Goal: Task Accomplishment & Management: Complete application form

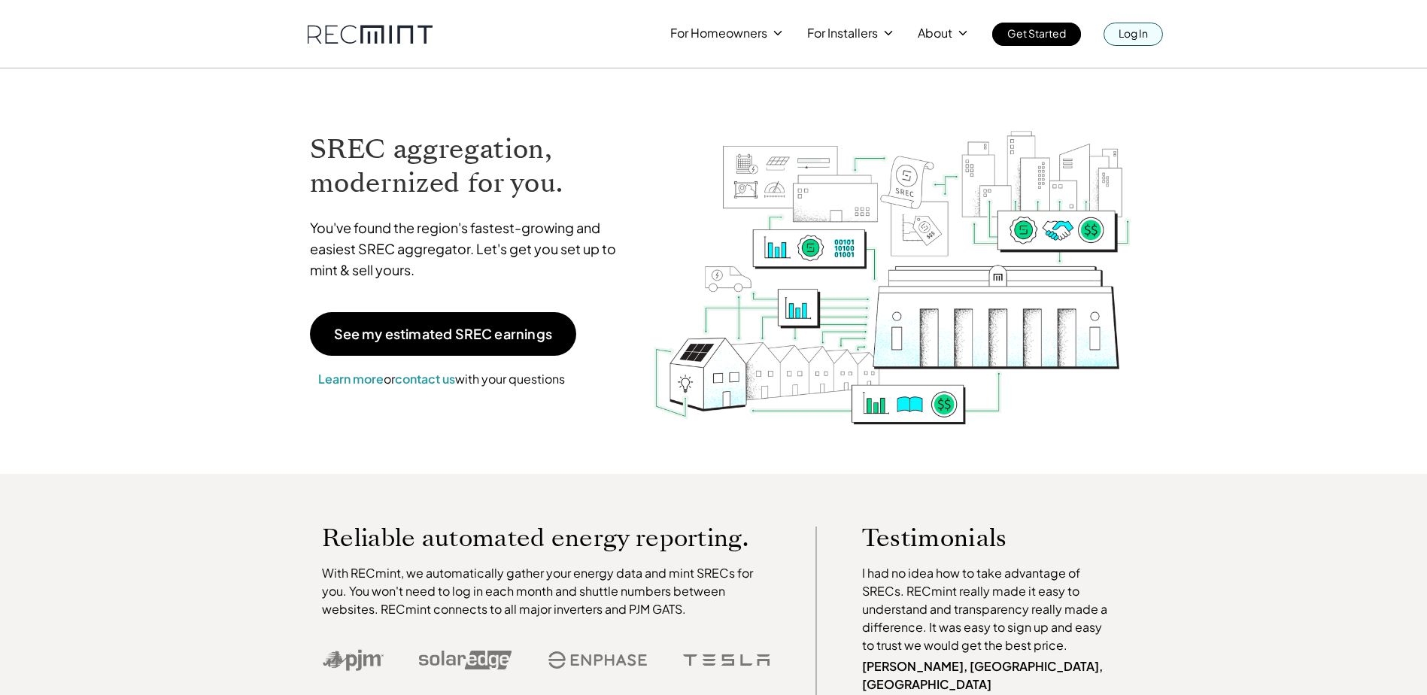
click at [1147, 25] on p "Log In" at bounding box center [1133, 33] width 29 height 21
click at [1139, 31] on p "Log In" at bounding box center [1133, 33] width 29 height 21
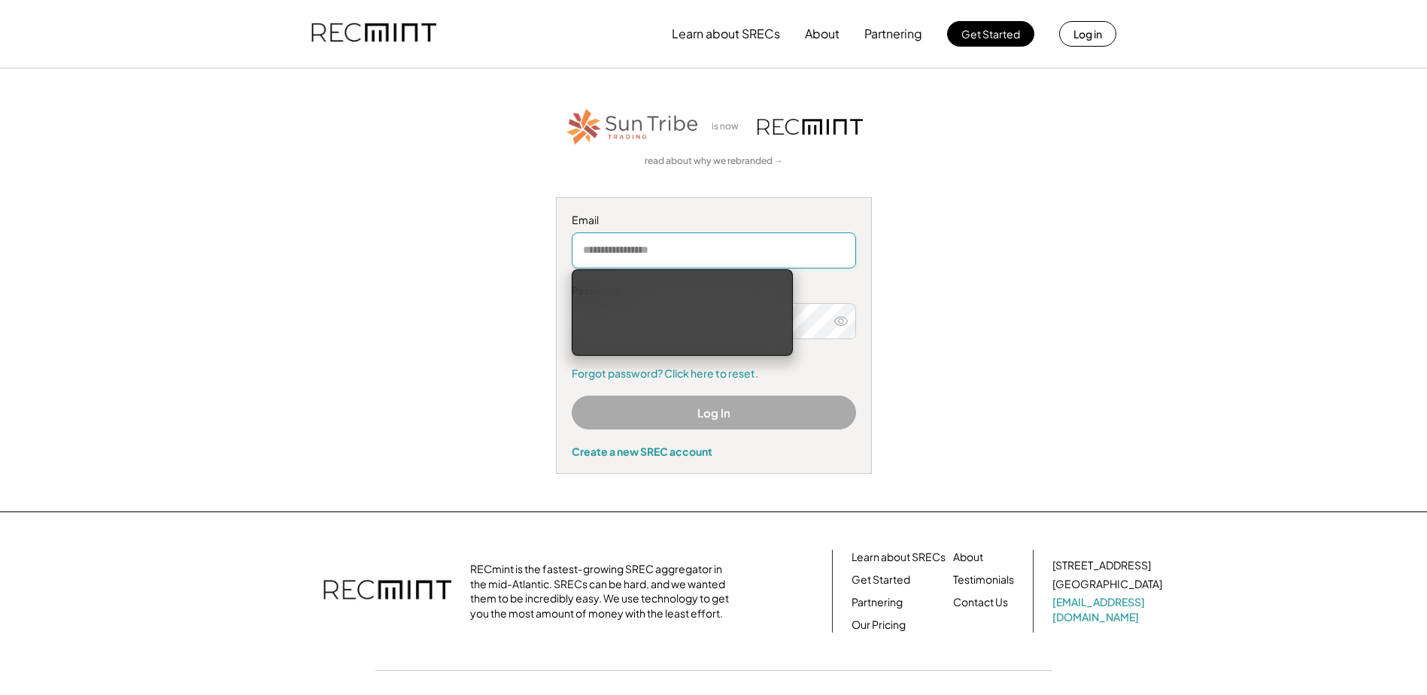
click at [614, 252] on input "email" at bounding box center [714, 250] width 284 height 36
type input "**********"
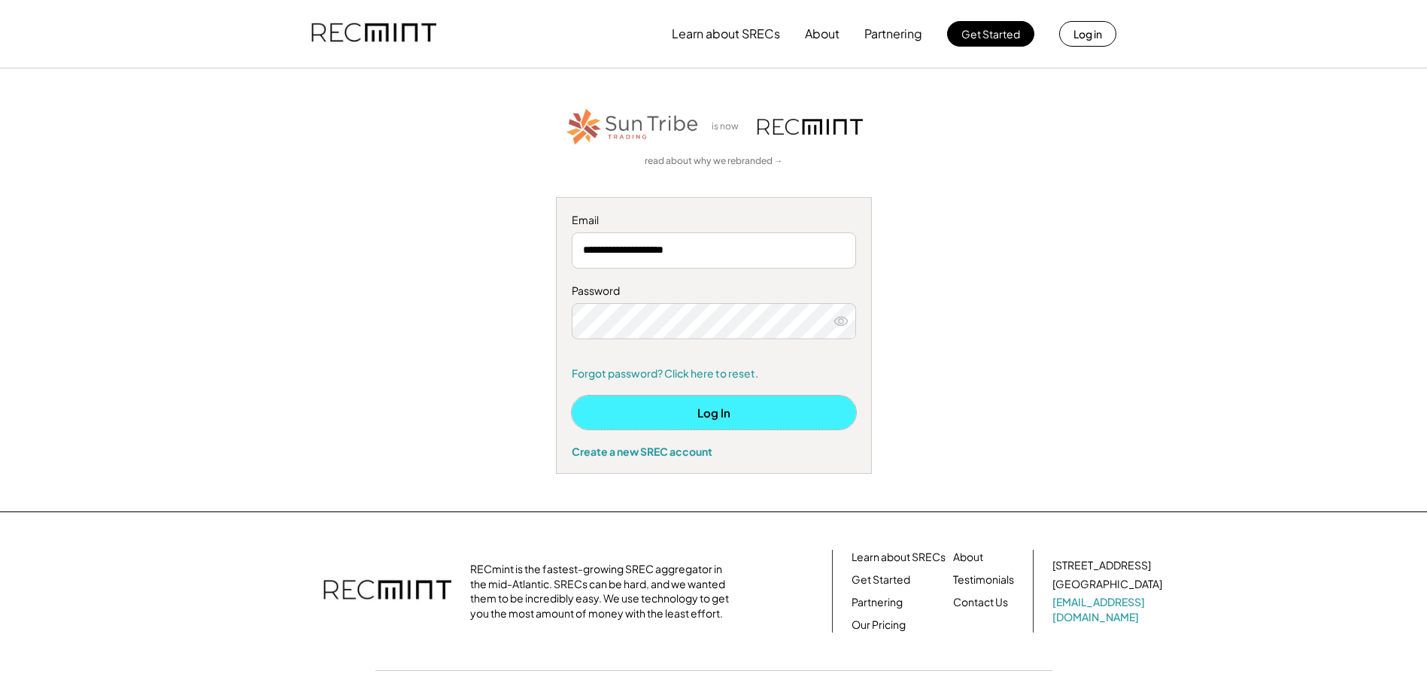
click at [720, 427] on button "Log In" at bounding box center [714, 413] width 284 height 34
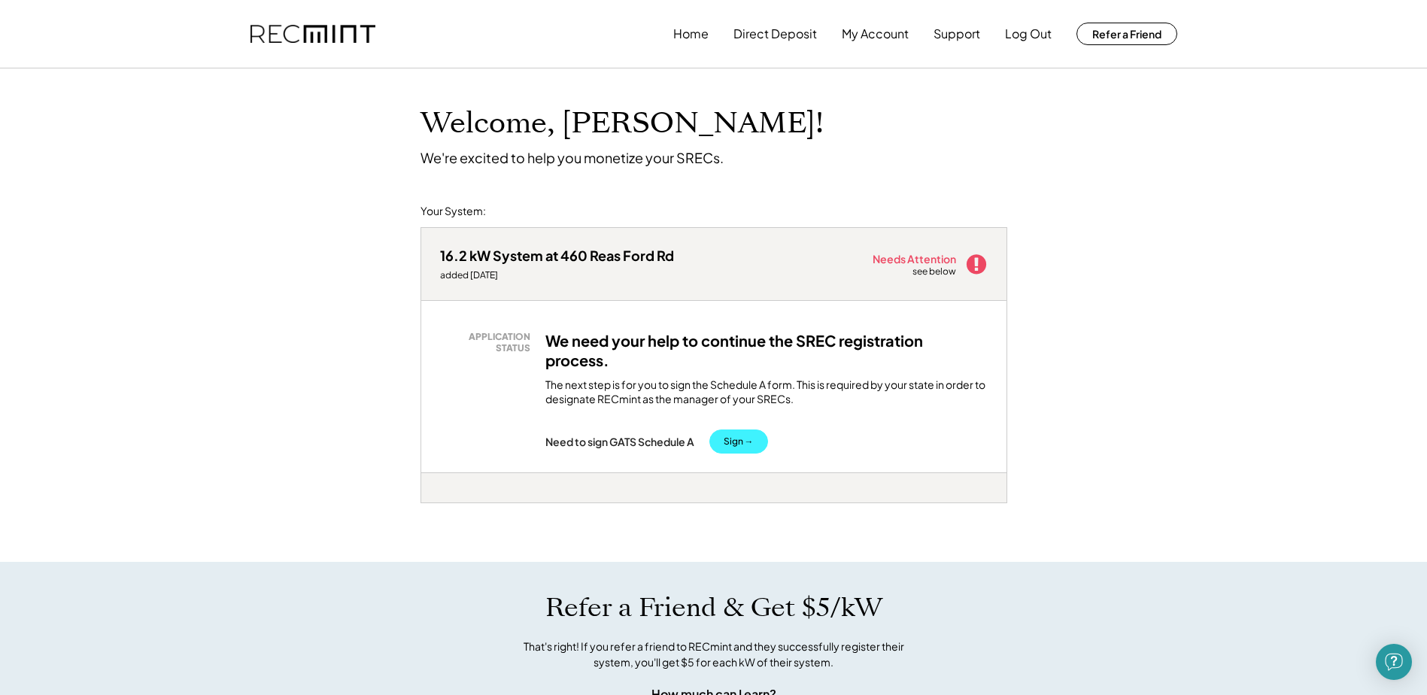
click at [728, 437] on button "Sign →" at bounding box center [739, 442] width 59 height 24
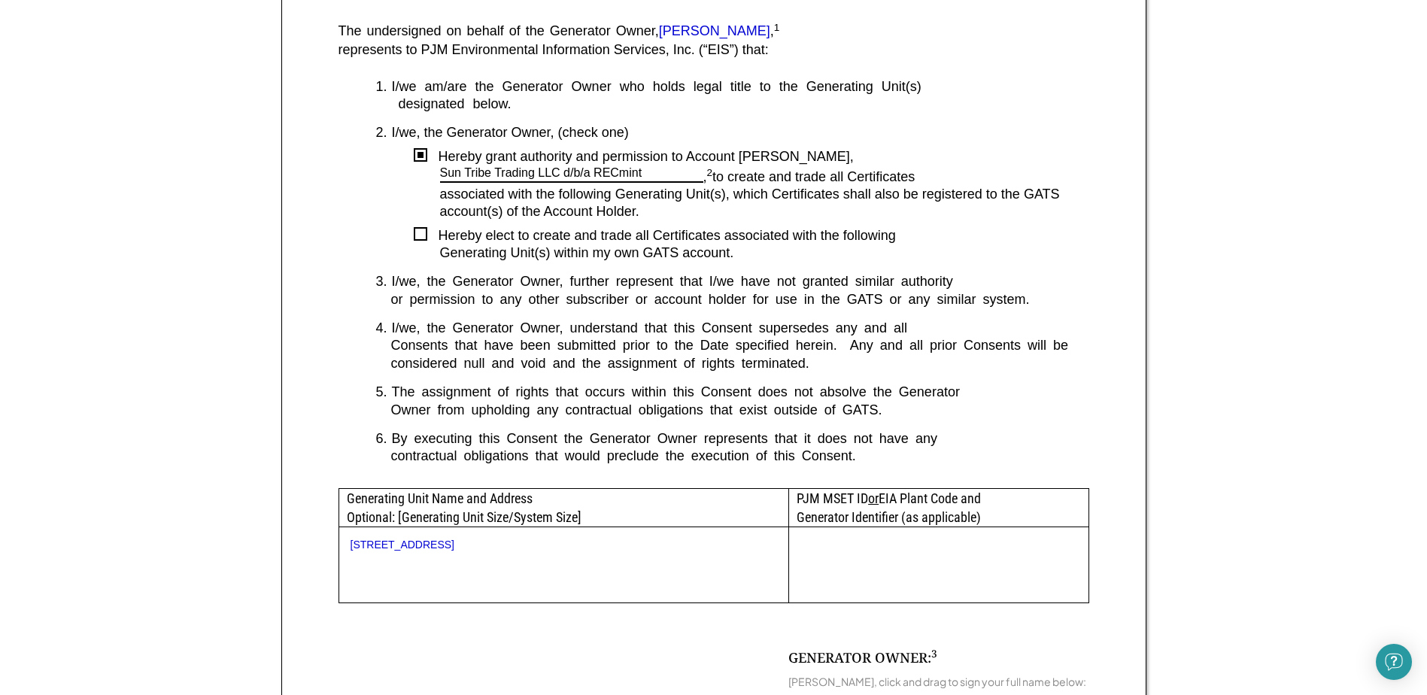
scroll to position [376, 0]
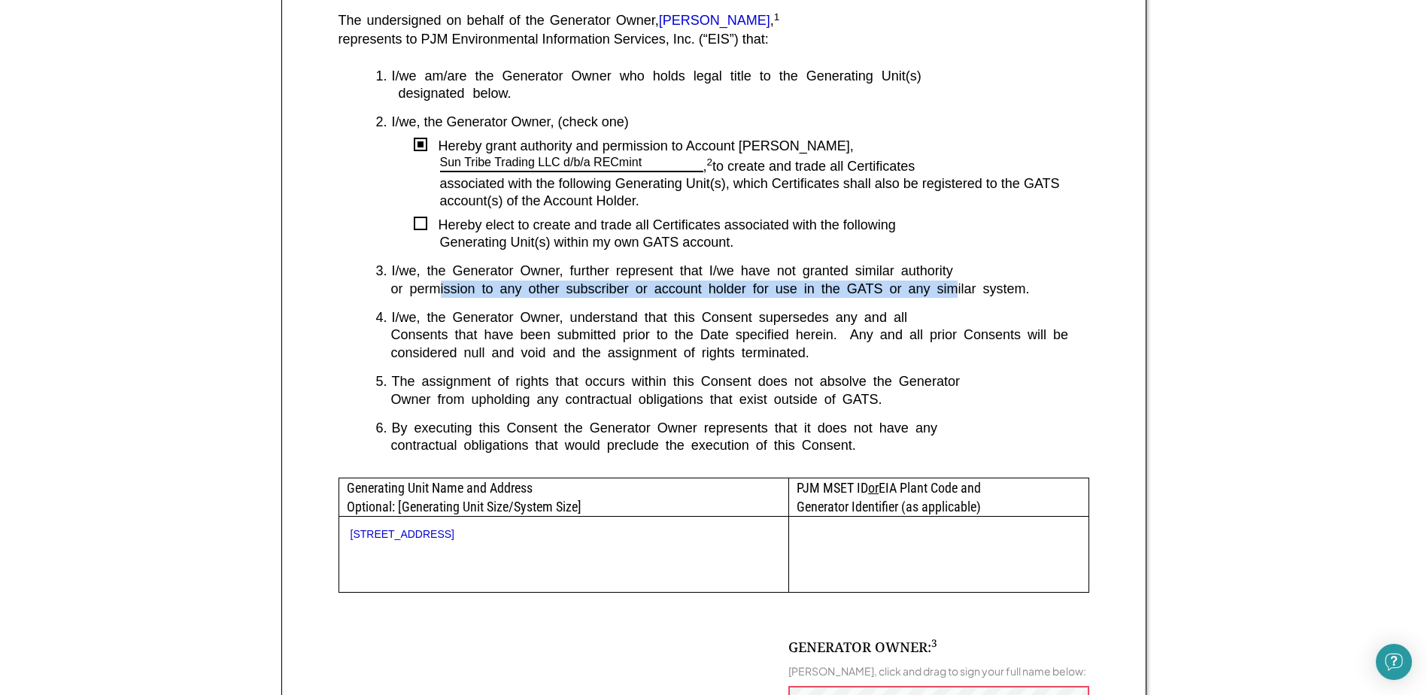
drag, startPoint x: 473, startPoint y: 296, endPoint x: 959, endPoint y: 296, distance: 486.1
click at [959, 296] on div "or permission to any other subscriber or account holder for use in the GATS or …" at bounding box center [732, 289] width 713 height 17
drag, startPoint x: 959, startPoint y: 296, endPoint x: 746, endPoint y: 312, distance: 212.8
click at [957, 295] on div "or permission to any other subscriber or account holder for use in the GATS or …" at bounding box center [732, 289] width 713 height 17
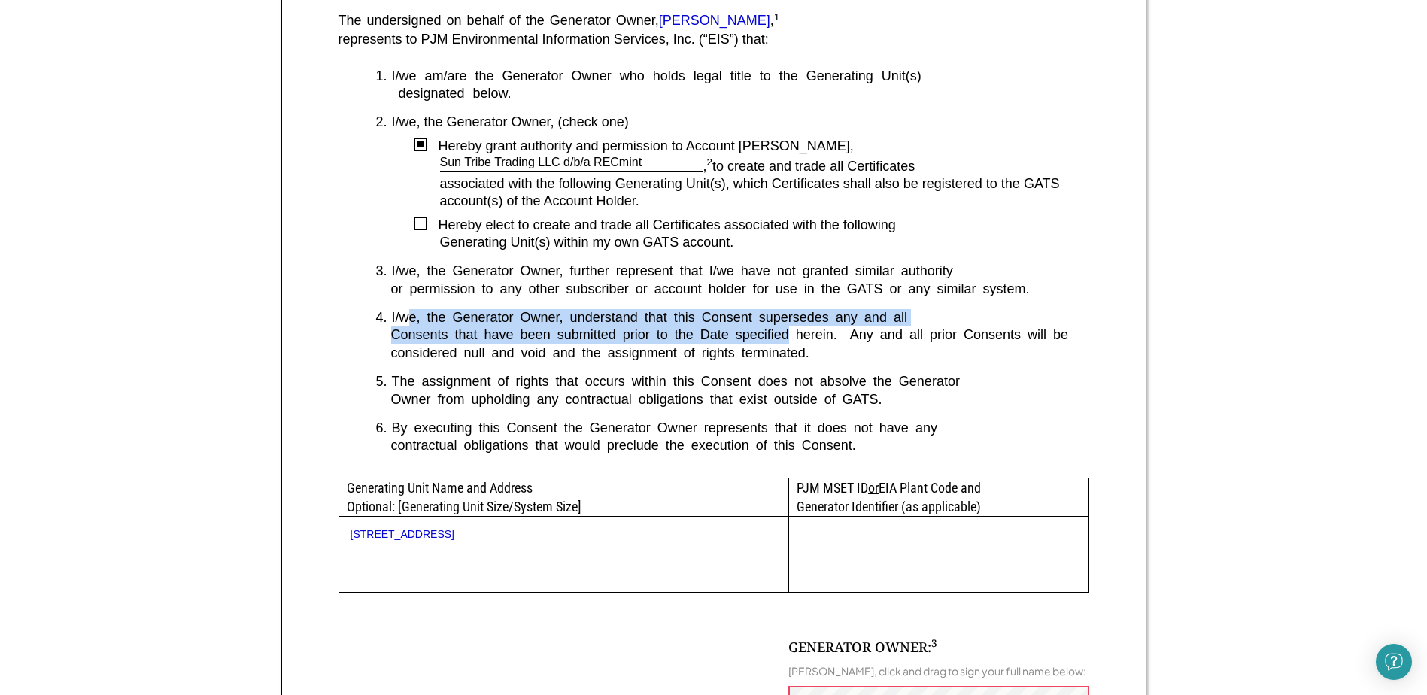
drag, startPoint x: 408, startPoint y: 324, endPoint x: 789, endPoint y: 328, distance: 380.7
click at [789, 328] on div "1. I/we am/are the Generator Owner who holds legal title to the Generating Unit…" at bounding box center [714, 273] width 751 height 410
click at [789, 328] on div "Consents that have been submitted prior to the Date specified herein. Any and a…" at bounding box center [732, 344] width 713 height 35
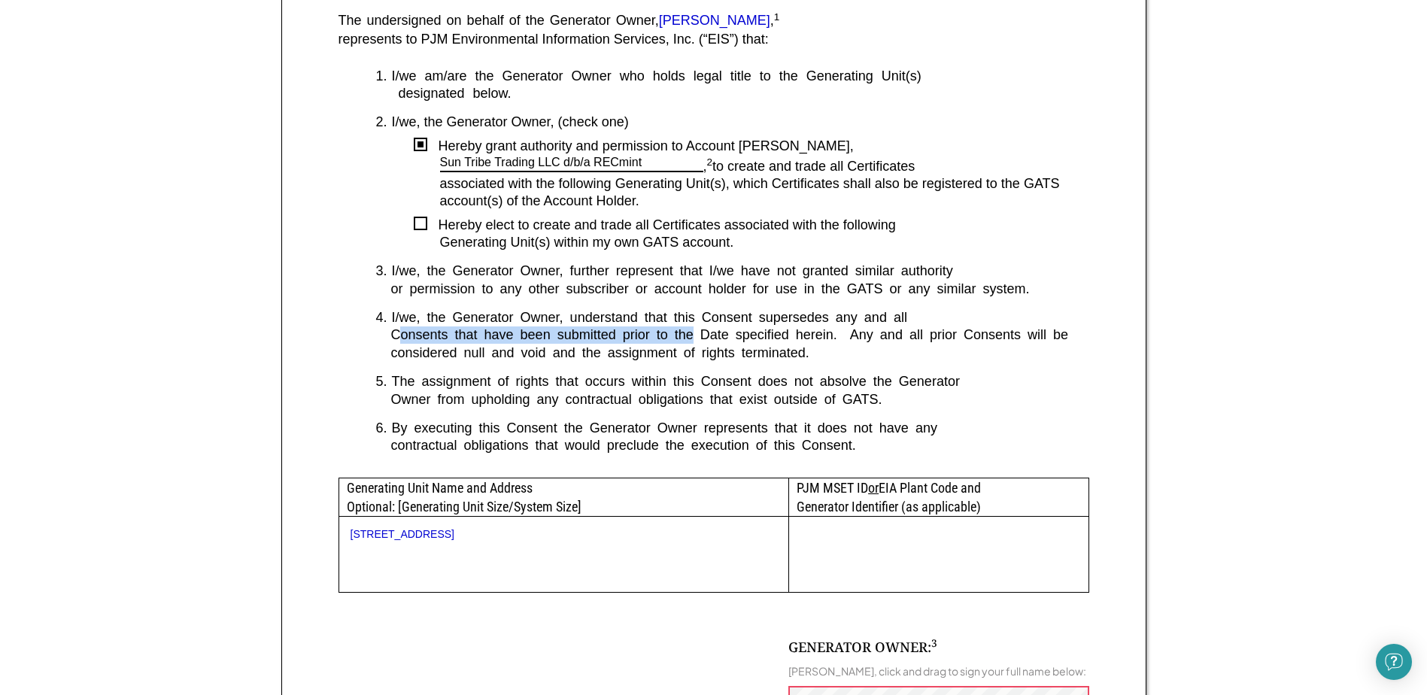
drag, startPoint x: 403, startPoint y: 334, endPoint x: 694, endPoint y: 334, distance: 291.9
click at [694, 334] on div "Consents that have been submitted prior to the Date specified herein. Any and a…" at bounding box center [732, 344] width 713 height 35
drag, startPoint x: 546, startPoint y: 330, endPoint x: 876, endPoint y: 344, distance: 329.9
click at [876, 344] on div "Consents that have been submitted prior to the Date specified herein. Any and a…" at bounding box center [732, 344] width 713 height 35
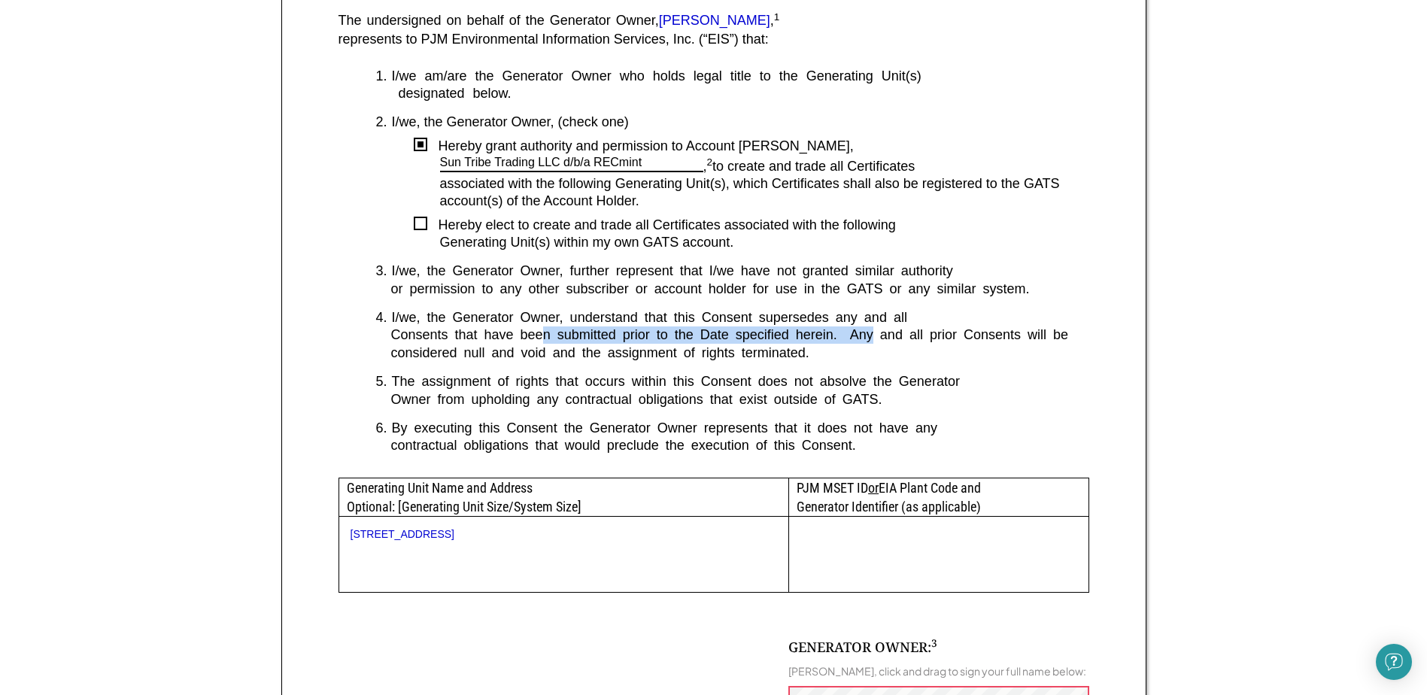
click at [876, 344] on div "Consents that have been submitted prior to the Date specified herein. Any and a…" at bounding box center [732, 344] width 713 height 35
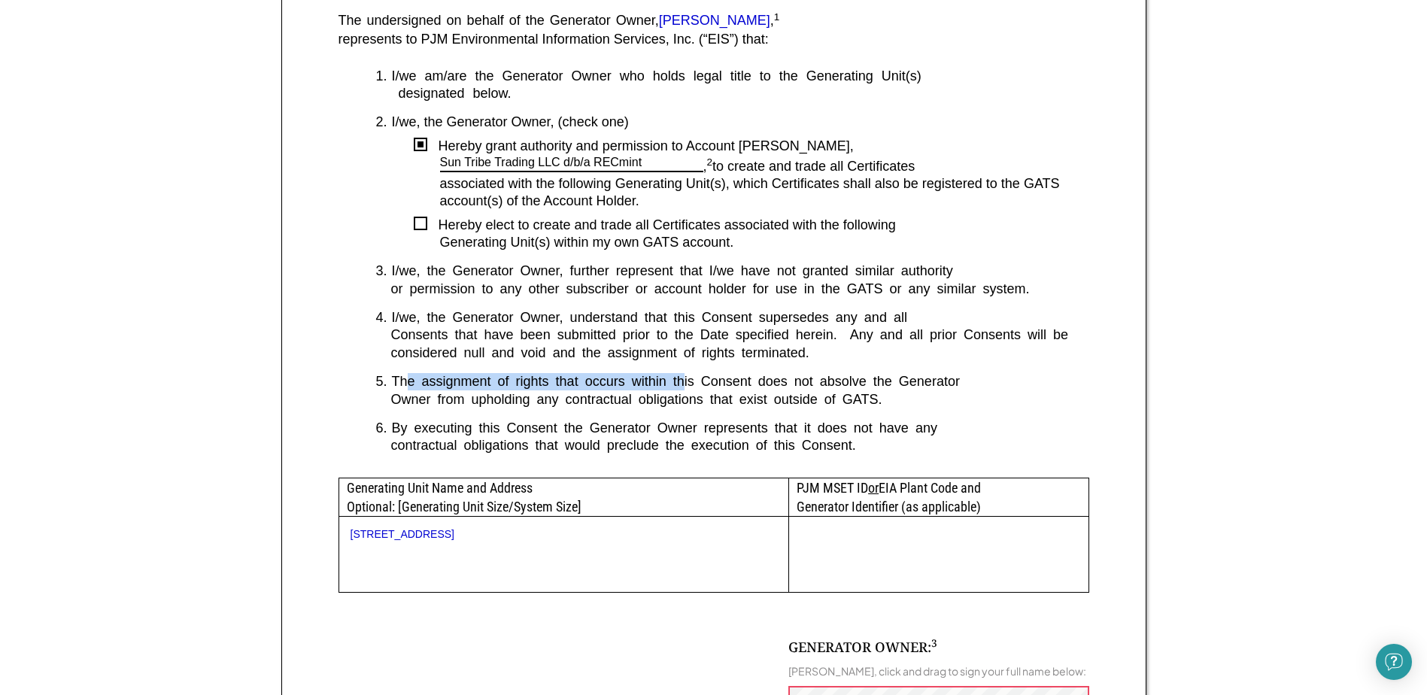
drag, startPoint x: 424, startPoint y: 383, endPoint x: 682, endPoint y: 384, distance: 258.8
click at [682, 384] on div "The assignment of rights that occurs within this Consent does not absolve the G…" at bounding box center [740, 381] width 697 height 17
drag, startPoint x: 533, startPoint y: 384, endPoint x: 868, endPoint y: 386, distance: 334.8
click at [868, 386] on div "The assignment of rights that occurs within this Consent does not absolve the G…" at bounding box center [740, 381] width 697 height 17
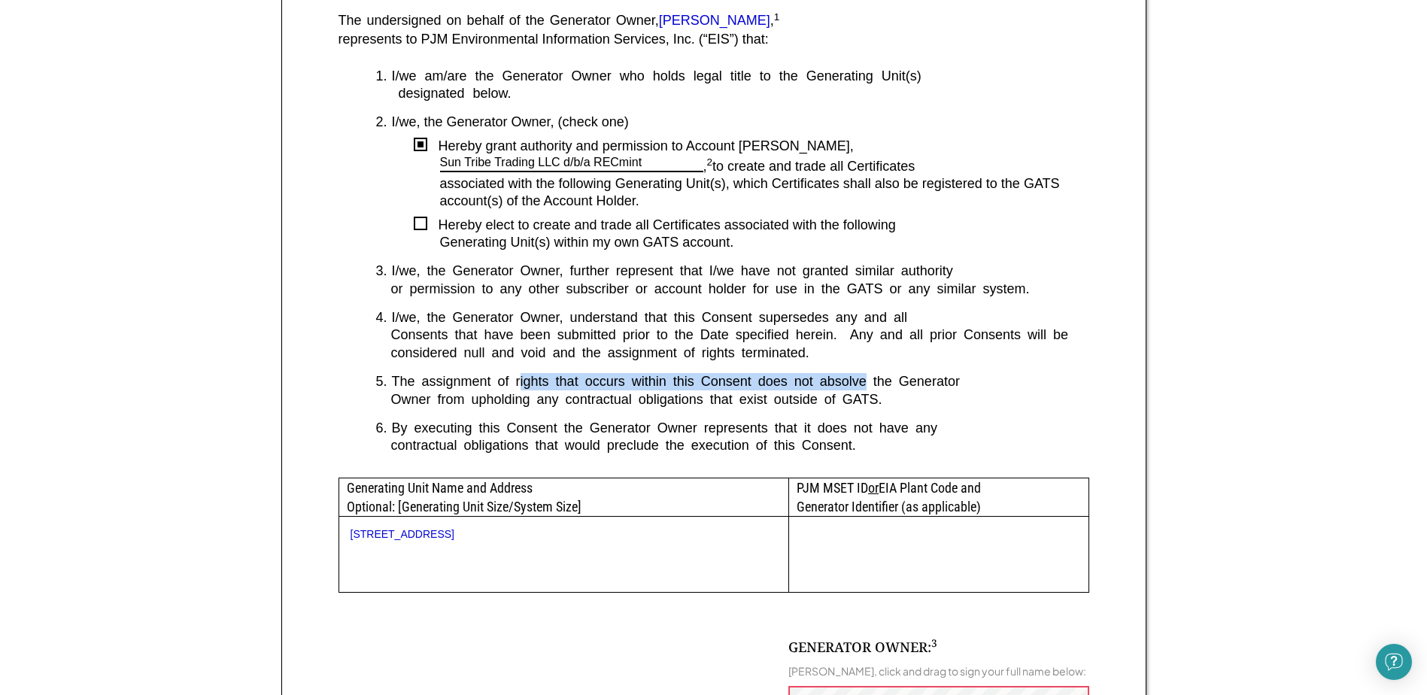
click at [868, 386] on div "The assignment of rights that occurs within this Consent does not absolve the G…" at bounding box center [740, 381] width 697 height 17
drag, startPoint x: 424, startPoint y: 400, endPoint x: 808, endPoint y: 402, distance: 384.5
click at [808, 402] on div "Owner from upholding any contractual obligations that exist outside of GATS." at bounding box center [732, 399] width 713 height 17
drag, startPoint x: 594, startPoint y: 394, endPoint x: 878, endPoint y: 400, distance: 283.7
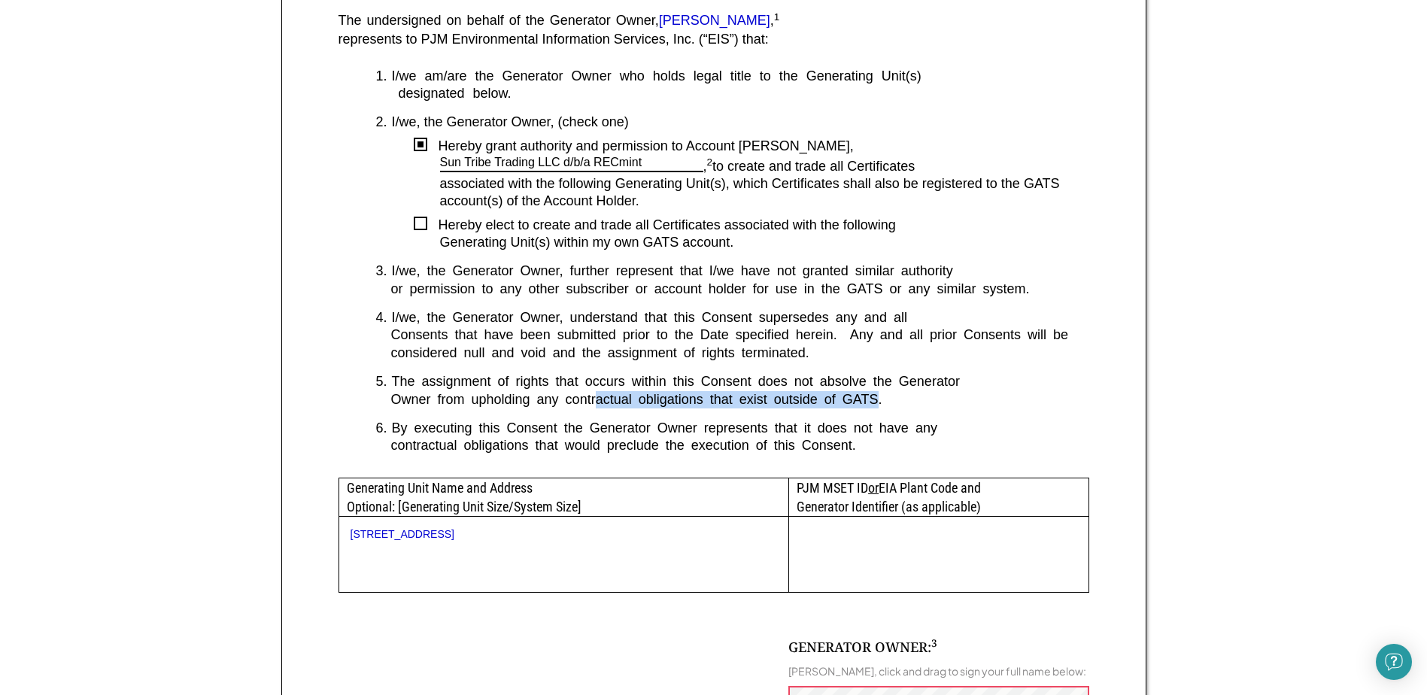
click at [878, 400] on div "Owner from upholding any contractual obligations that exist outside of GATS." at bounding box center [732, 399] width 713 height 17
drag, startPoint x: 878, startPoint y: 400, endPoint x: 865, endPoint y: 397, distance: 13.1
click at [878, 400] on div "Owner from upholding any contractual obligations that exist outside of GATS." at bounding box center [732, 399] width 713 height 17
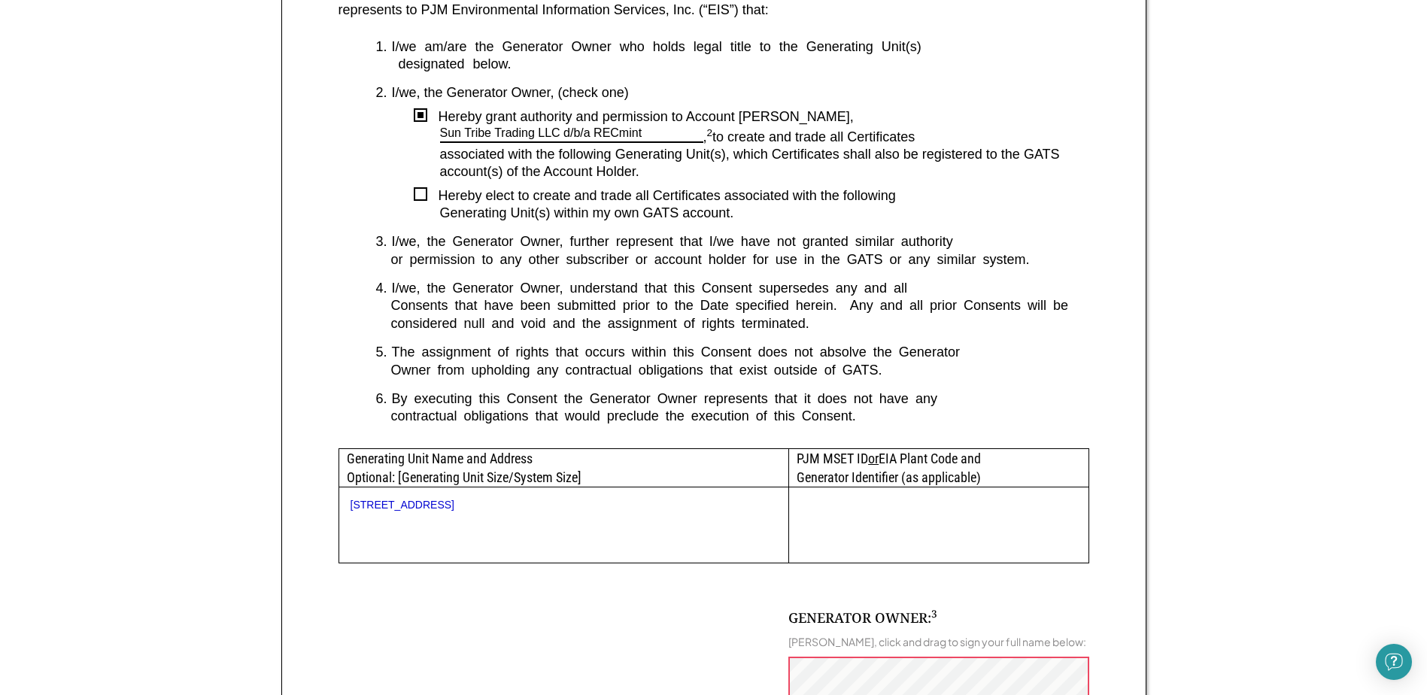
scroll to position [451, 0]
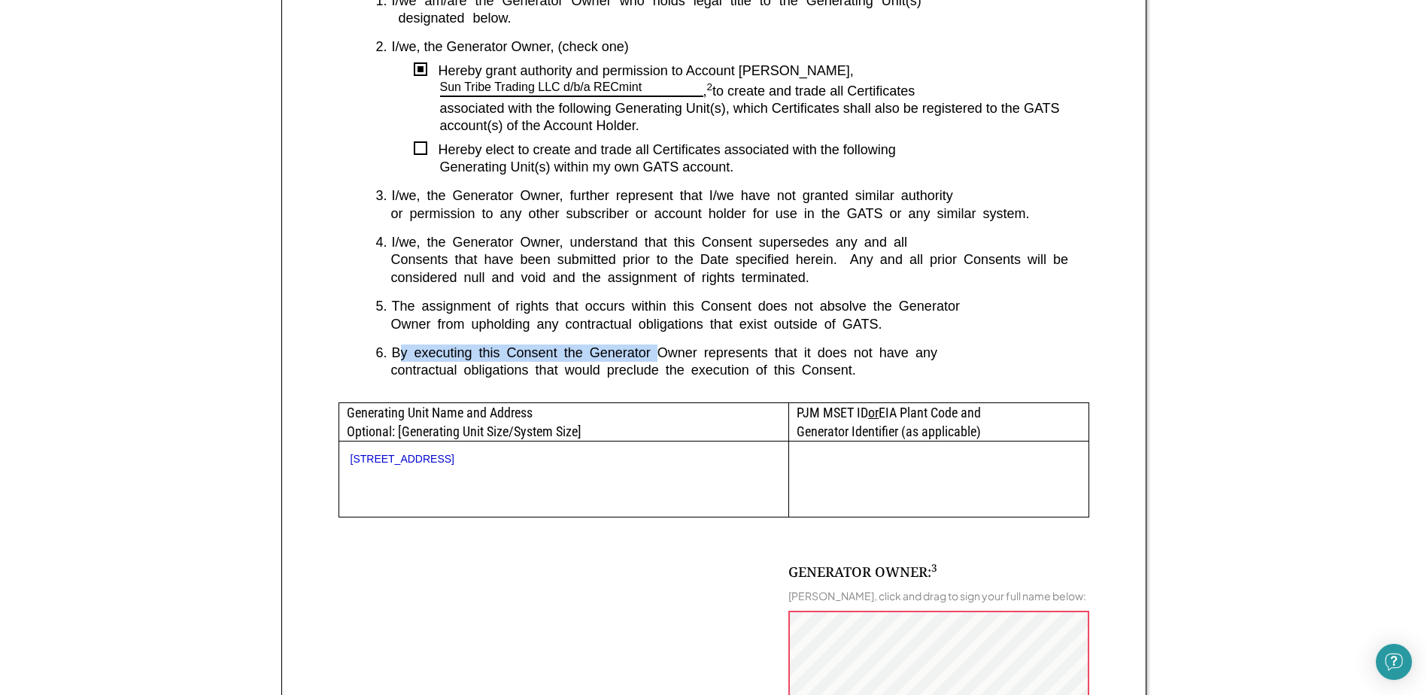
drag, startPoint x: 398, startPoint y: 352, endPoint x: 661, endPoint y: 354, distance: 263.4
click at [661, 354] on div "By executing this Consent the Generator Owner represents that it does not have …" at bounding box center [740, 353] width 697 height 17
drag, startPoint x: 479, startPoint y: 350, endPoint x: 806, endPoint y: 357, distance: 326.6
click at [806, 357] on div "By executing this Consent the Generator Owner represents that it does not have …" at bounding box center [740, 353] width 697 height 17
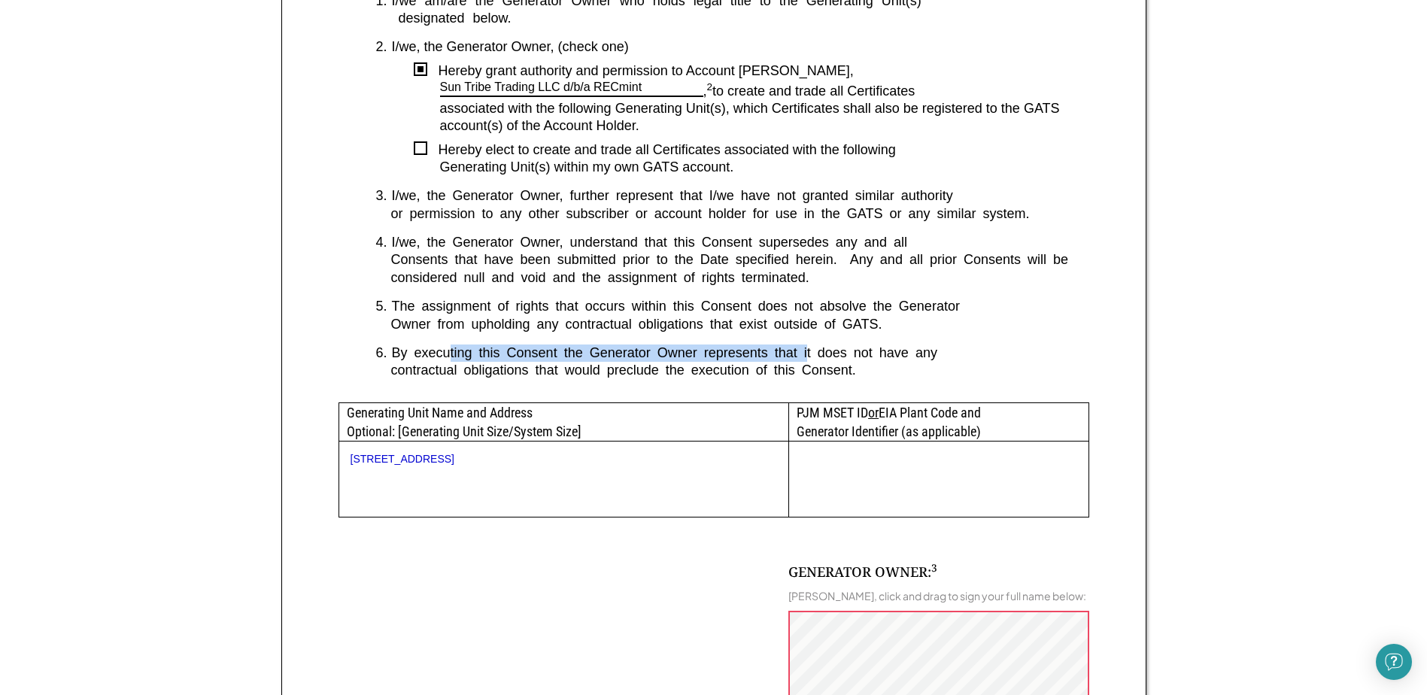
drag, startPoint x: 806, startPoint y: 357, endPoint x: 770, endPoint y: 355, distance: 35.4
click at [806, 357] on div "By executing this Consent the Generator Owner represents that it does not have …" at bounding box center [740, 353] width 697 height 17
drag, startPoint x: 603, startPoint y: 349, endPoint x: 891, endPoint y: 351, distance: 288.2
click at [891, 351] on div "By executing this Consent the Generator Owner represents that it does not have …" at bounding box center [740, 353] width 697 height 17
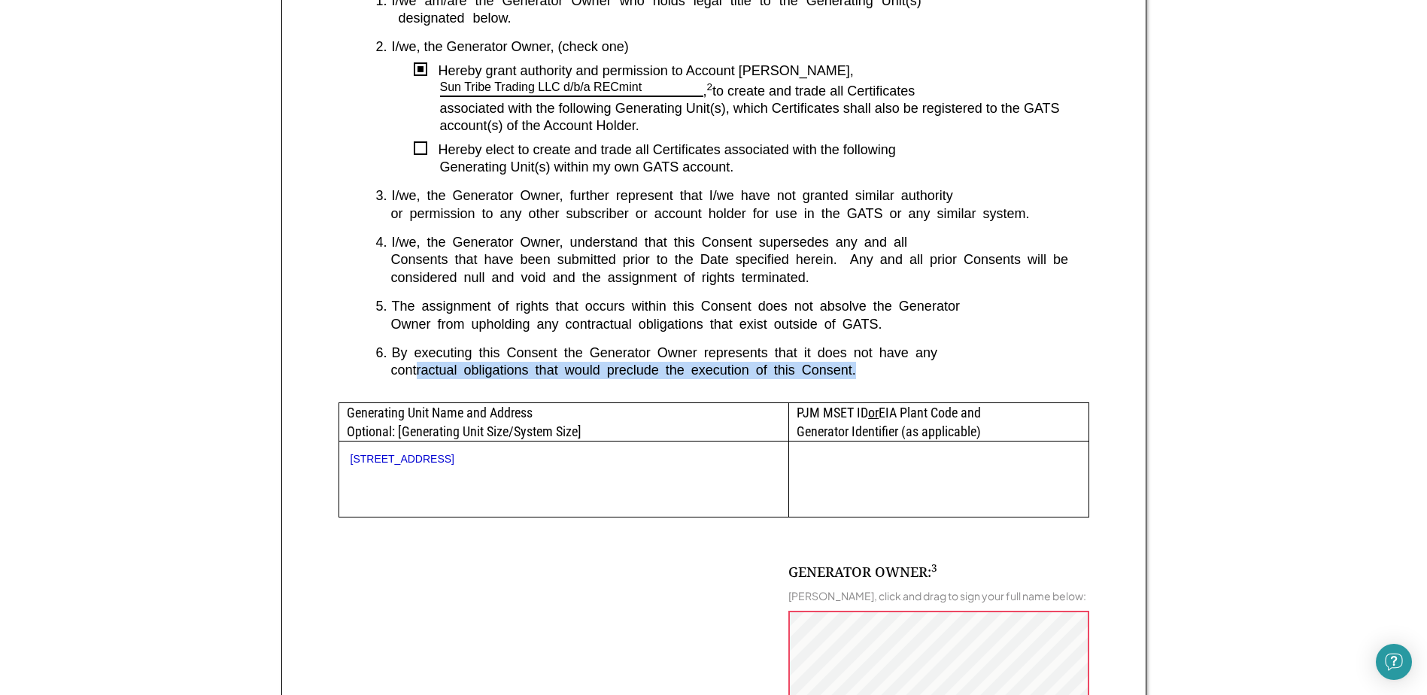
drag, startPoint x: 415, startPoint y: 364, endPoint x: 860, endPoint y: 371, distance: 444.7
click at [860, 371] on div "contractual obligations that would preclude the execution of this Consent." at bounding box center [732, 370] width 713 height 17
drag, startPoint x: 860, startPoint y: 371, endPoint x: 743, endPoint y: 366, distance: 116.7
click at [743, 366] on div "contractual obligations that would preclude the execution of this Consent." at bounding box center [732, 370] width 713 height 17
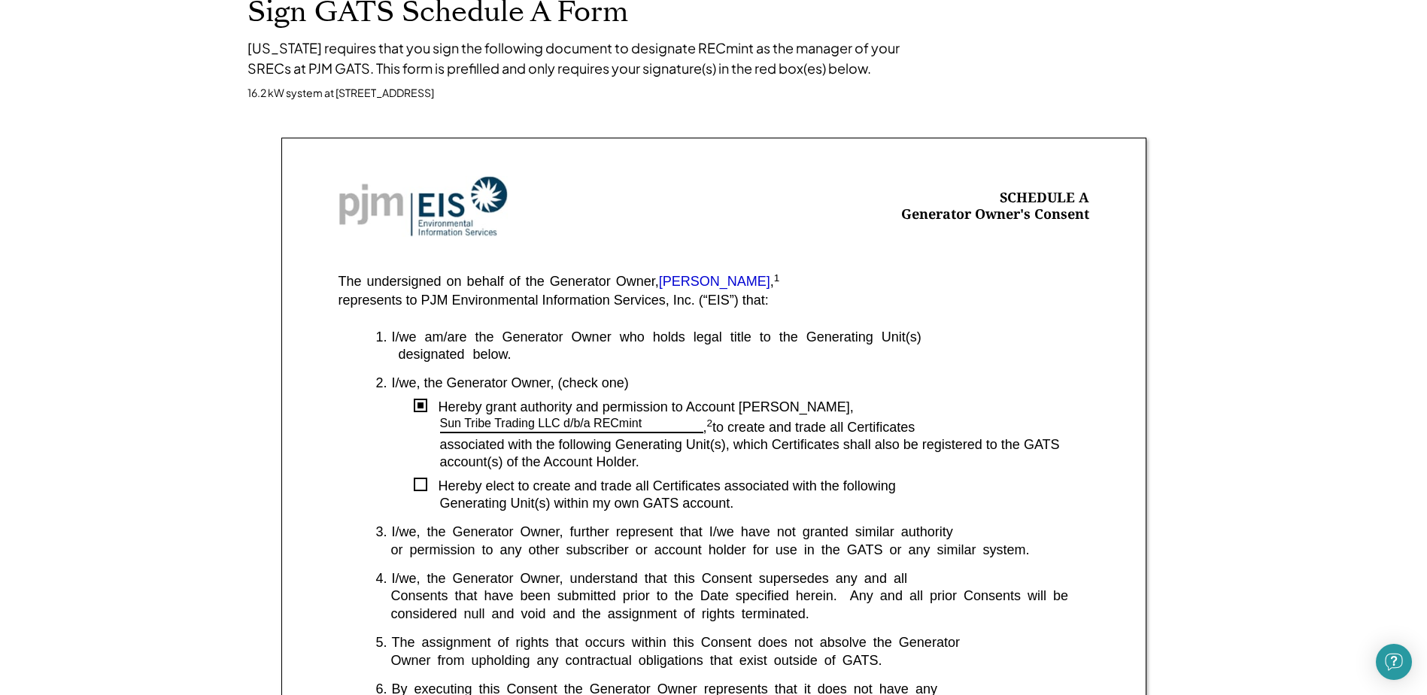
scroll to position [0, 0]
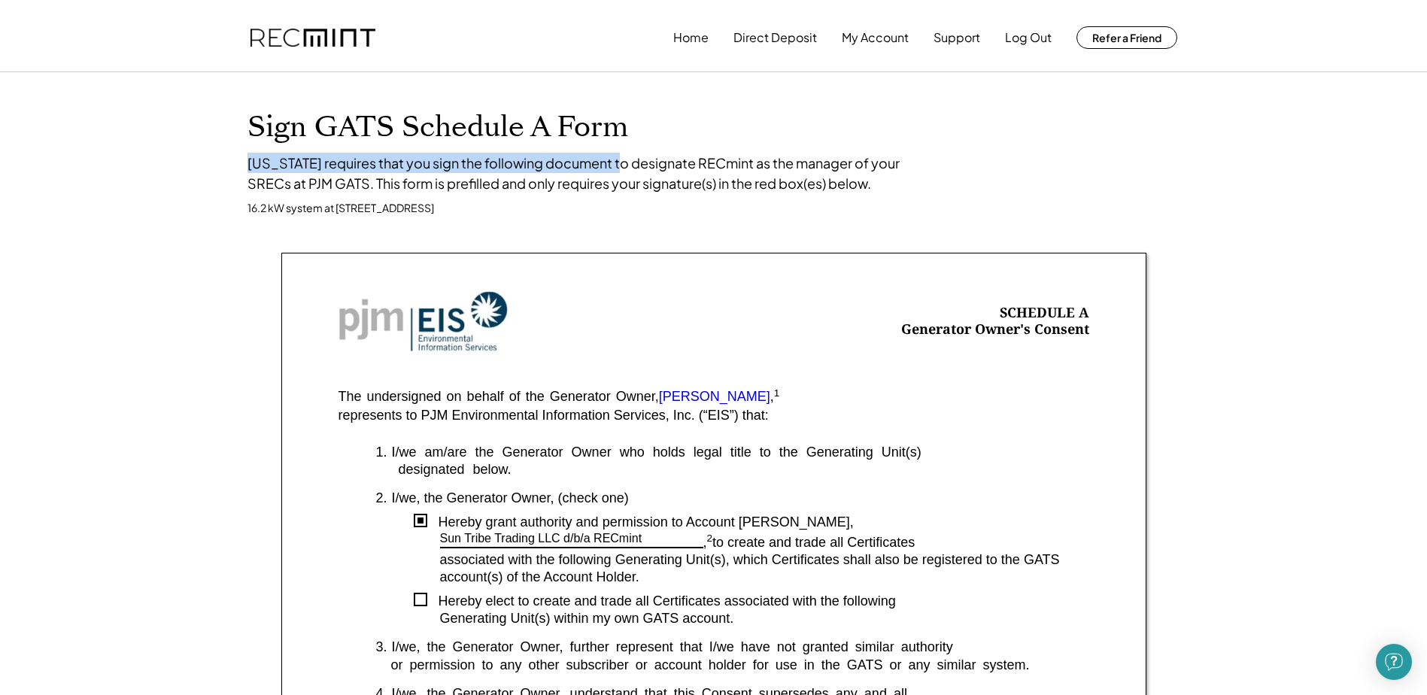
drag, startPoint x: 253, startPoint y: 163, endPoint x: 607, endPoint y: 163, distance: 354.4
click at [607, 163] on div "Virginia requires that you sign the following document to designate RECmint as …" at bounding box center [586, 173] width 677 height 41
drag, startPoint x: 422, startPoint y: 161, endPoint x: 836, endPoint y: 172, distance: 414.0
click at [836, 172] on div "Virginia requires that you sign the following document to designate RECmint as …" at bounding box center [586, 173] width 677 height 41
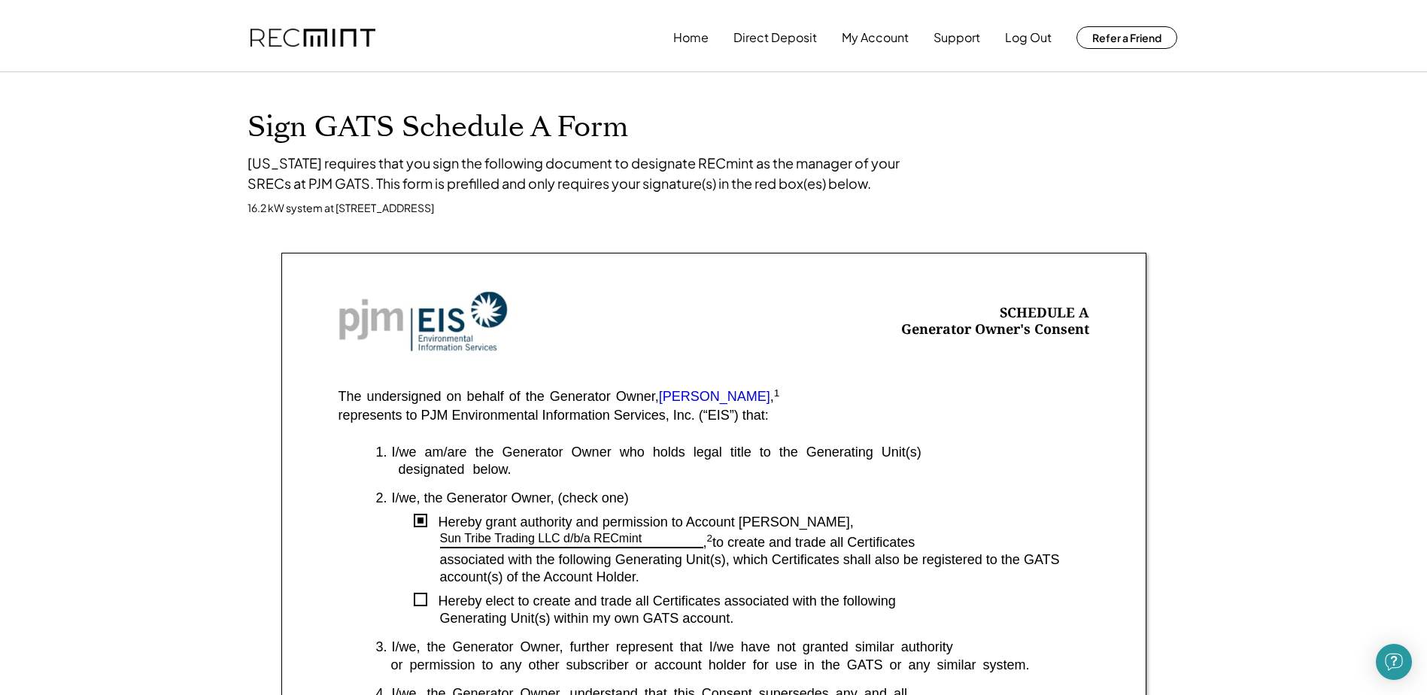
drag, startPoint x: 836, startPoint y: 172, endPoint x: 704, endPoint y: 174, distance: 132.4
click at [704, 174] on div "Virginia requires that you sign the following document to designate RECmint as …" at bounding box center [586, 173] width 677 height 41
drag, startPoint x: 248, startPoint y: 182, endPoint x: 584, endPoint y: 184, distance: 336.3
click at [584, 184] on div "Virginia requires that you sign the following document to designate RECmint as …" at bounding box center [586, 173] width 677 height 41
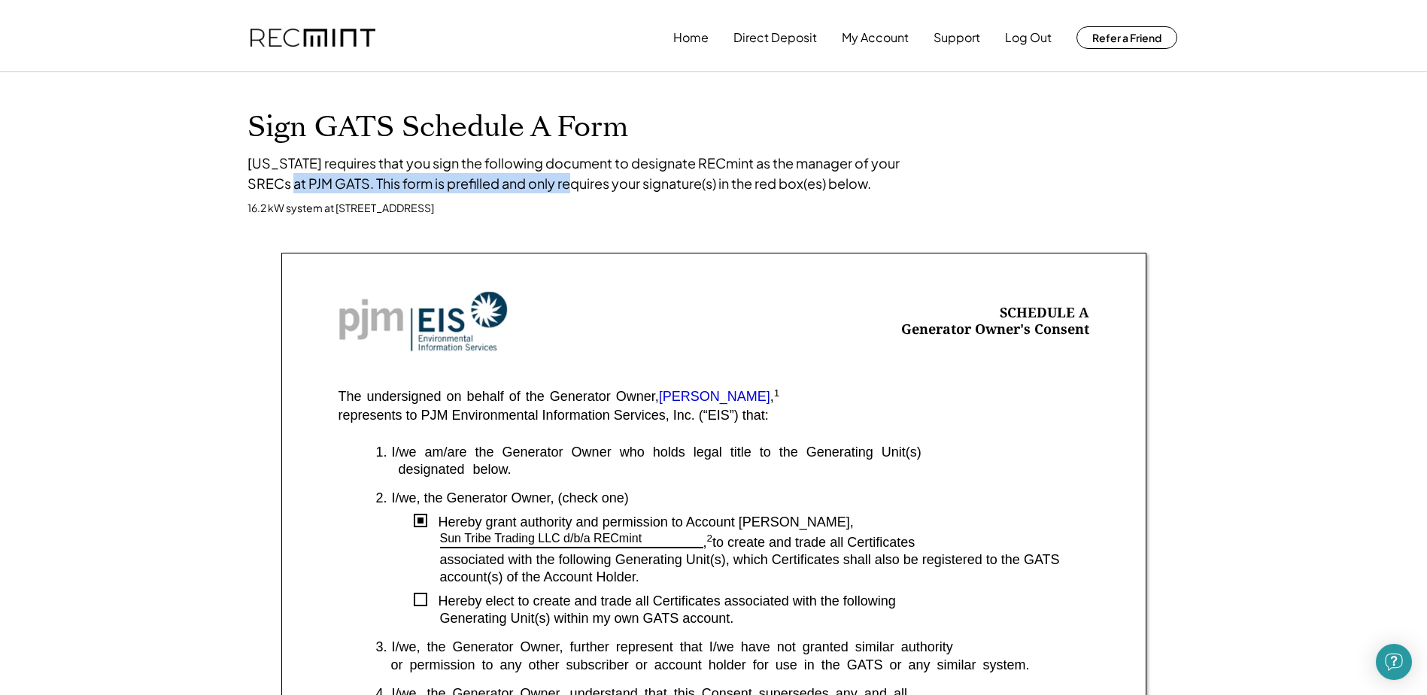
drag, startPoint x: 261, startPoint y: 182, endPoint x: 550, endPoint y: 184, distance: 288.9
click at [550, 184] on div "Virginia requires that you sign the following document to designate RECmint as …" at bounding box center [586, 173] width 677 height 41
drag, startPoint x: 282, startPoint y: 181, endPoint x: 553, endPoint y: 183, distance: 270.9
click at [553, 183] on div "Virginia requires that you sign the following document to designate RECmint as …" at bounding box center [586, 173] width 677 height 41
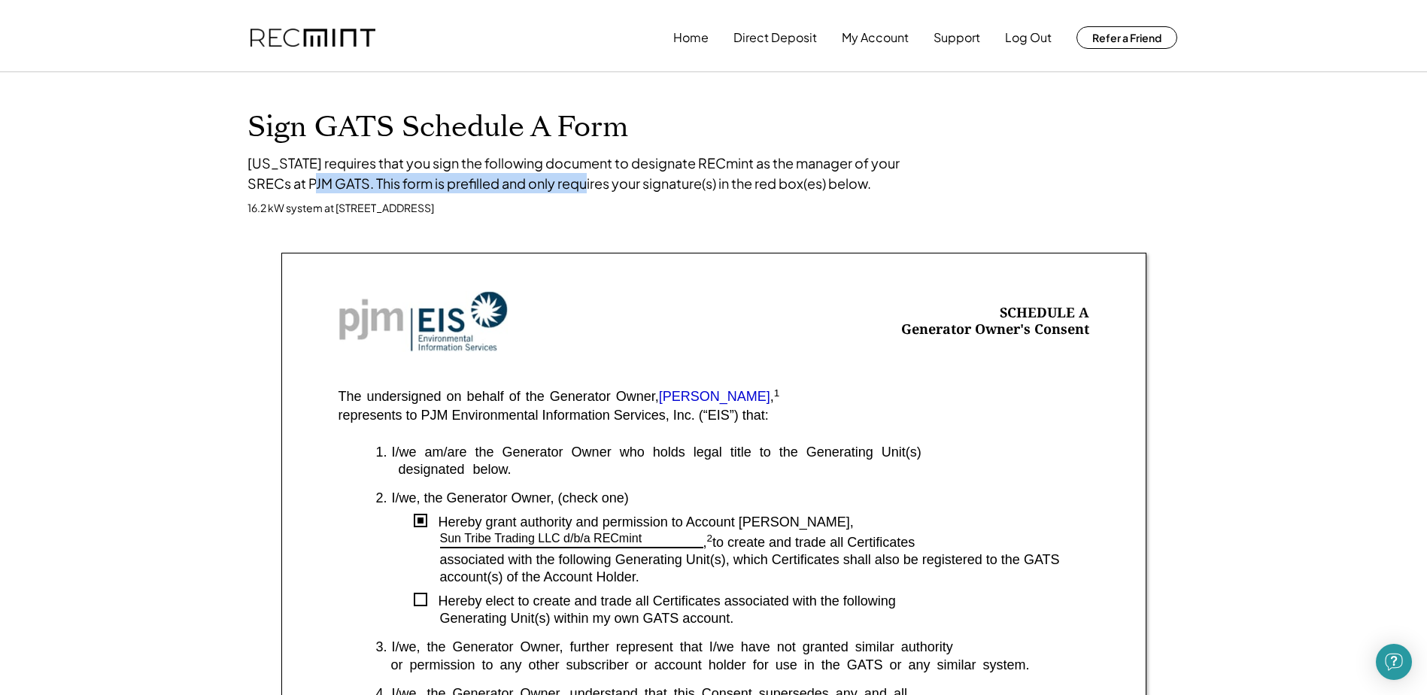
click at [553, 183] on div "Virginia requires that you sign the following document to designate RECmint as …" at bounding box center [586, 173] width 677 height 41
drag, startPoint x: 315, startPoint y: 181, endPoint x: 804, endPoint y: 187, distance: 489.1
click at [804, 187] on div "Virginia requires that you sign the following document to designate RECmint as …" at bounding box center [586, 173] width 677 height 41
drag, startPoint x: 261, startPoint y: 186, endPoint x: 321, endPoint y: 187, distance: 59.4
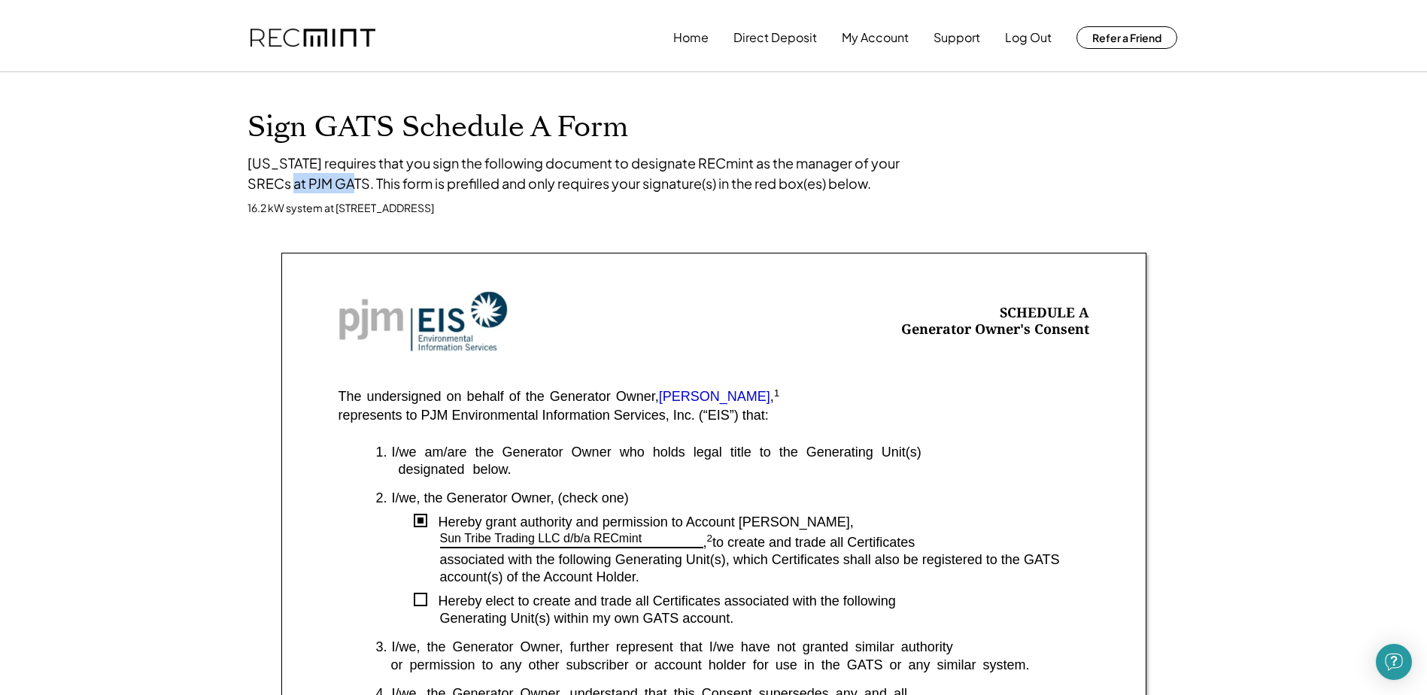
click at [321, 187] on div "Virginia requires that you sign the following document to designate RECmint as …" at bounding box center [586, 173] width 677 height 41
copy div "PJM GATS"
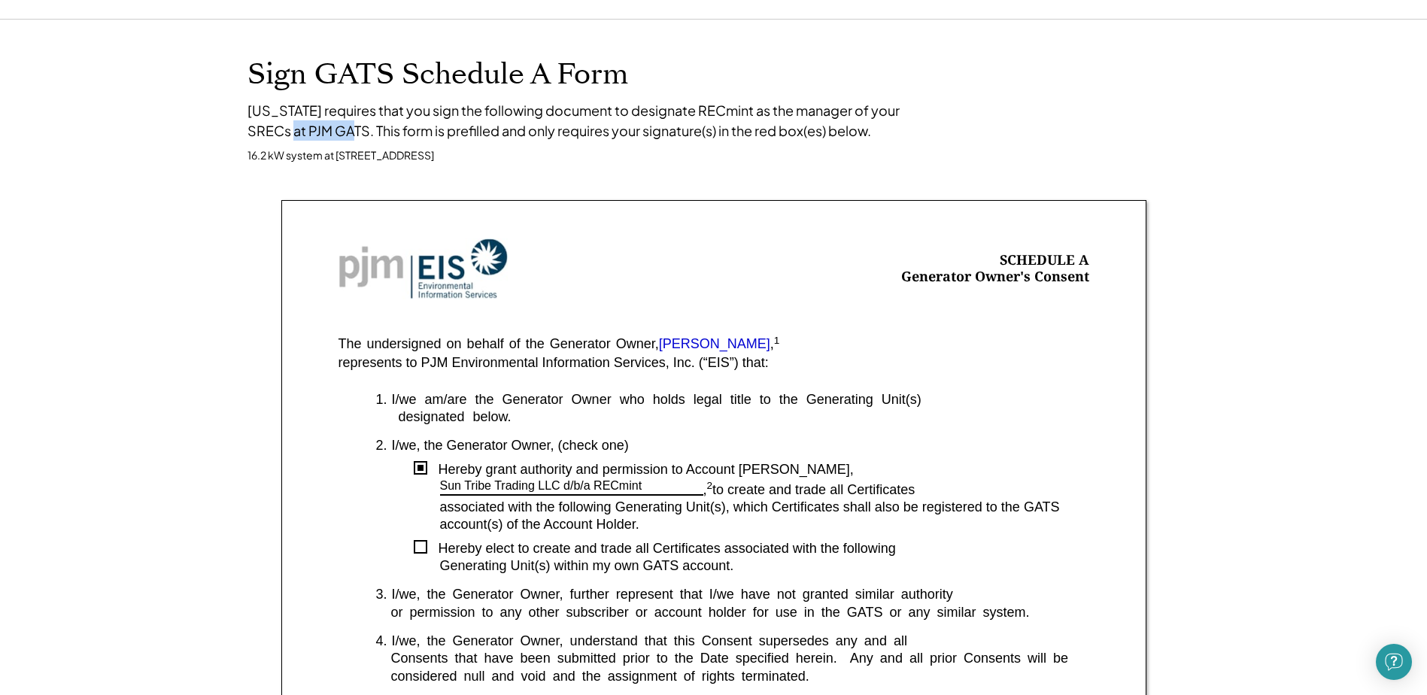
scroll to position [75, 0]
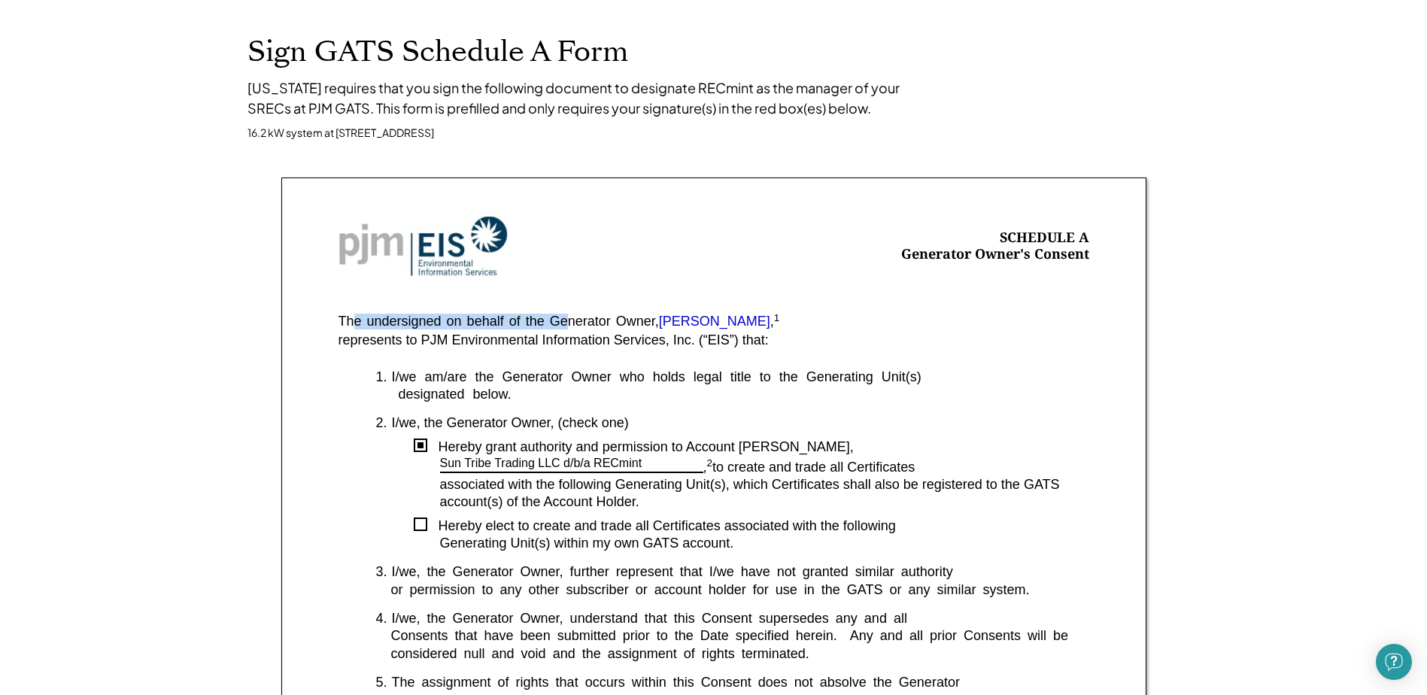
drag, startPoint x: 419, startPoint y: 320, endPoint x: 571, endPoint y: 328, distance: 152.2
click at [571, 328] on div "The undersigned on behalf of the Generator Owner, Timothy Morris , 1" at bounding box center [560, 322] width 442 height 15
drag, startPoint x: 344, startPoint y: 338, endPoint x: 530, endPoint y: 338, distance: 186.6
click at [530, 338] on div "represents to PJM Environmental Information Services, Inc. (“EIS”) that:" at bounding box center [554, 340] width 430 height 17
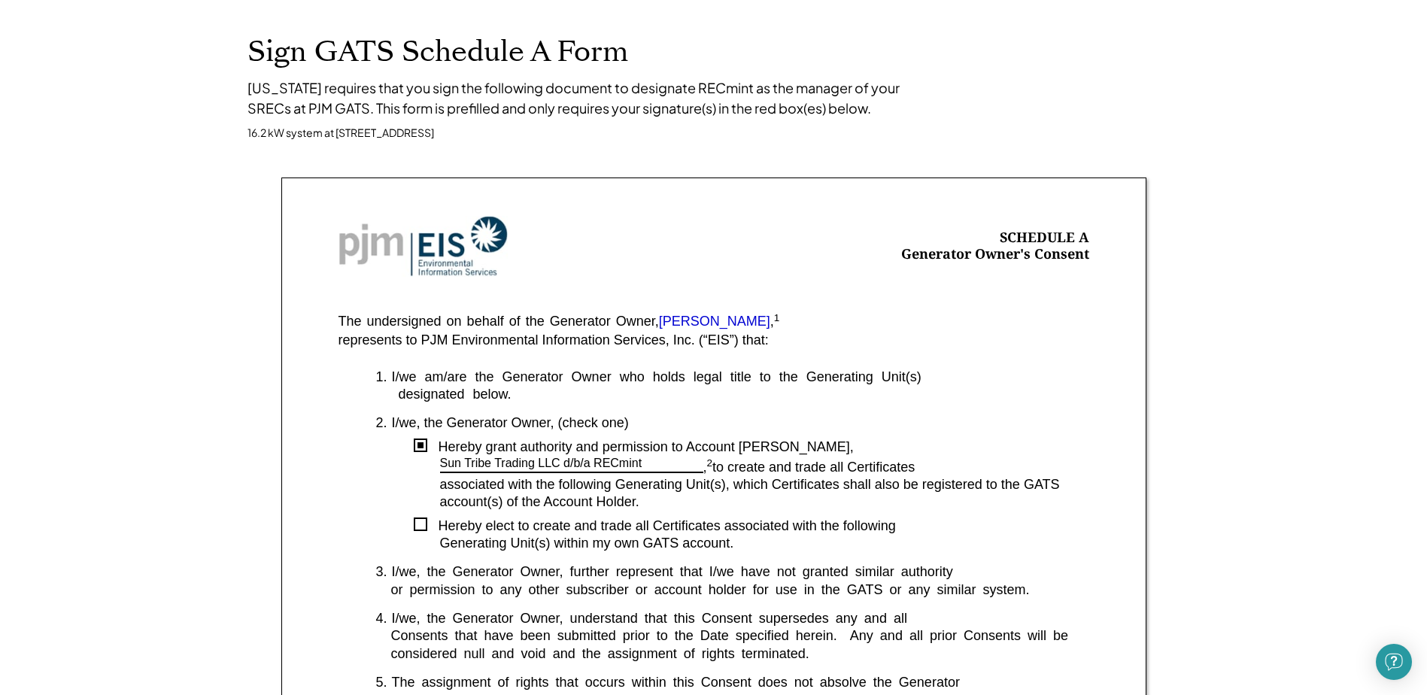
drag, startPoint x: 530, startPoint y: 338, endPoint x: 521, endPoint y: 318, distance: 21.9
click at [523, 319] on div "The undersigned on behalf of the Generator Owner, Timothy Morris , 1" at bounding box center [560, 322] width 442 height 15
drag, startPoint x: 412, startPoint y: 331, endPoint x: 529, endPoint y: 336, distance: 117.5
click at [529, 336] on div "represents to PJM Environmental Information Services, Inc. (“EIS”) that:" at bounding box center [554, 340] width 430 height 17
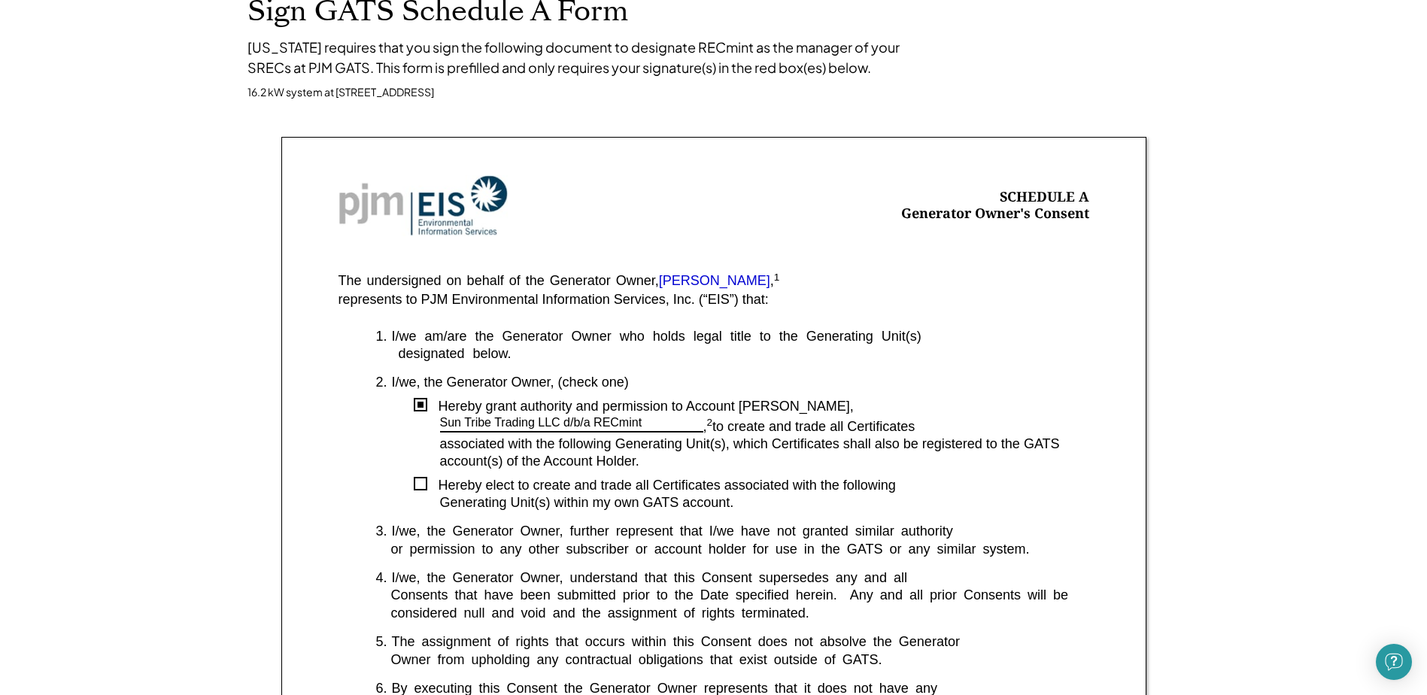
scroll to position [150, 0]
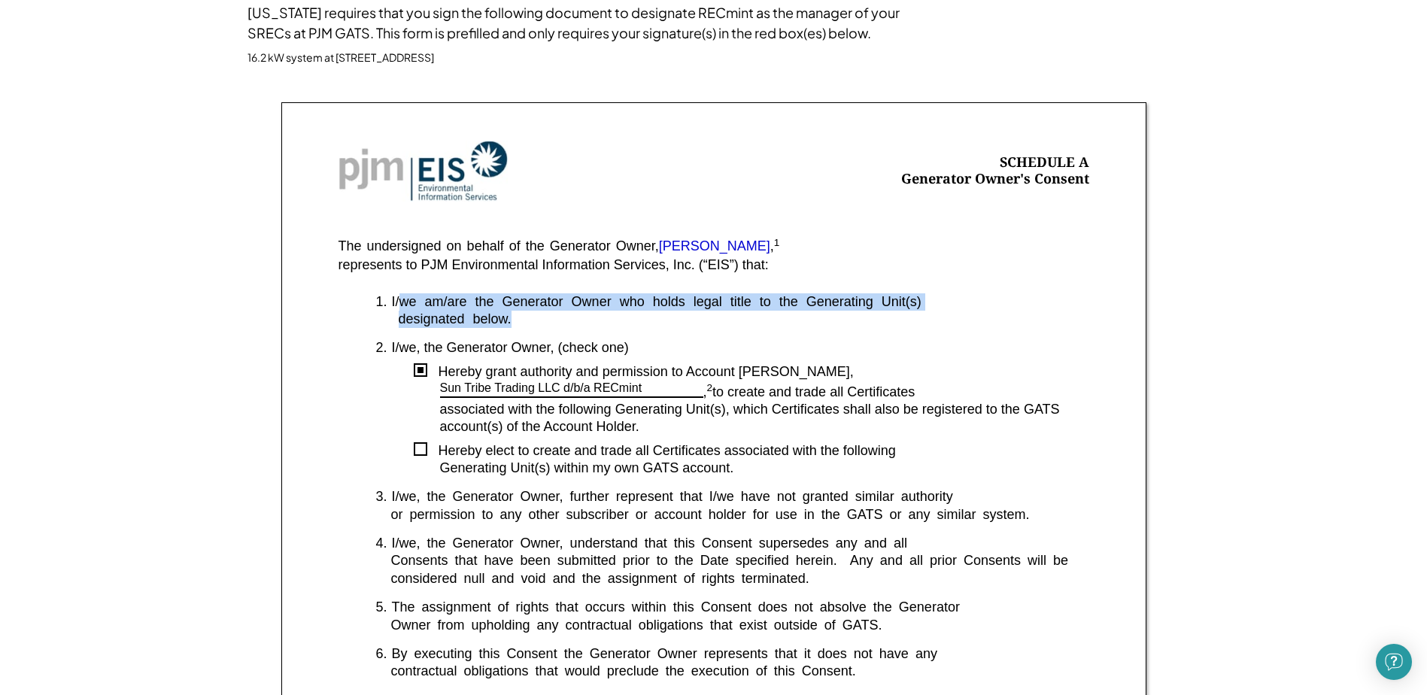
drag, startPoint x: 404, startPoint y: 301, endPoint x: 886, endPoint y: 310, distance: 481.6
click at [886, 310] on div "1. I/we am/are the Generator Owner who holds legal title to the Generating Unit…" at bounding box center [714, 498] width 751 height 410
click at [885, 311] on div "designated below." at bounding box center [732, 319] width 713 height 17
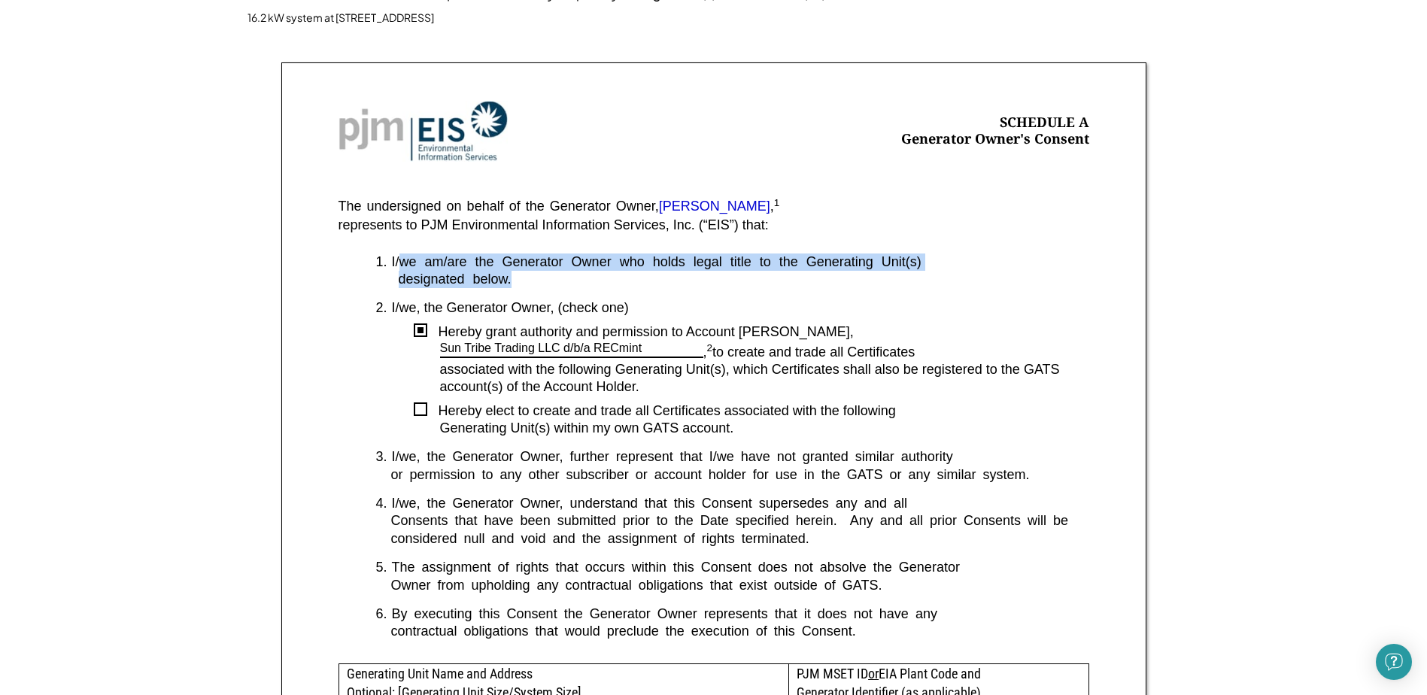
scroll to position [226, 0]
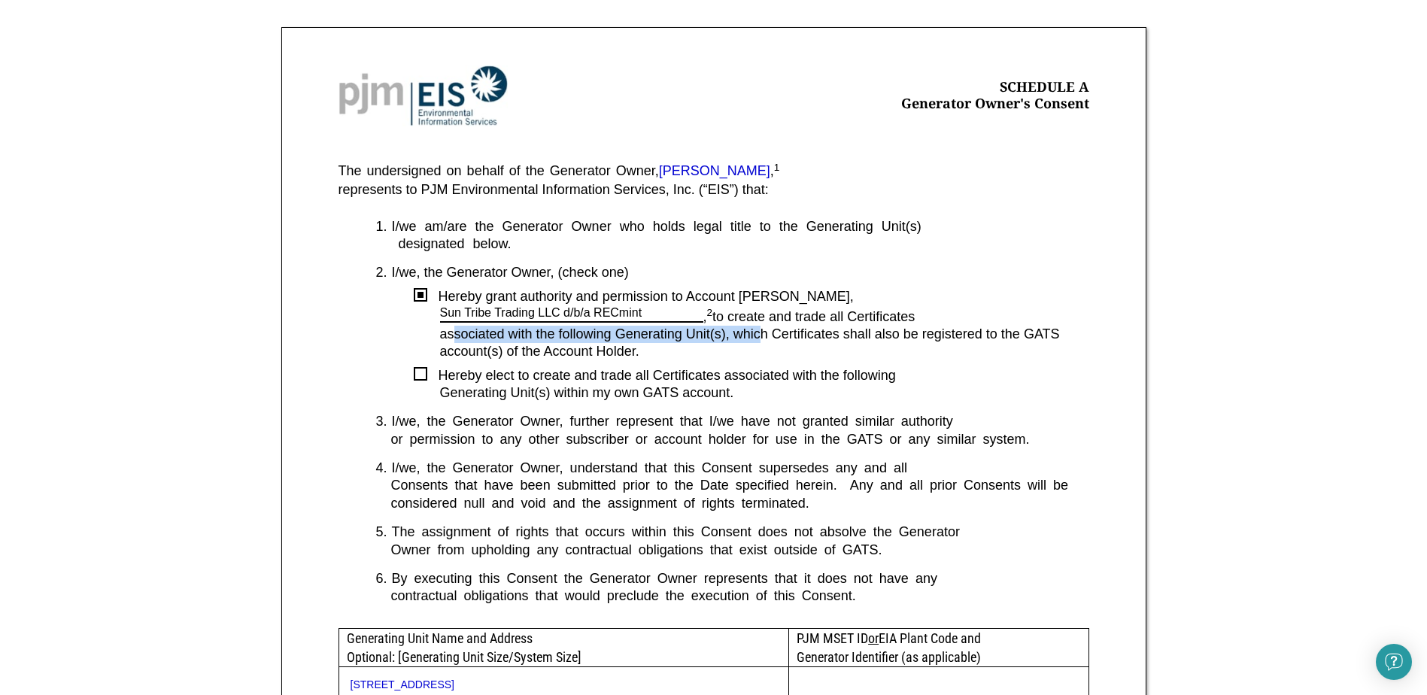
drag, startPoint x: 453, startPoint y: 337, endPoint x: 759, endPoint y: 340, distance: 306.3
click at [759, 340] on div "associated with the following Generating Unit(s), which Certificates shall also…" at bounding box center [764, 343] width 649 height 35
drag, startPoint x: 759, startPoint y: 340, endPoint x: 743, endPoint y: 343, distance: 16.1
click at [743, 343] on div "associated with the following Generating Unit(s), which Certificates shall also…" at bounding box center [764, 343] width 649 height 35
drag, startPoint x: 451, startPoint y: 352, endPoint x: 640, endPoint y: 354, distance: 189.6
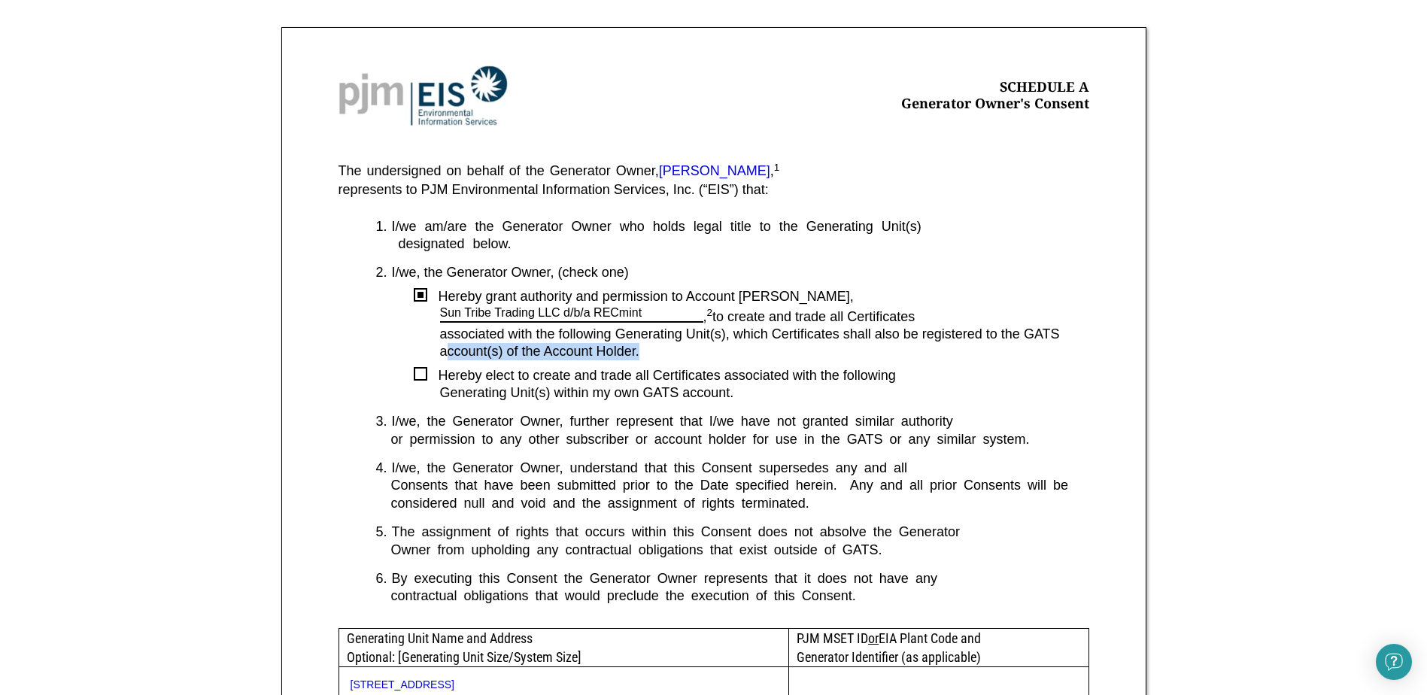
click at [640, 354] on div "associated with the following Generating Unit(s), which Certificates shall also…" at bounding box center [764, 343] width 649 height 35
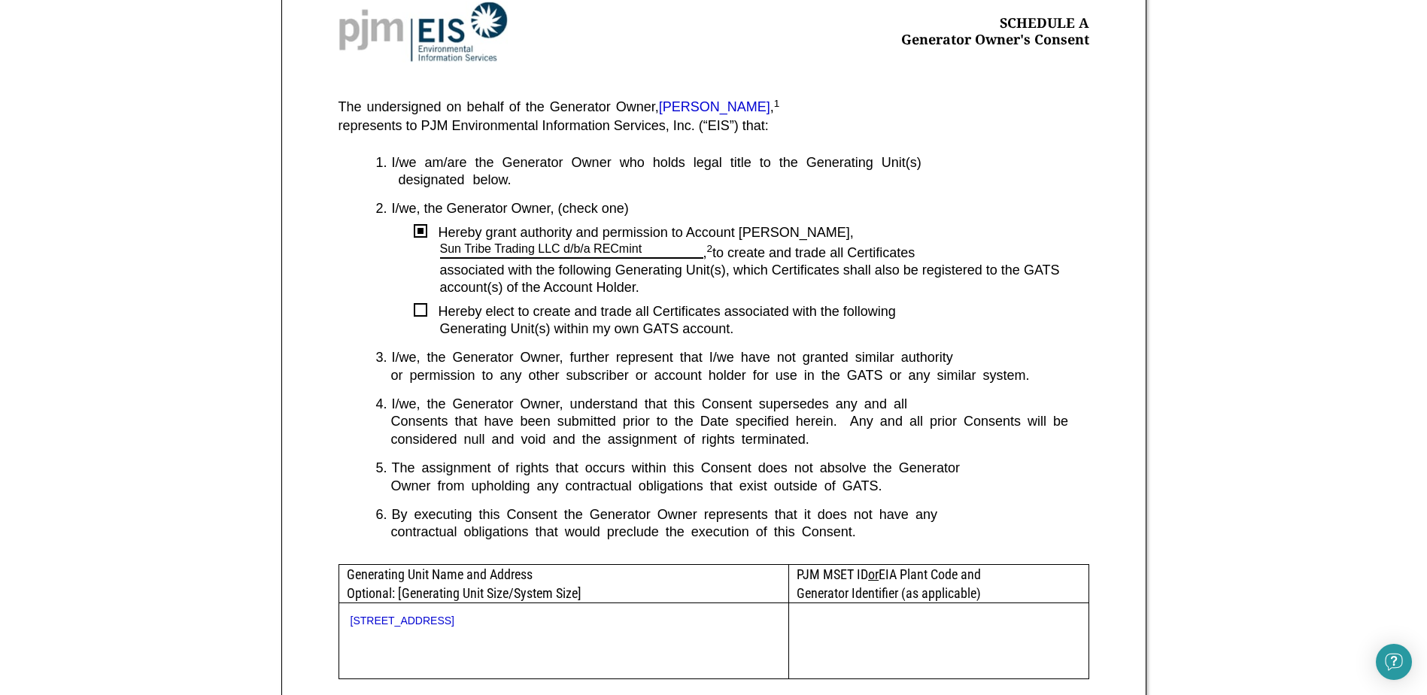
scroll to position [376, 0]
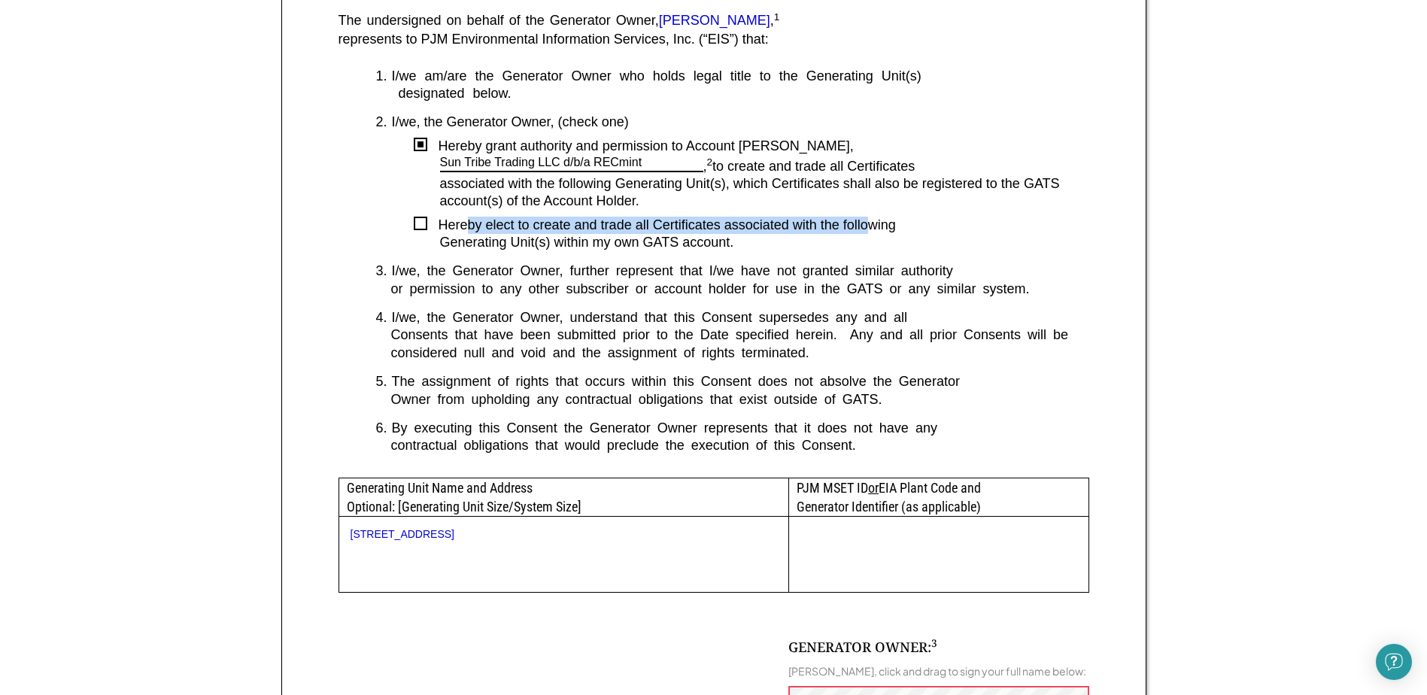
drag, startPoint x: 470, startPoint y: 232, endPoint x: 866, endPoint y: 232, distance: 395.8
click at [866, 232] on div "Hereby elect to create and trade all Certificates associated with the following" at bounding box center [758, 225] width 662 height 17
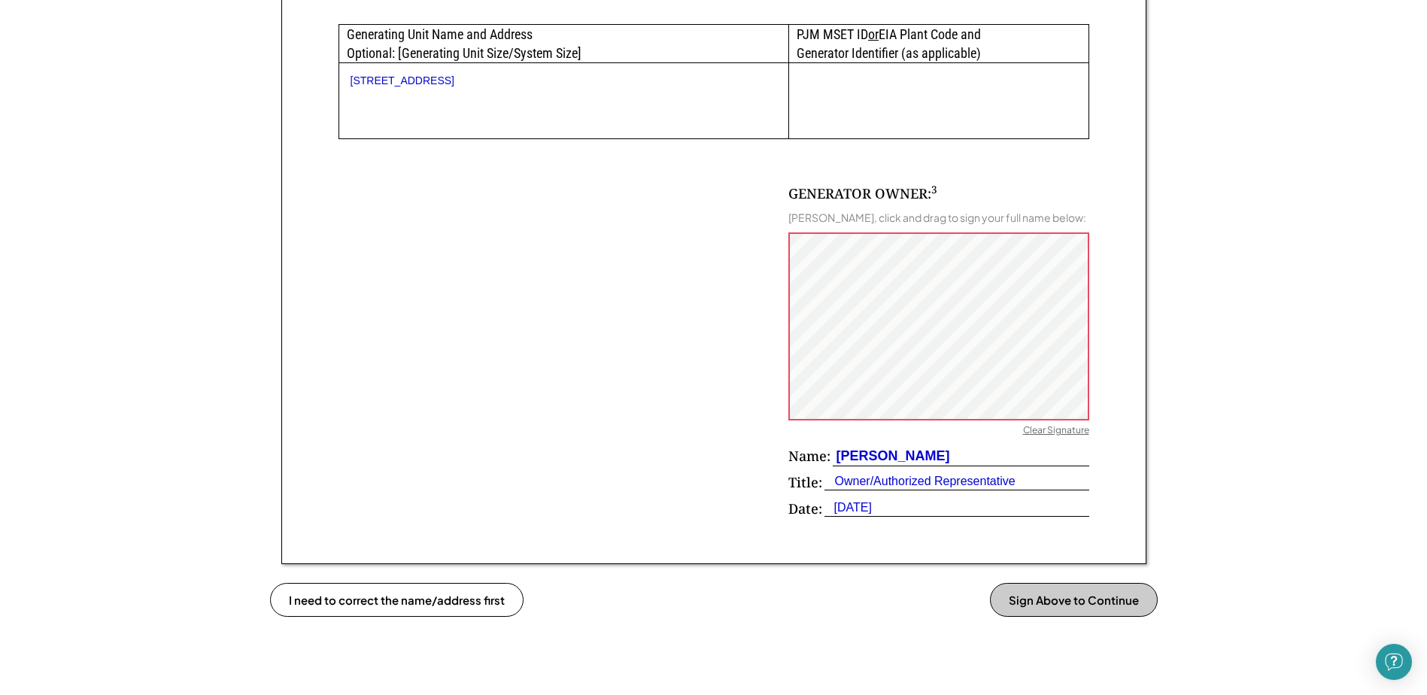
scroll to position [845, 0]
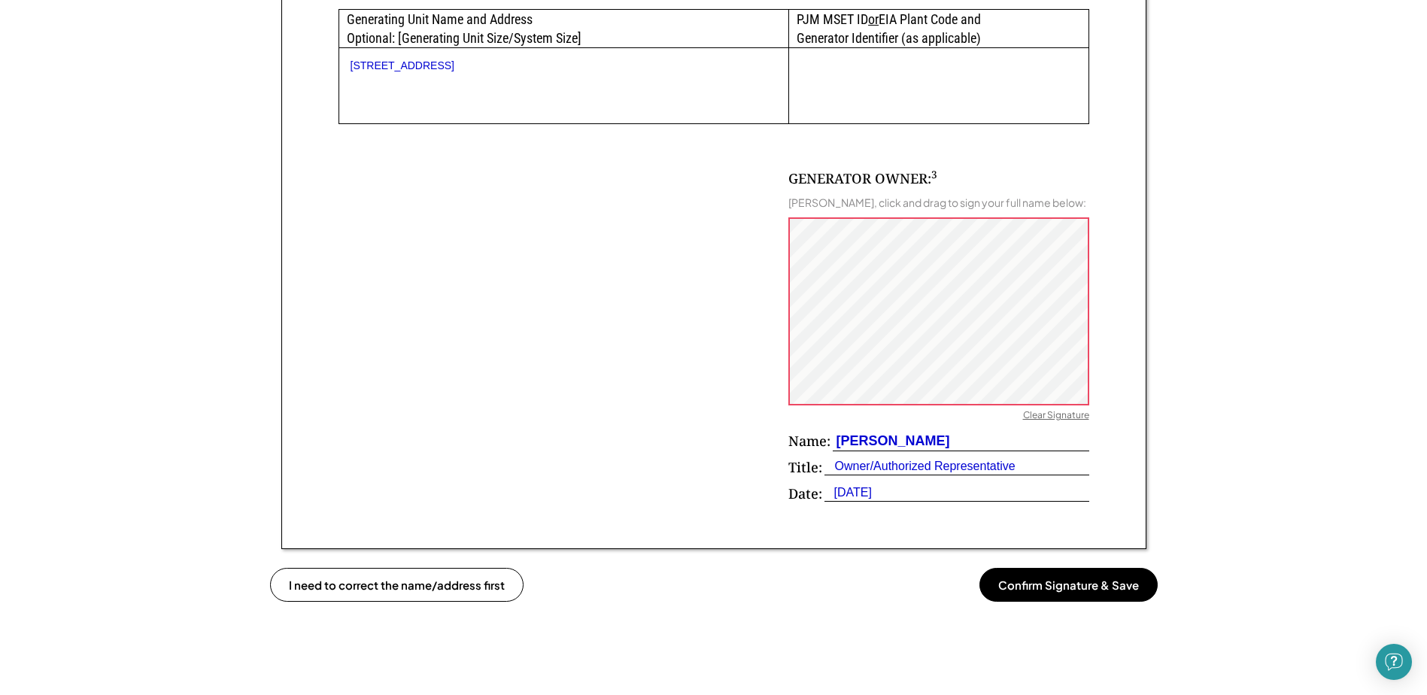
click at [1080, 586] on button "Confirm Signature & Save" at bounding box center [1069, 585] width 178 height 34
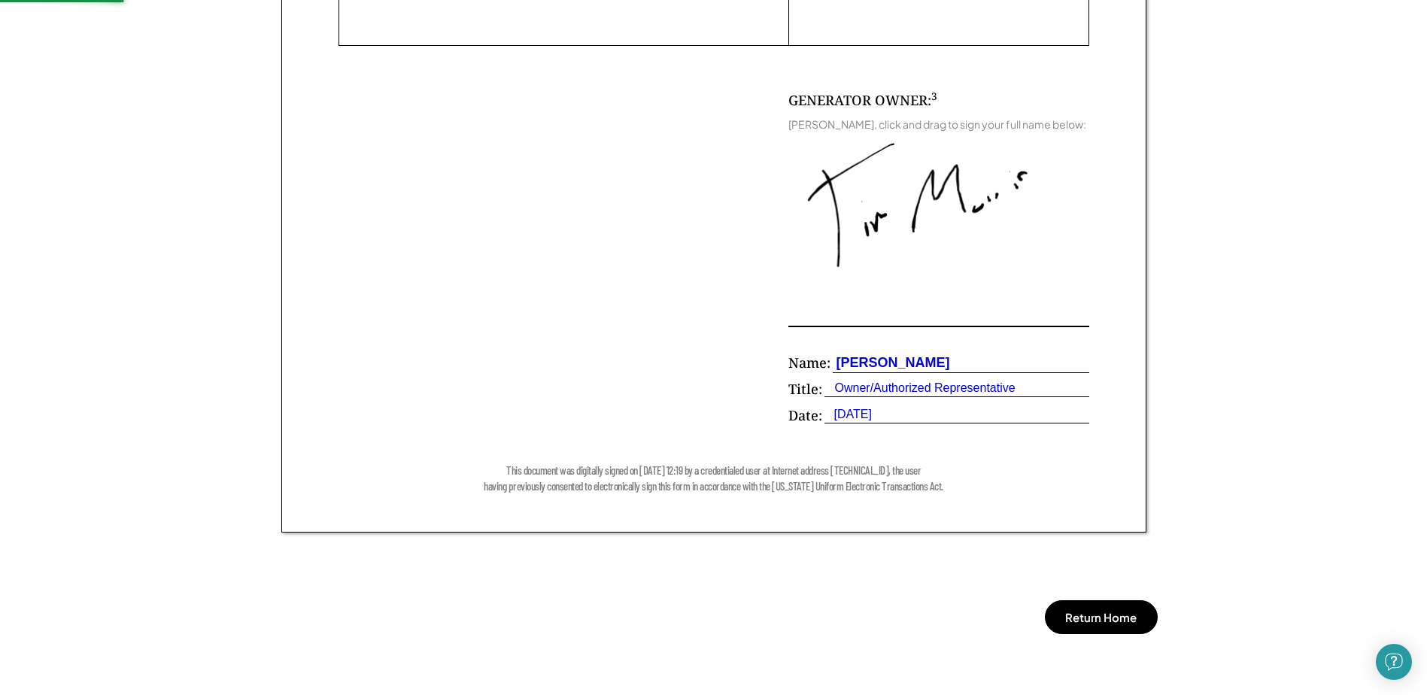
scroll to position [995, 0]
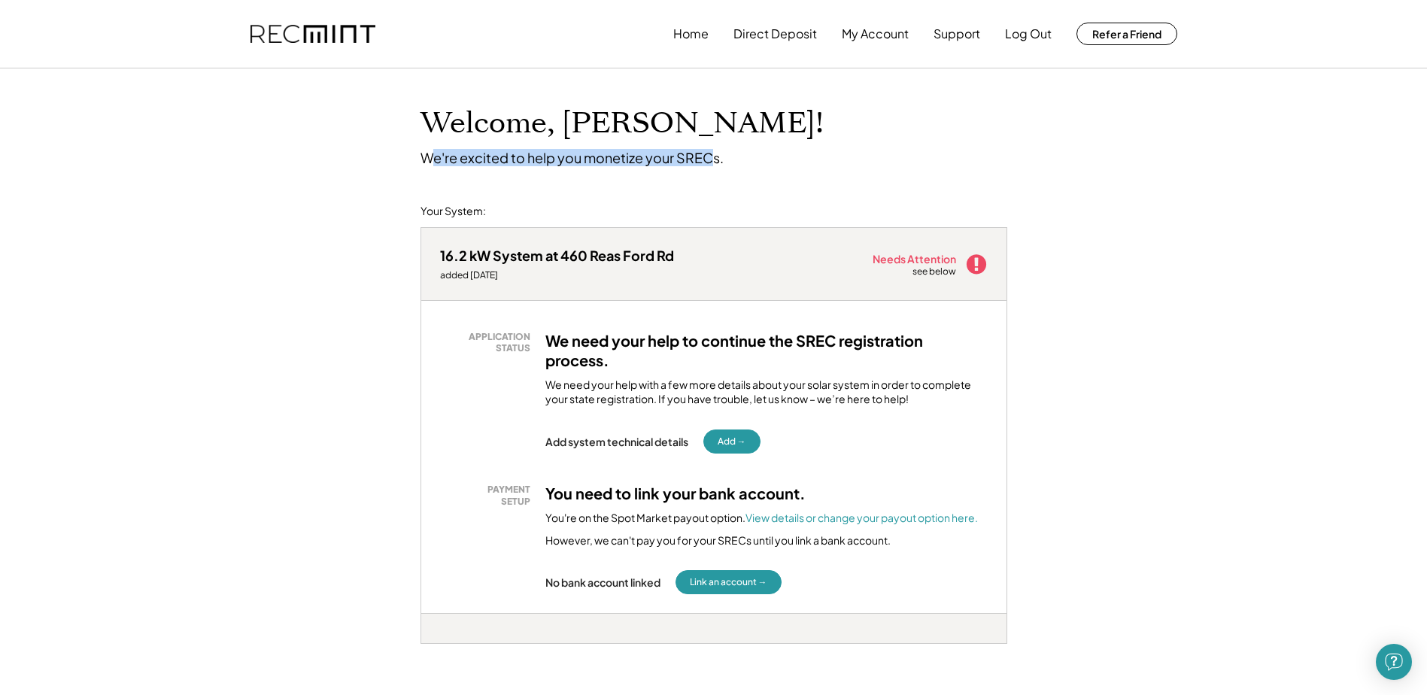
drag, startPoint x: 570, startPoint y: 163, endPoint x: 710, endPoint y: 165, distance: 140.7
click at [710, 165] on div "We're excited to help you monetize your SRECs." at bounding box center [572, 157] width 303 height 17
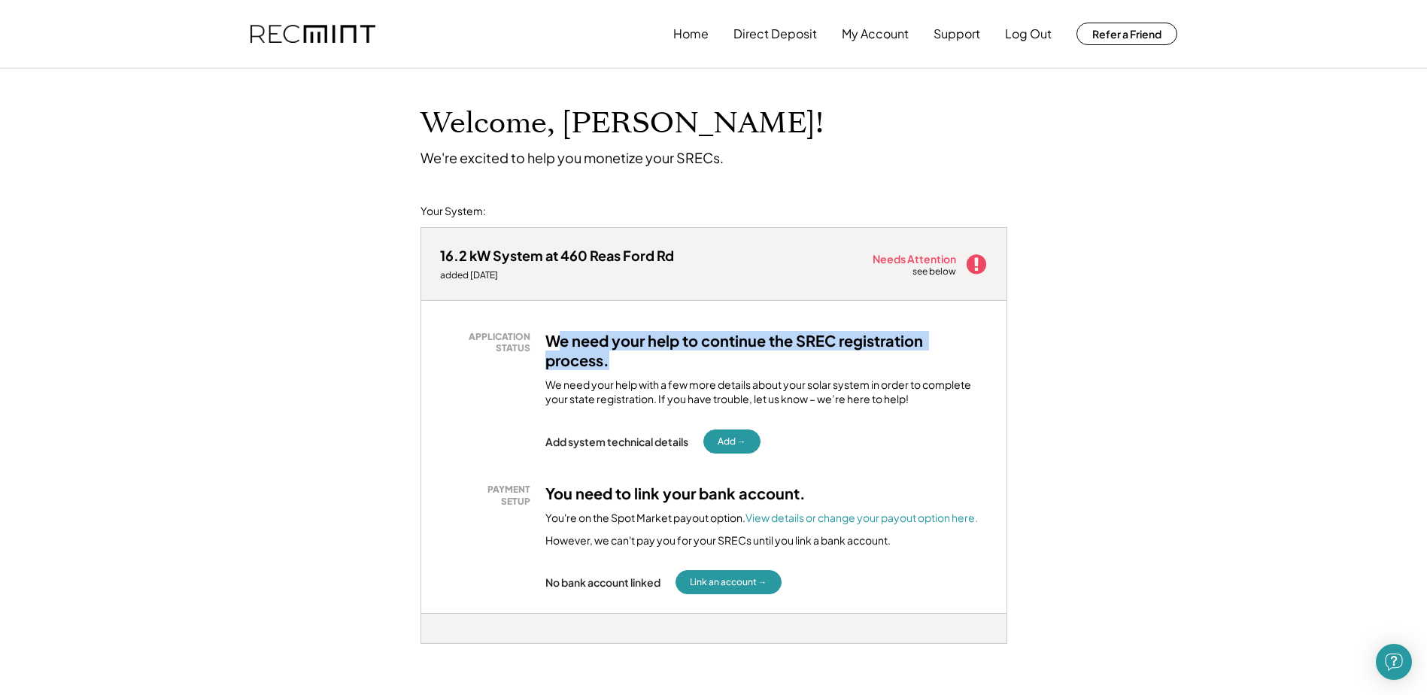
drag, startPoint x: 561, startPoint y: 345, endPoint x: 884, endPoint y: 355, distance: 323.7
click at [884, 355] on h3 "We need your help to continue the SREC registration process." at bounding box center [767, 350] width 442 height 39
drag, startPoint x: 884, startPoint y: 355, endPoint x: 853, endPoint y: 358, distance: 31.0
click at [853, 358] on h3 "We need your help to continue the SREC registration process." at bounding box center [767, 350] width 442 height 39
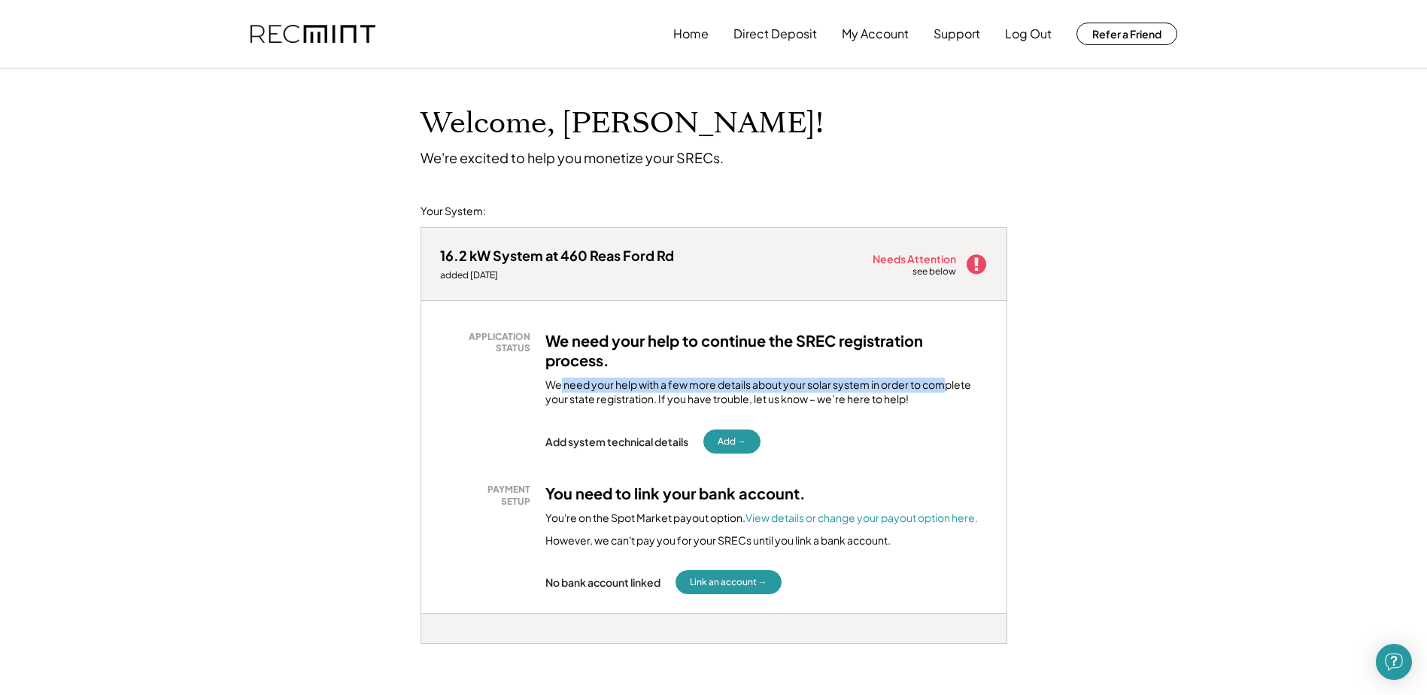
drag, startPoint x: 562, startPoint y: 387, endPoint x: 949, endPoint y: 387, distance: 386.7
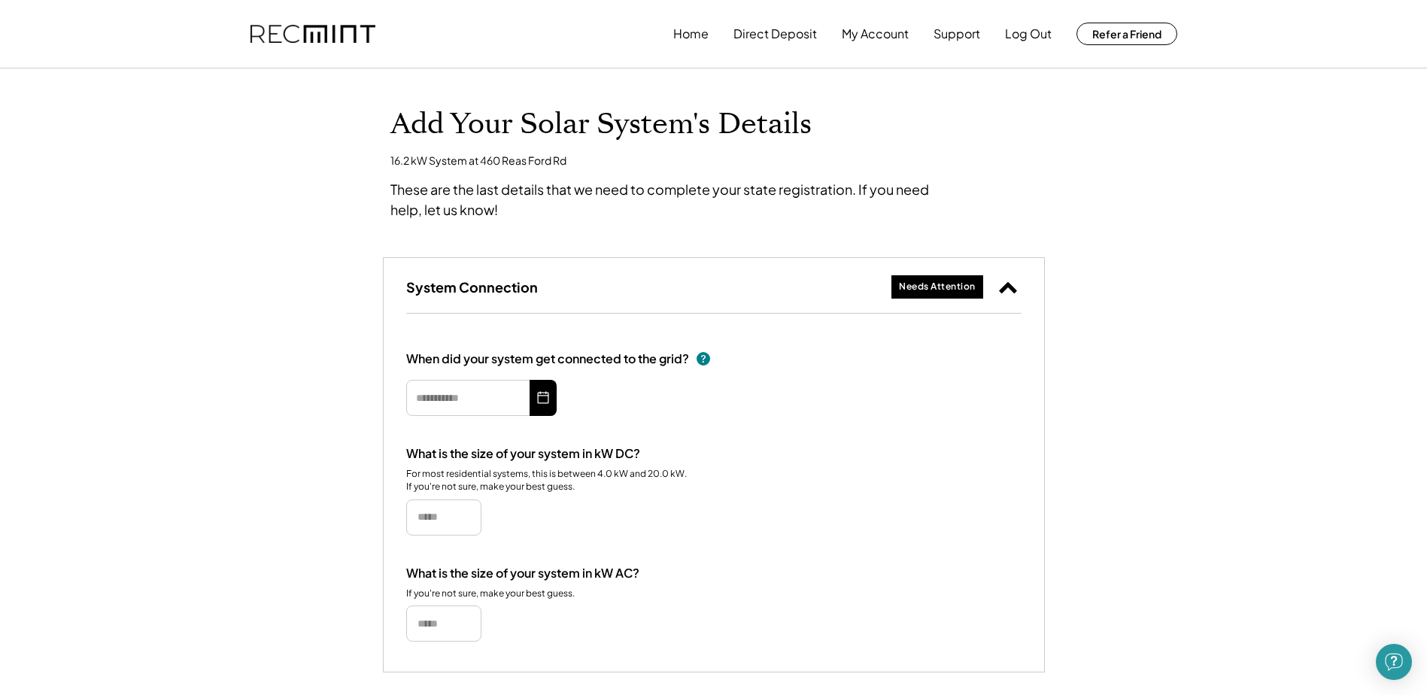
click at [533, 403] on button at bounding box center [543, 398] width 27 height 36
click at [488, 388] on input "text" at bounding box center [481, 398] width 150 height 36
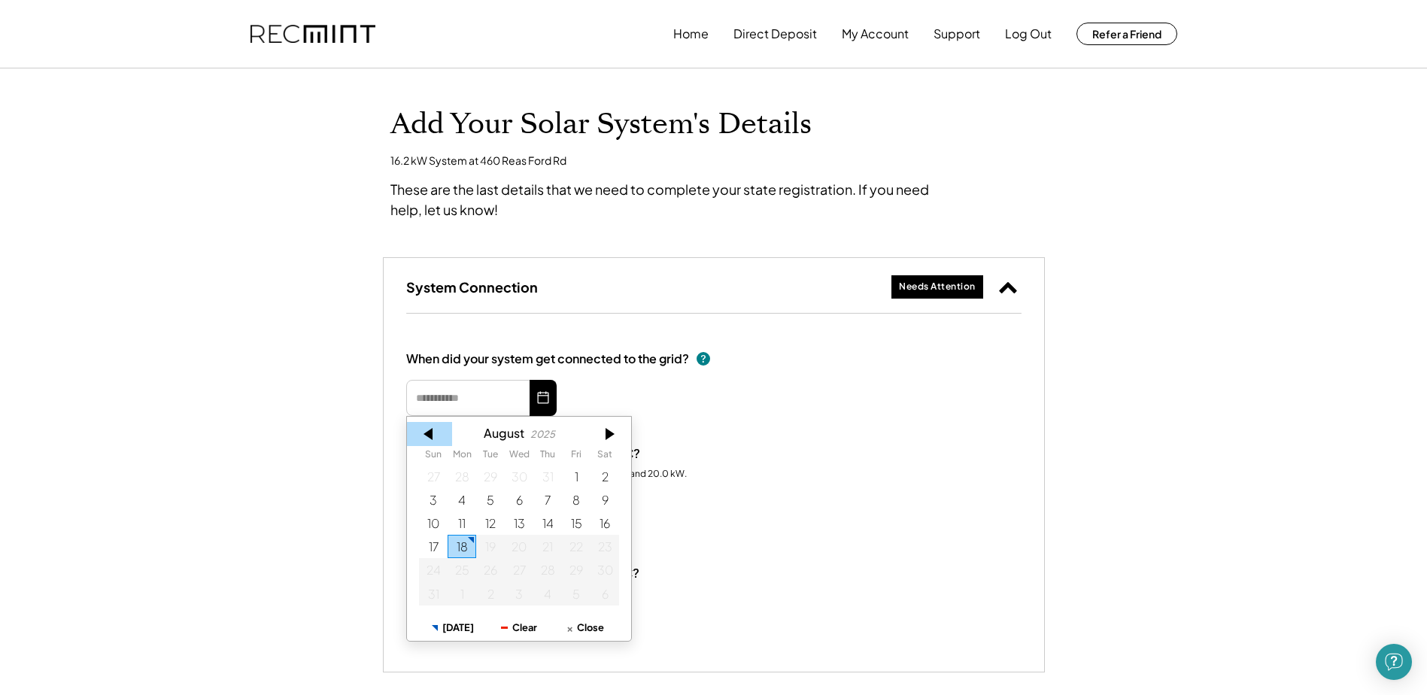
click at [436, 430] on div at bounding box center [429, 434] width 45 height 24
click at [567, 521] on div "18" at bounding box center [576, 523] width 29 height 23
type input "*********"
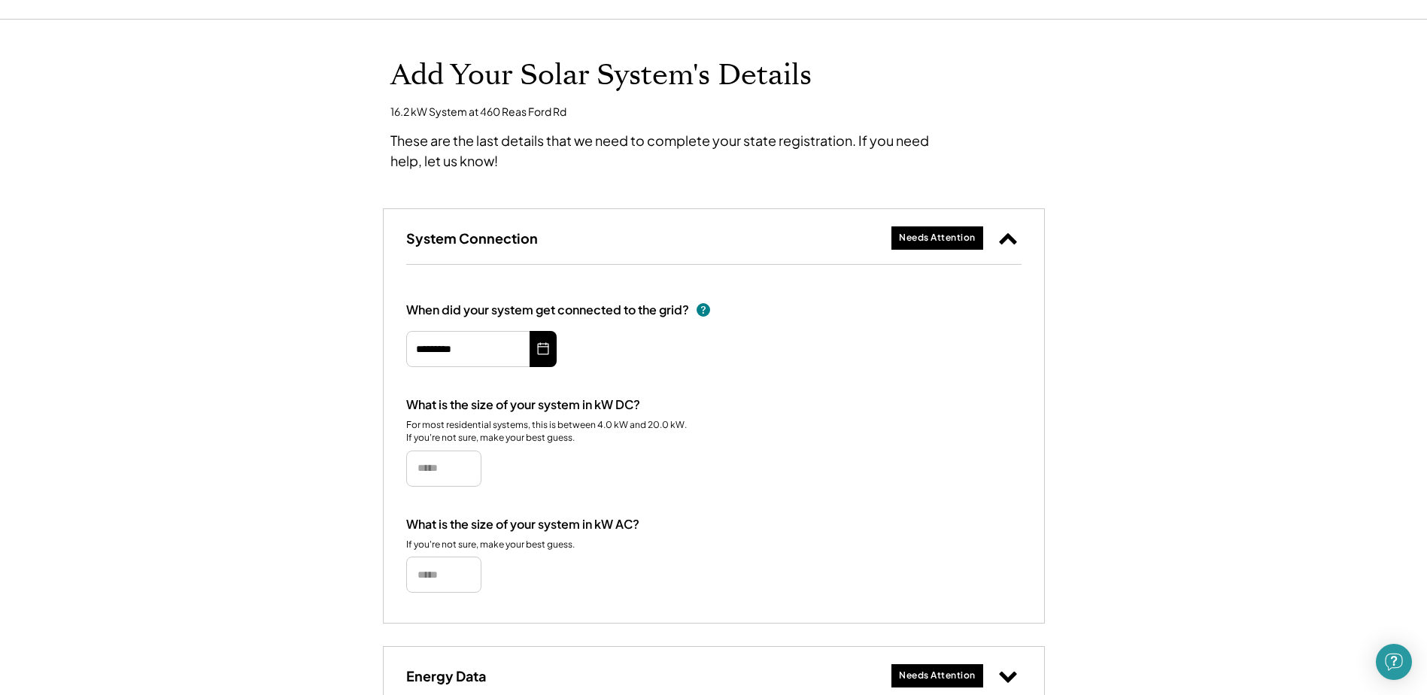
scroll to position [75, 0]
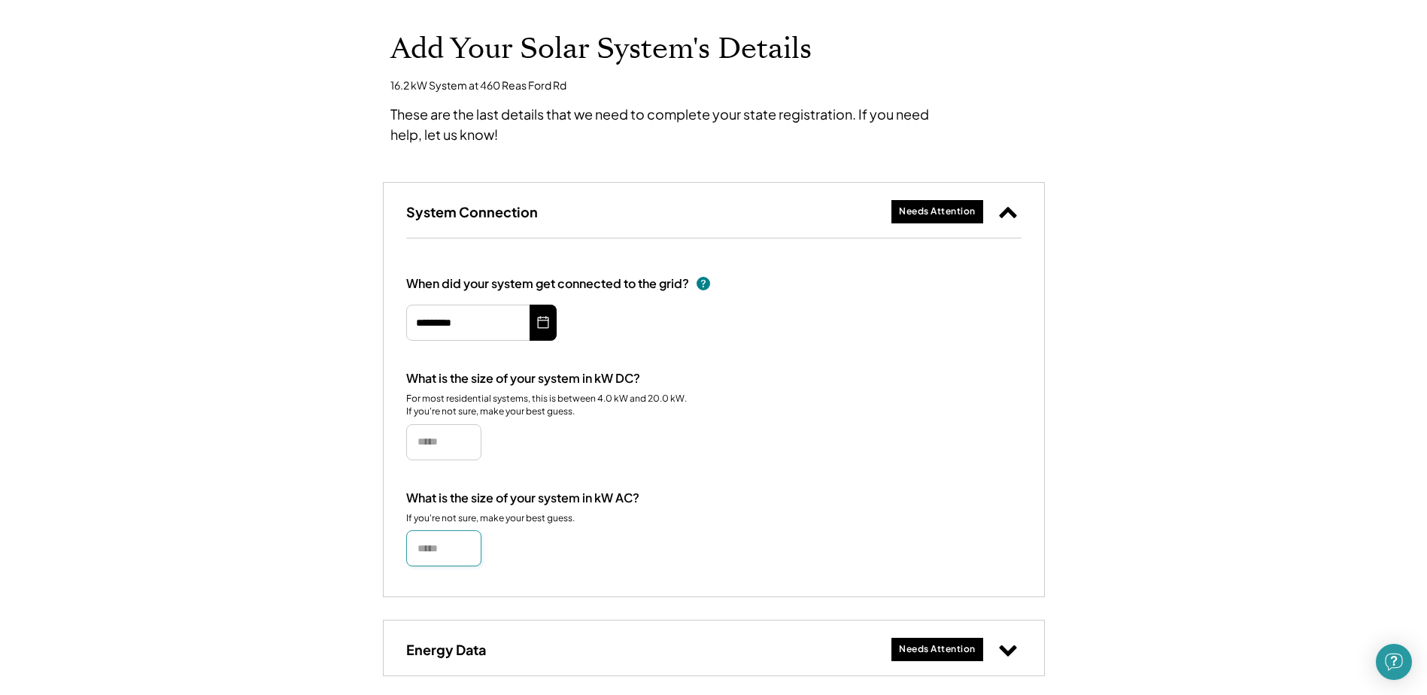
click at [435, 551] on input "input" at bounding box center [443, 548] width 75 height 36
type input "*****"
click at [329, 399] on div "Add Your Solar System's Details 16.2 kW System at [STREET_ADDRESS] These are th…" at bounding box center [713, 470] width 1427 height 953
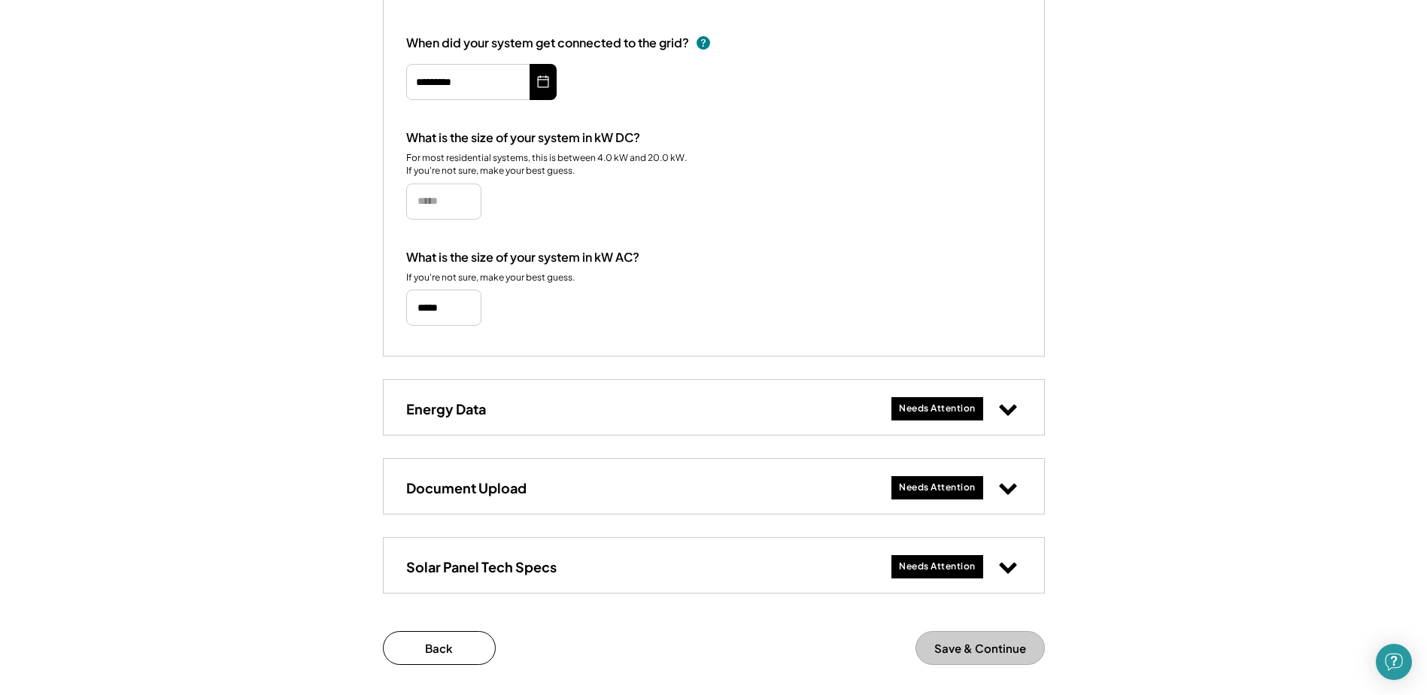
scroll to position [451, 0]
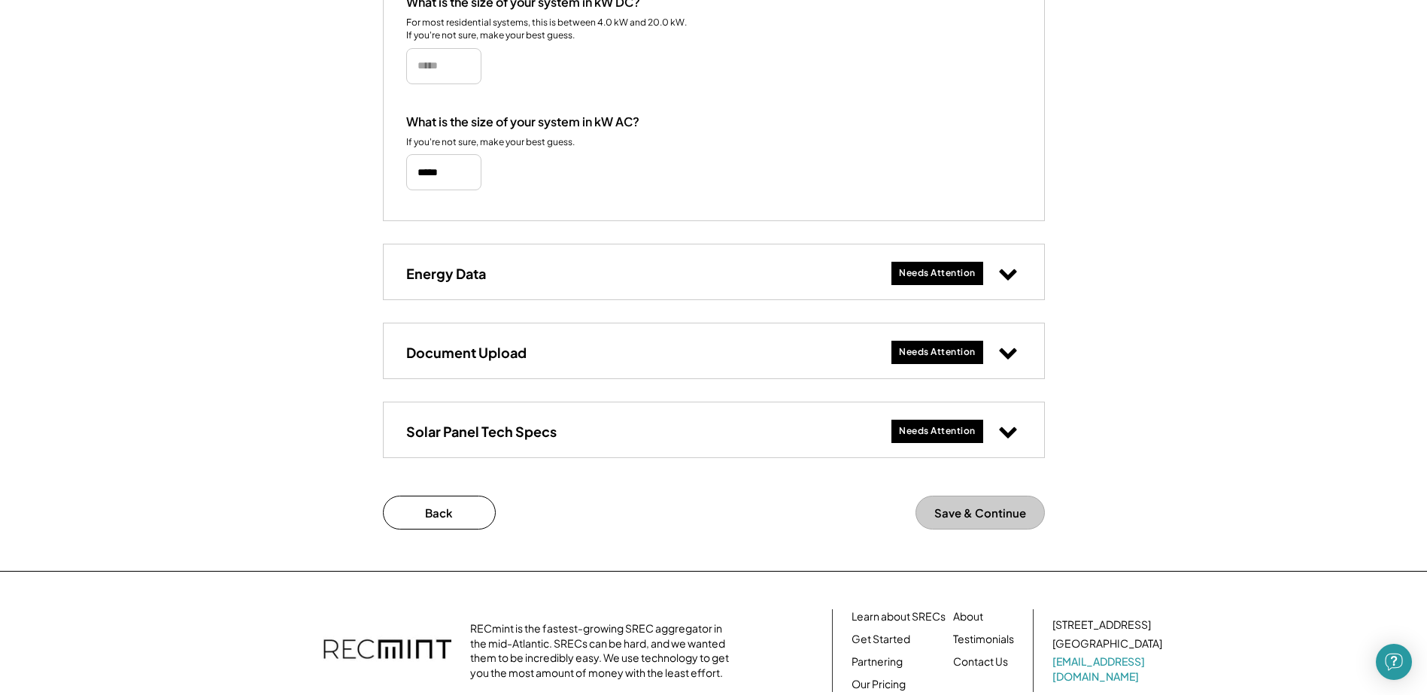
click at [1007, 284] on button at bounding box center [1008, 273] width 27 height 27
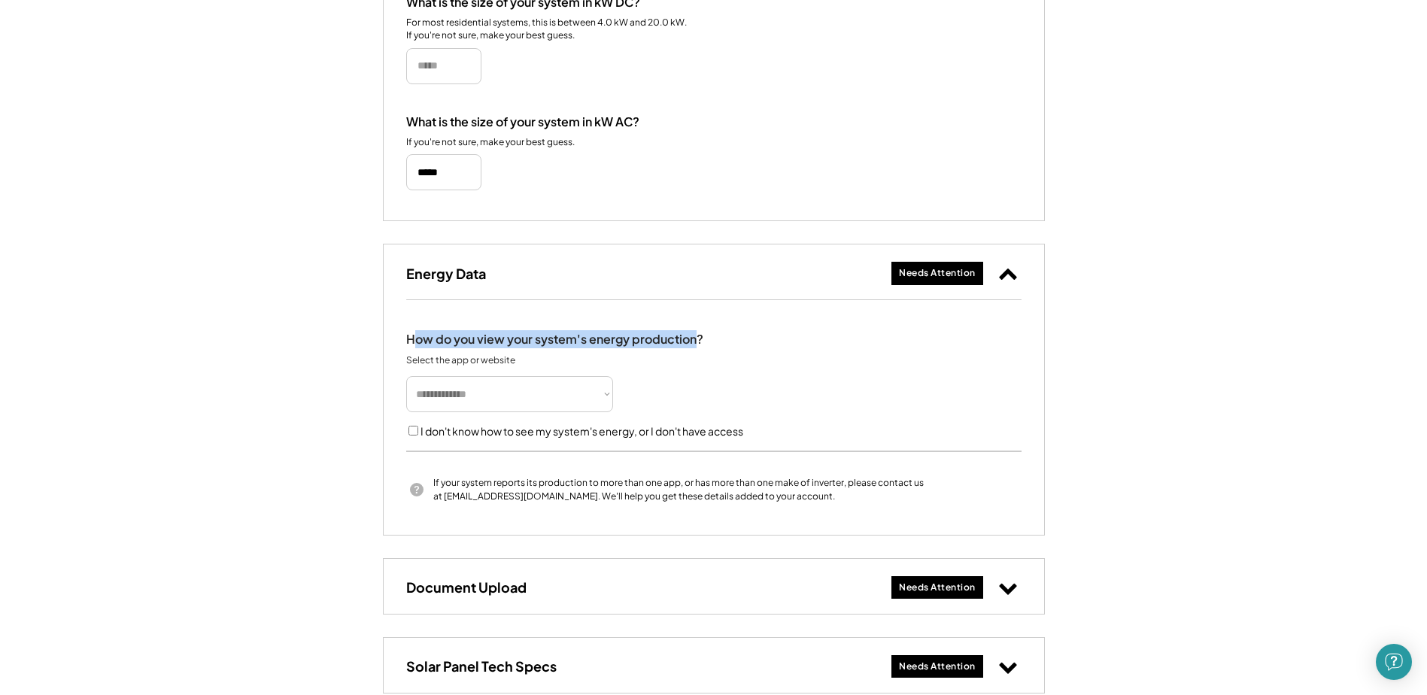
drag, startPoint x: 416, startPoint y: 339, endPoint x: 697, endPoint y: 346, distance: 281.5
click at [697, 346] on div "How do you view your system's energy production?" at bounding box center [554, 339] width 297 height 18
drag, startPoint x: 697, startPoint y: 346, endPoint x: 682, endPoint y: 347, distance: 15.1
click at [697, 346] on div "How do you view your system's energy production?" at bounding box center [554, 339] width 297 height 18
click at [427, 345] on div "How do you view your system's energy production?" at bounding box center [554, 339] width 297 height 18
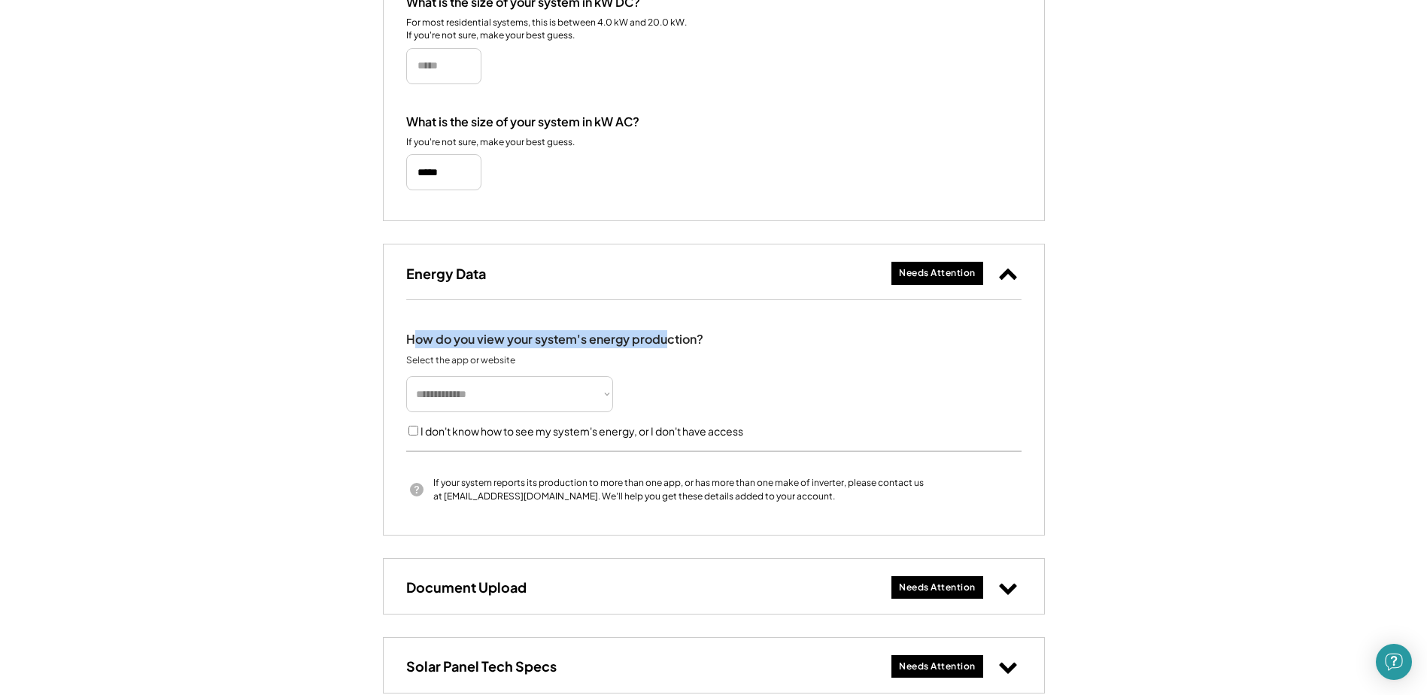
drag, startPoint x: 458, startPoint y: 342, endPoint x: 665, endPoint y: 340, distance: 206.9
click at [665, 340] on div "How do you view your system's energy production?" at bounding box center [554, 339] width 297 height 18
click at [534, 390] on select "**********" at bounding box center [509, 394] width 207 height 36
select select "**********"
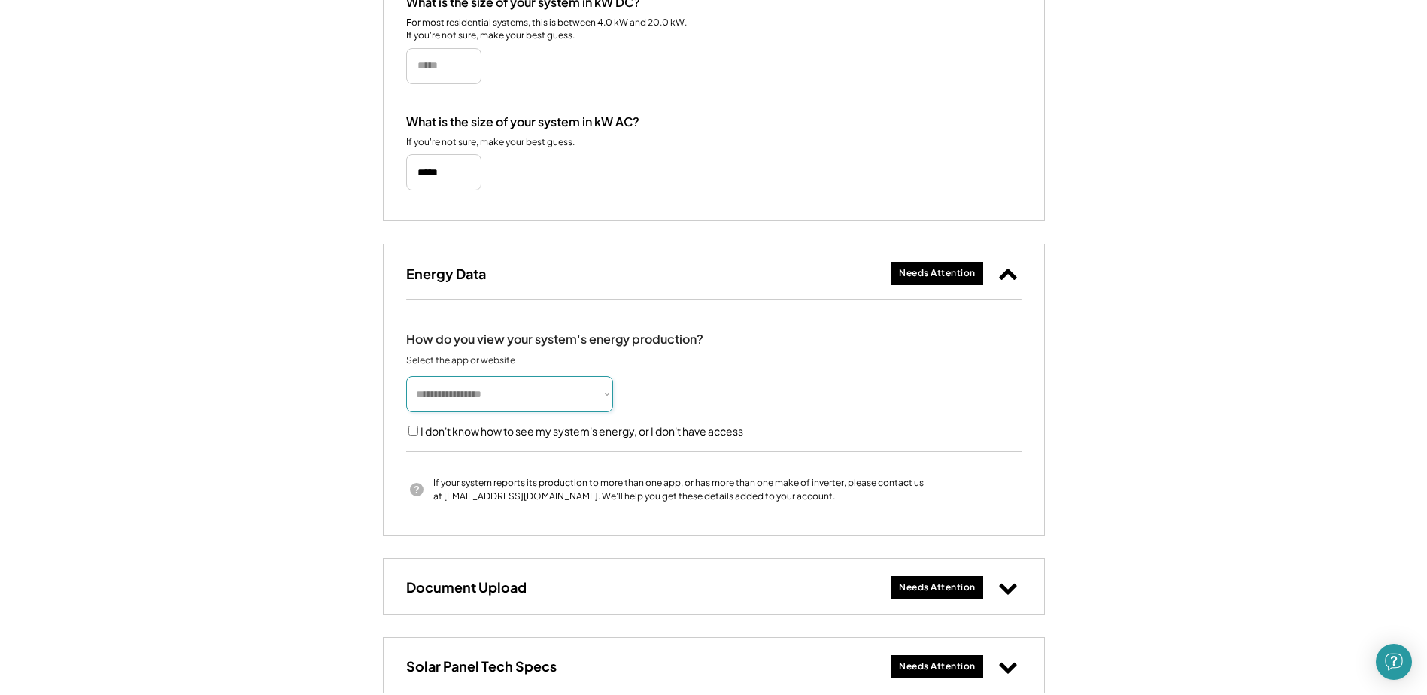
click at [406, 376] on select "**********" at bounding box center [509, 394] width 207 height 36
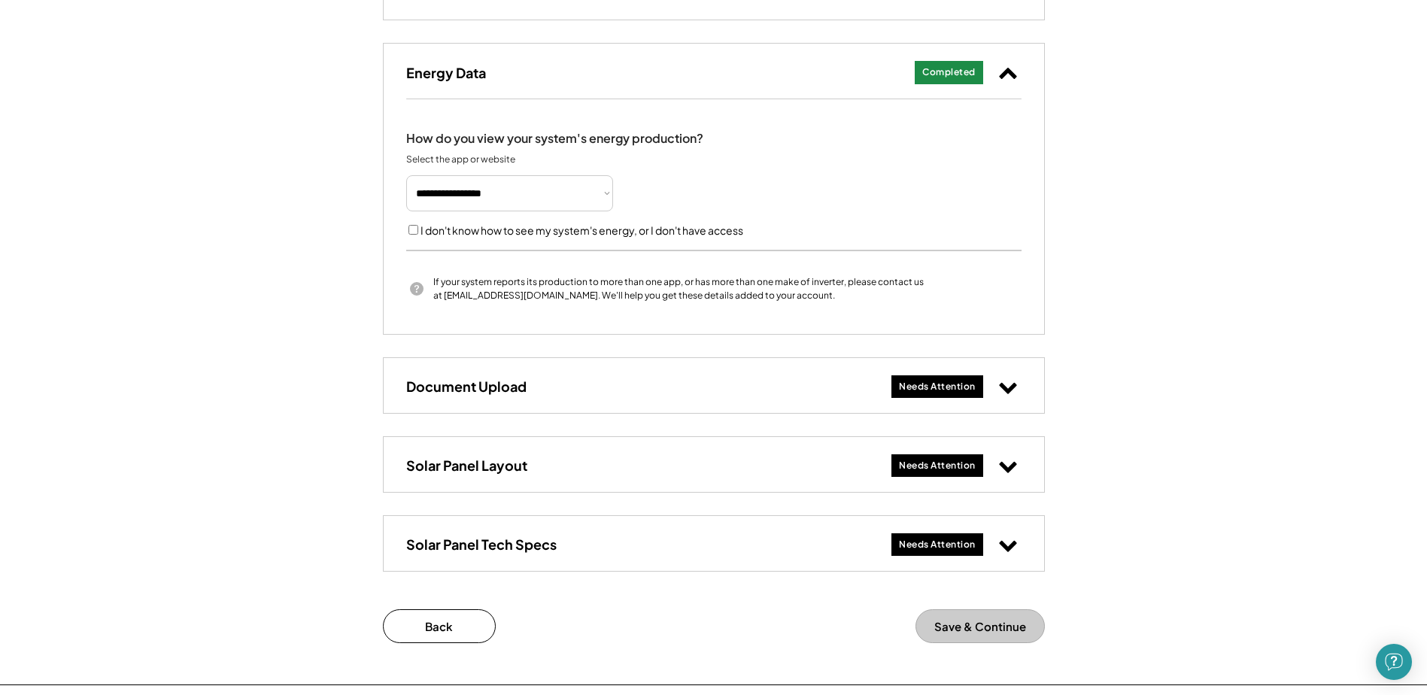
scroll to position [677, 0]
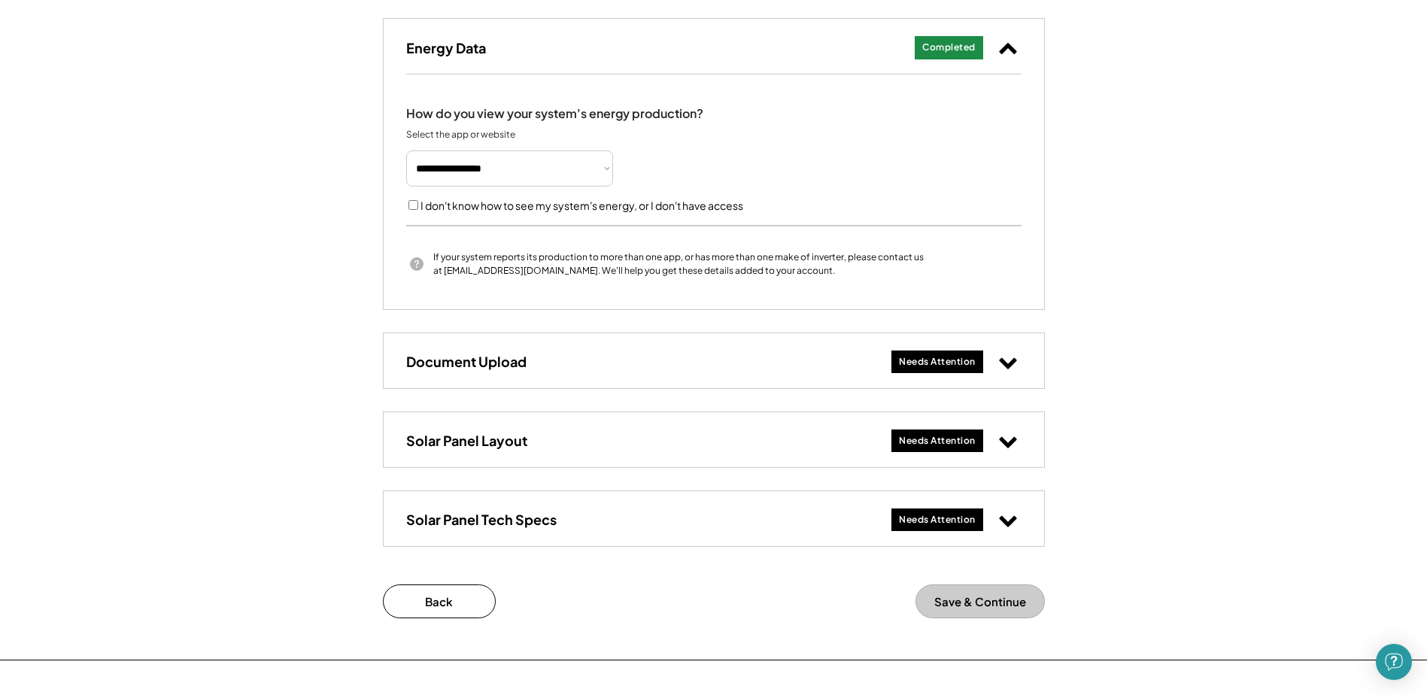
click at [995, 357] on button at bounding box center [1008, 361] width 27 height 27
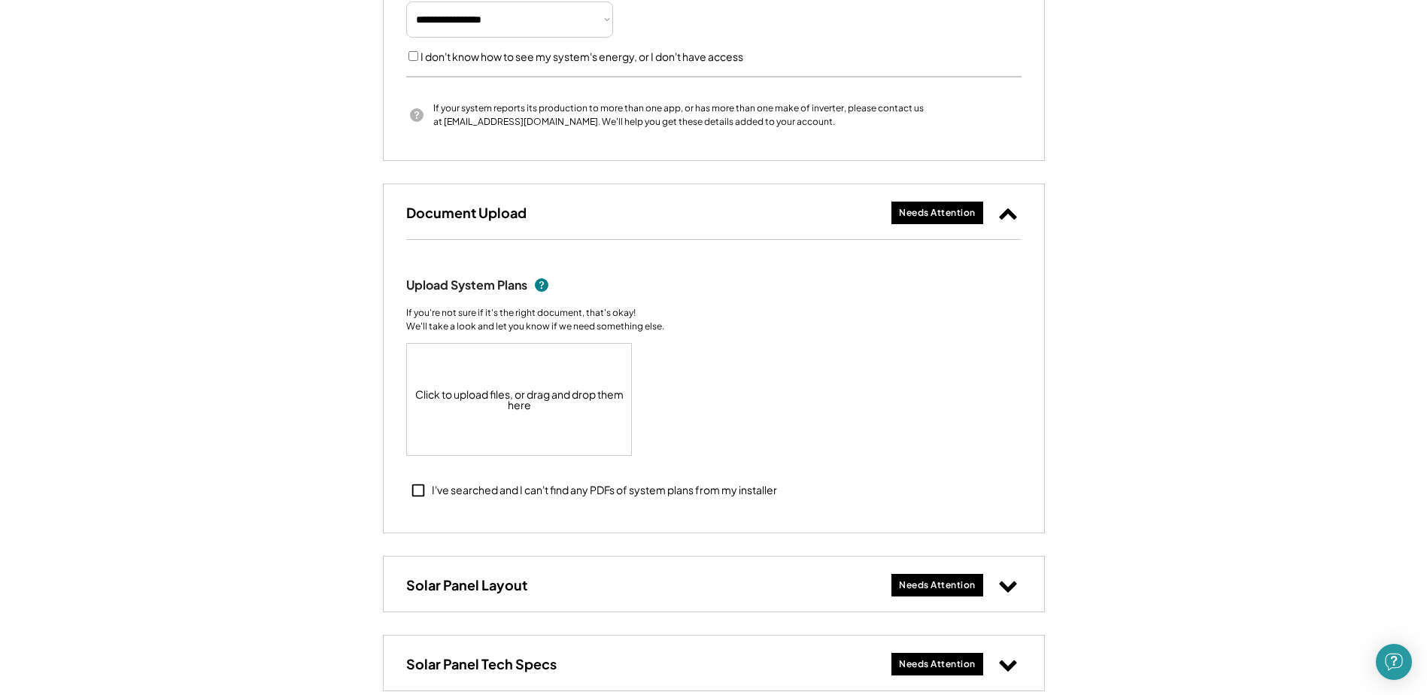
scroll to position [828, 0]
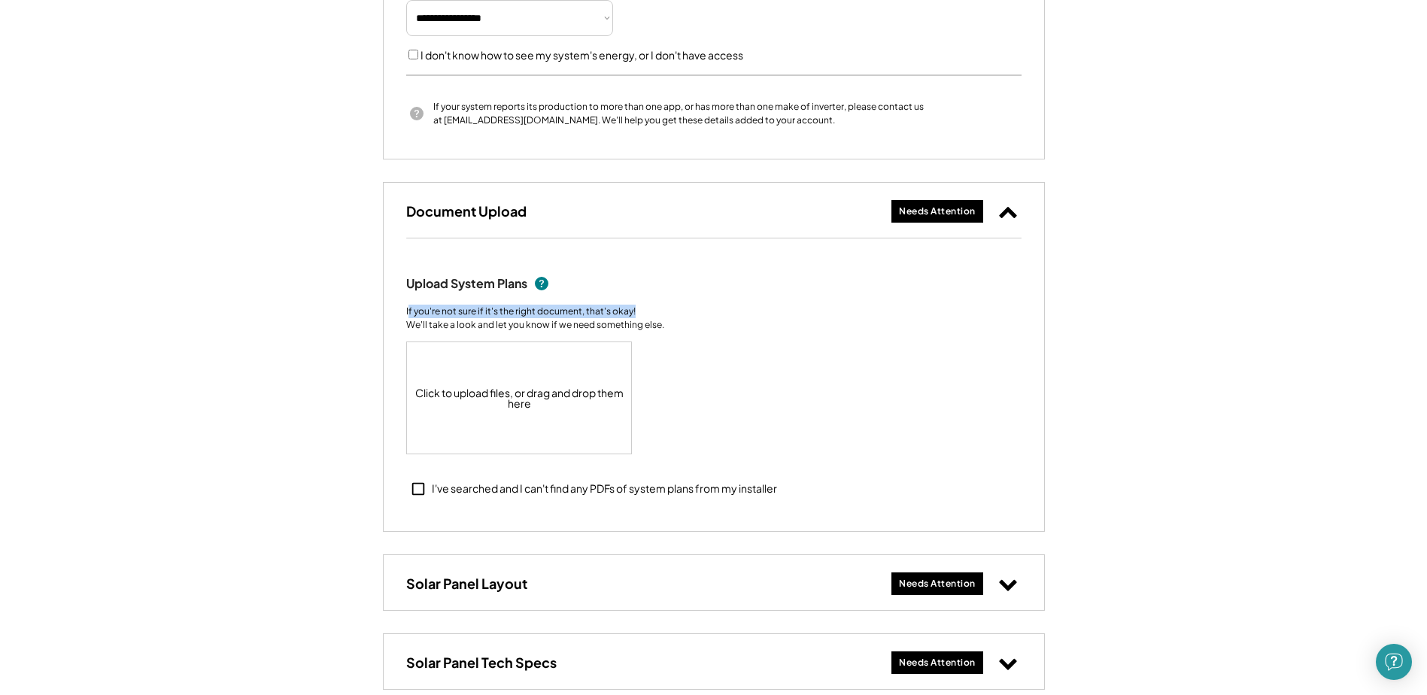
drag, startPoint x: 430, startPoint y: 310, endPoint x: 637, endPoint y: 311, distance: 206.9
click at [637, 311] on div "If you're not sure if it's the right document, that's okay! We'll take a look a…" at bounding box center [535, 318] width 258 height 27
drag, startPoint x: 432, startPoint y: 314, endPoint x: 622, endPoint y: 315, distance: 190.4
click at [622, 315] on div "If you're not sure if it's the right document, that's okay! We'll take a look a…" at bounding box center [535, 318] width 258 height 27
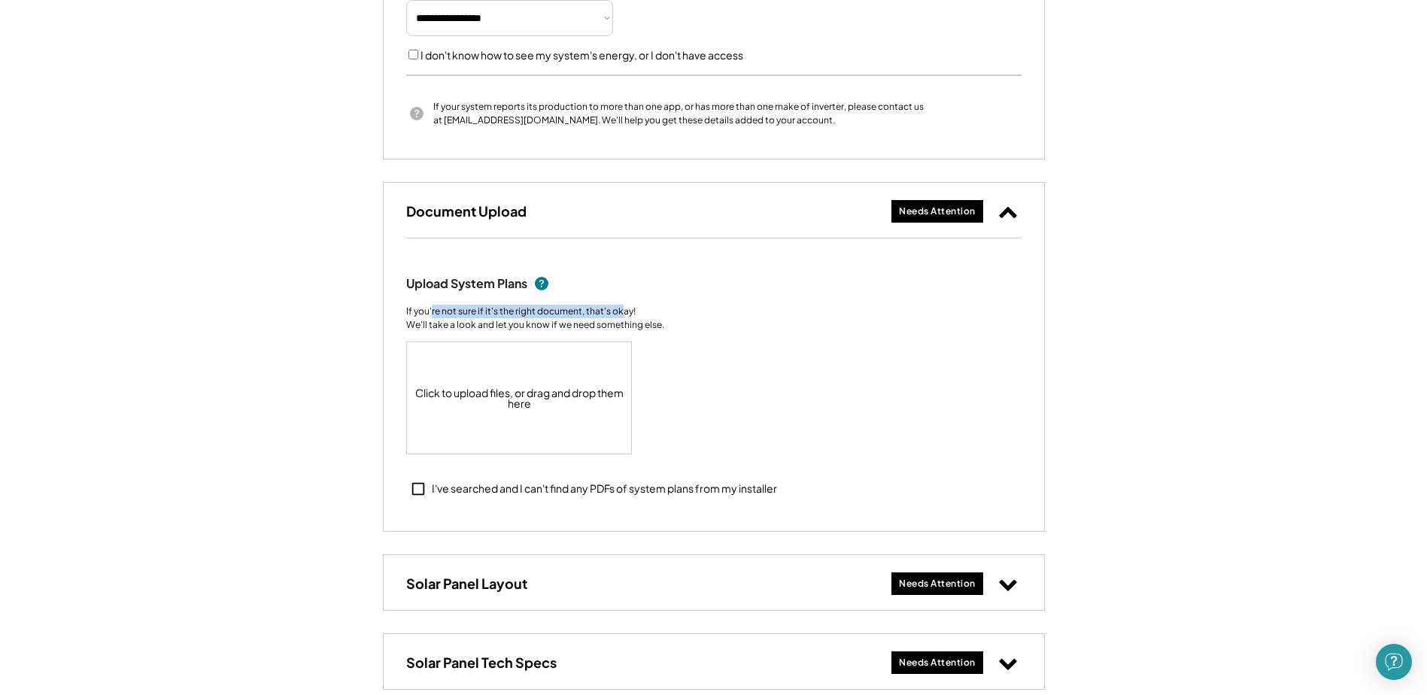
click at [622, 315] on div "If you're not sure if it's the right document, that's okay! We'll take a look a…" at bounding box center [535, 318] width 258 height 27
drag, startPoint x: 423, startPoint y: 326, endPoint x: 549, endPoint y: 327, distance: 125.7
click at [549, 327] on div "If you're not sure if it's the right document, that's okay! We'll take a look a…" at bounding box center [535, 318] width 258 height 27
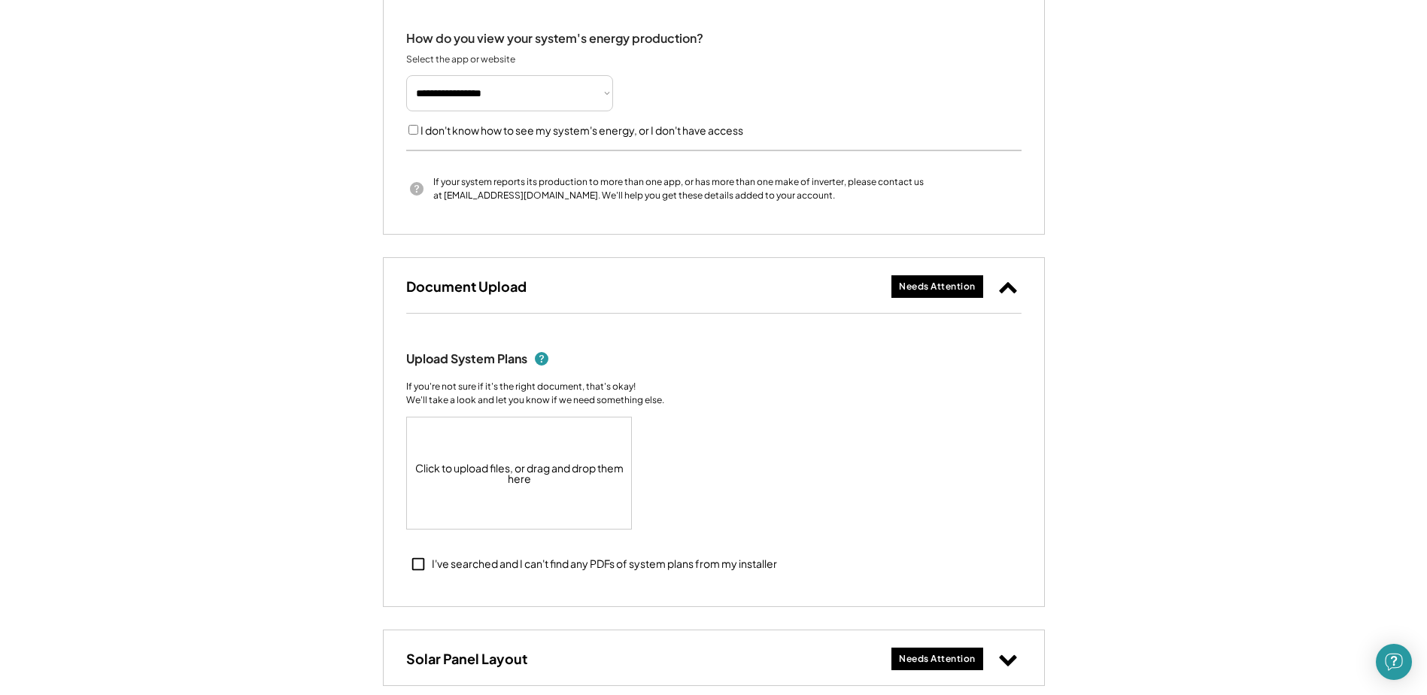
click at [546, 357] on use at bounding box center [542, 359] width 14 height 14
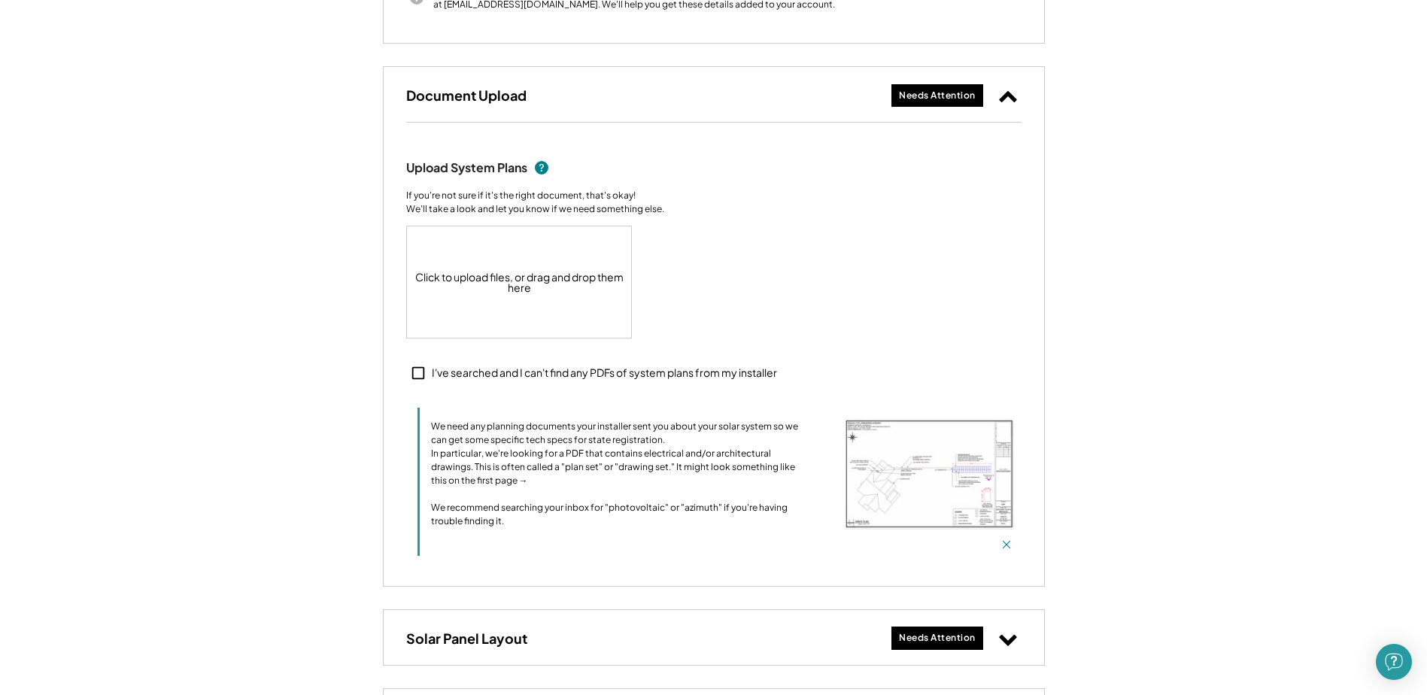
scroll to position [978, 0]
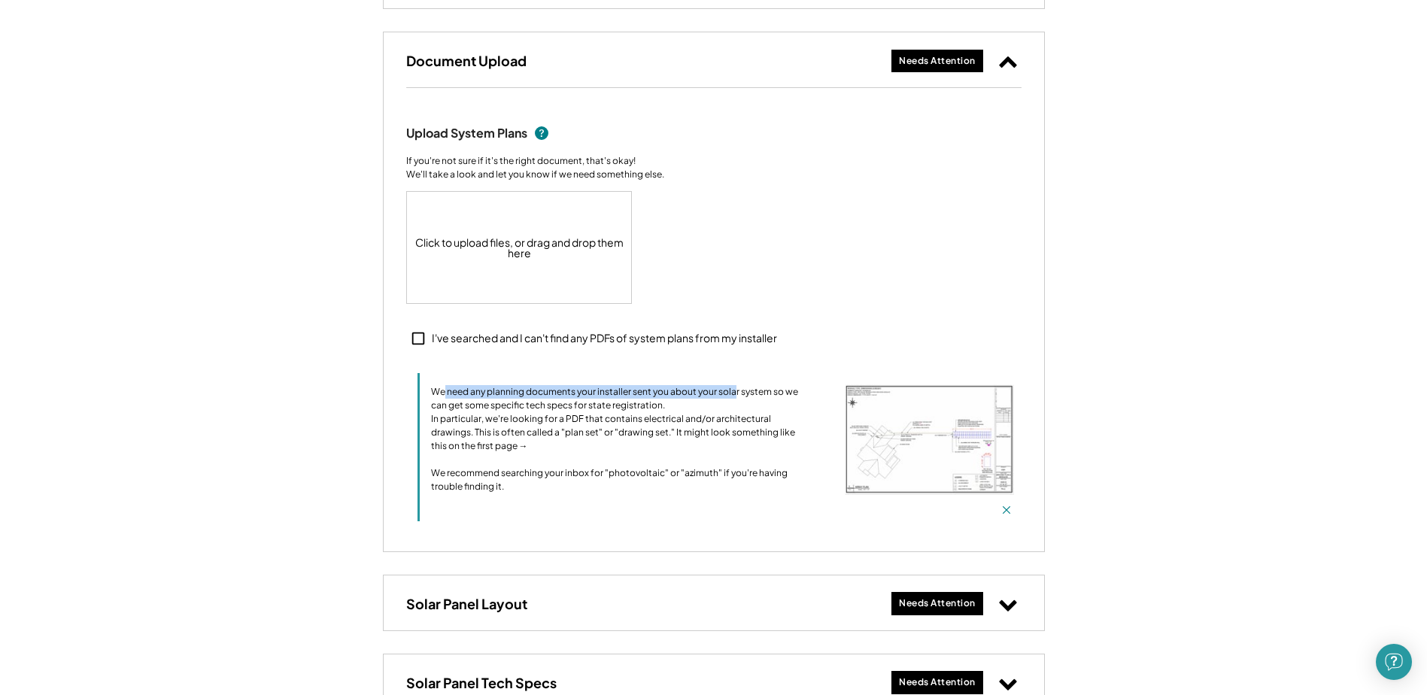
drag, startPoint x: 457, startPoint y: 390, endPoint x: 734, endPoint y: 391, distance: 276.1
click at [734, 391] on div "We need any planning documents your installer sent you about your solar system …" at bounding box center [619, 439] width 376 height 108
drag, startPoint x: 463, startPoint y: 392, endPoint x: 743, endPoint y: 399, distance: 280.7
click at [743, 399] on div "We need any planning documents your installer sent you about your solar system …" at bounding box center [619, 439] width 376 height 108
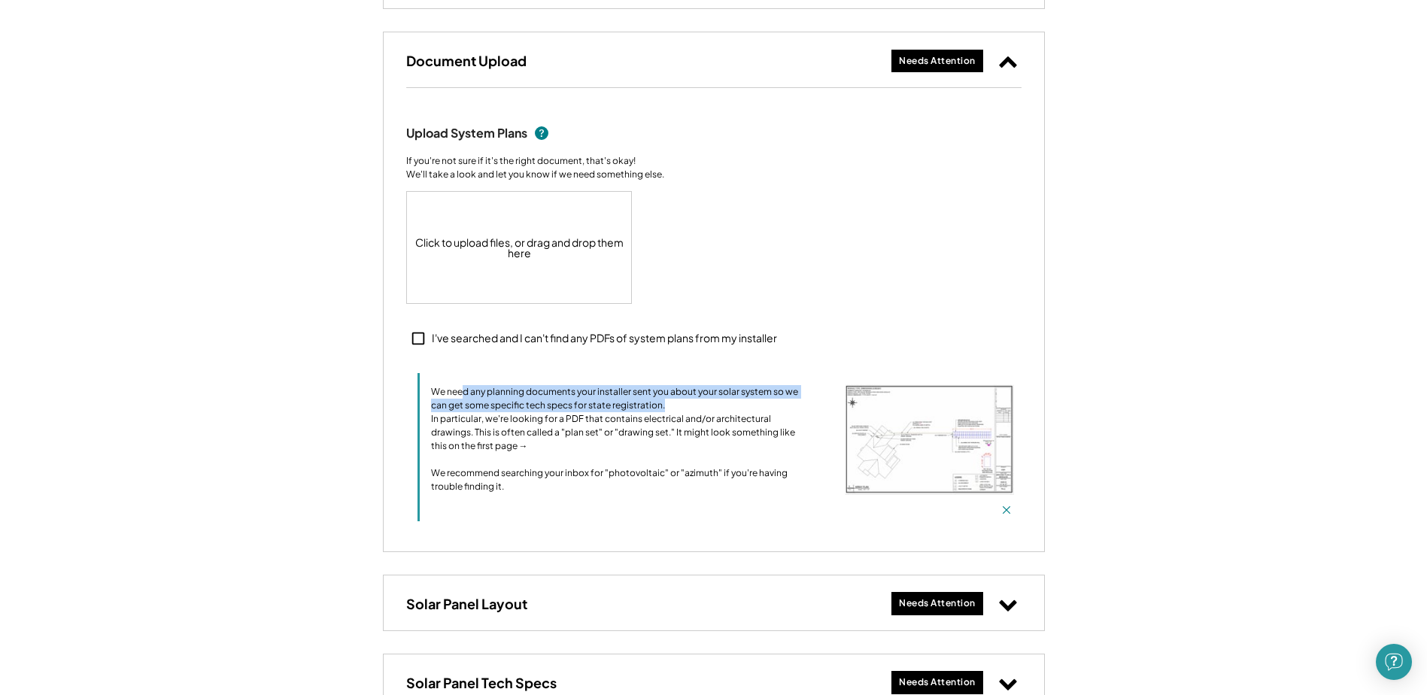
click at [743, 399] on div "We need any planning documents your installer sent you about your solar system …" at bounding box center [619, 439] width 376 height 108
drag, startPoint x: 554, startPoint y: 391, endPoint x: 764, endPoint y: 392, distance: 210.7
click at [764, 392] on div "We need any planning documents your installer sent you about your solar system …" at bounding box center [619, 439] width 376 height 108
drag, startPoint x: 445, startPoint y: 403, endPoint x: 601, endPoint y: 405, distance: 155.8
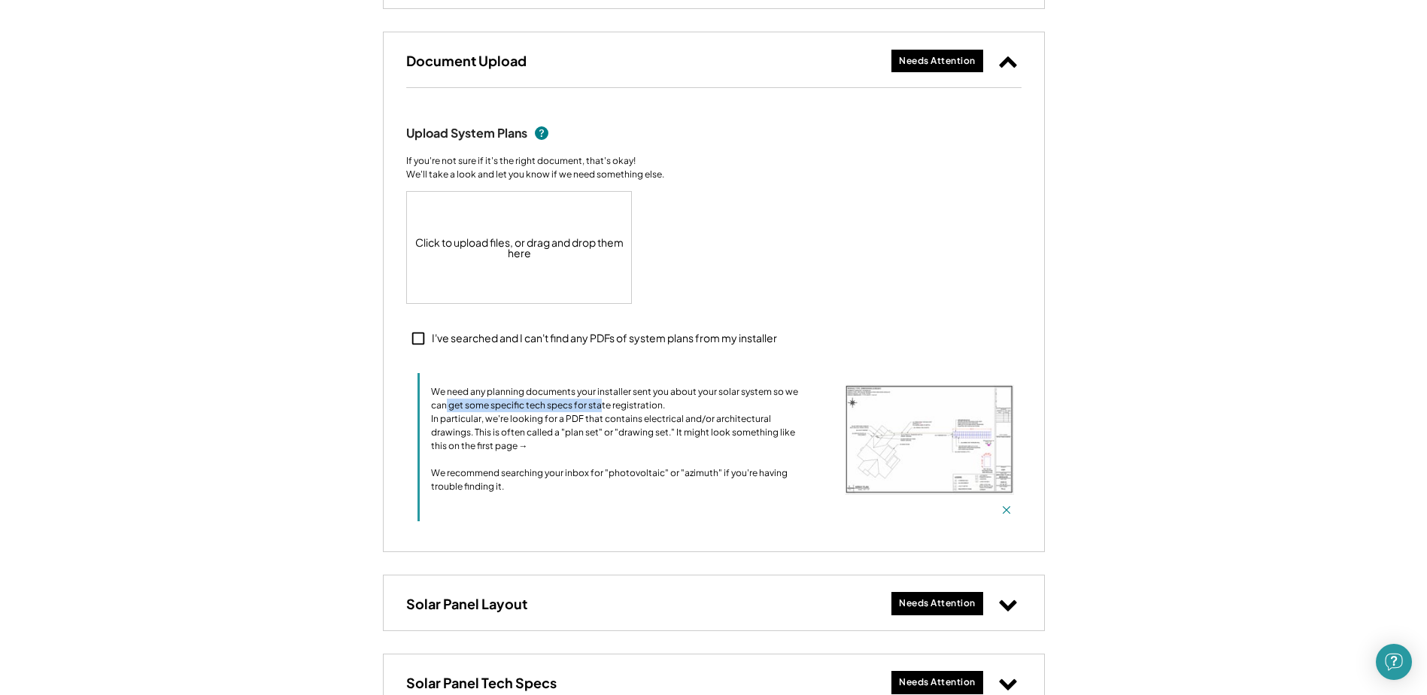
click at [601, 405] on div "We need any planning documents your installer sent you about your solar system …" at bounding box center [619, 439] width 376 height 108
drag, startPoint x: 456, startPoint y: 406, endPoint x: 649, endPoint y: 406, distance: 193.4
click at [649, 406] on div "We need any planning documents your installer sent you about your solar system …" at bounding box center [619, 439] width 376 height 108
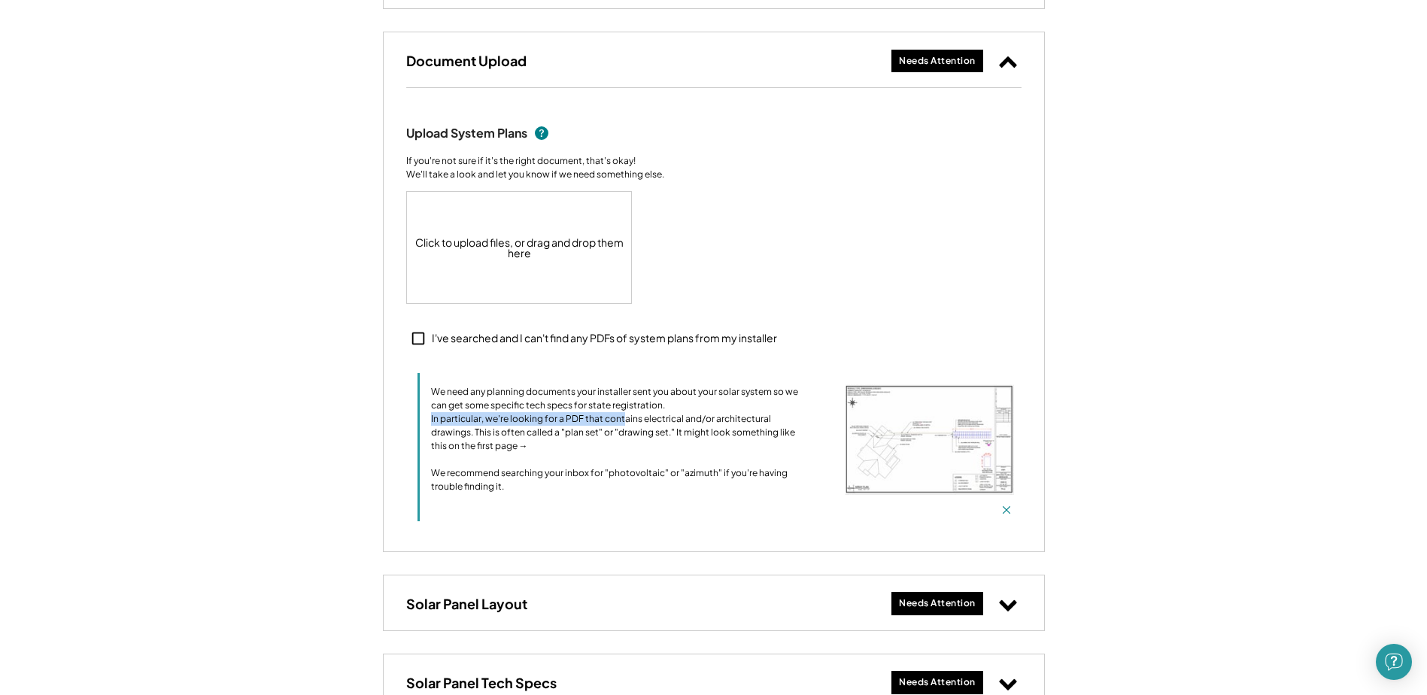
drag, startPoint x: 432, startPoint y: 430, endPoint x: 623, endPoint y: 438, distance: 191.3
click at [623, 438] on div "We need any planning documents your installer sent you about your solar system …" at bounding box center [619, 439] width 376 height 108
drag, startPoint x: 536, startPoint y: 433, endPoint x: 760, endPoint y: 436, distance: 224.2
click at [760, 436] on div "We need any planning documents your installer sent you about your solar system …" at bounding box center [619, 439] width 376 height 108
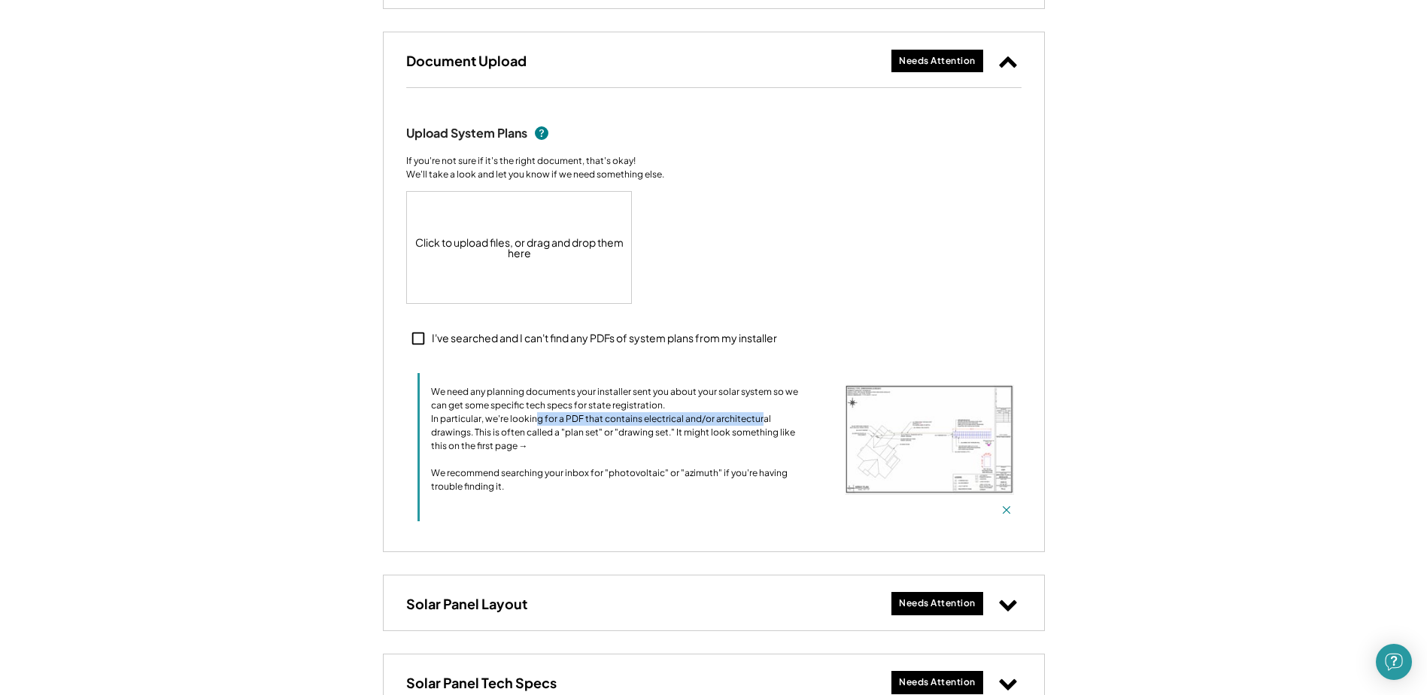
click at [760, 436] on div "We need any planning documents your installer sent you about your solar system …" at bounding box center [619, 439] width 376 height 108
drag, startPoint x: 435, startPoint y: 445, endPoint x: 661, endPoint y: 450, distance: 226.5
click at [661, 450] on div "We need any planning documents your installer sent you about your solar system …" at bounding box center [619, 439] width 376 height 108
drag, startPoint x: 549, startPoint y: 445, endPoint x: 766, endPoint y: 446, distance: 216.7
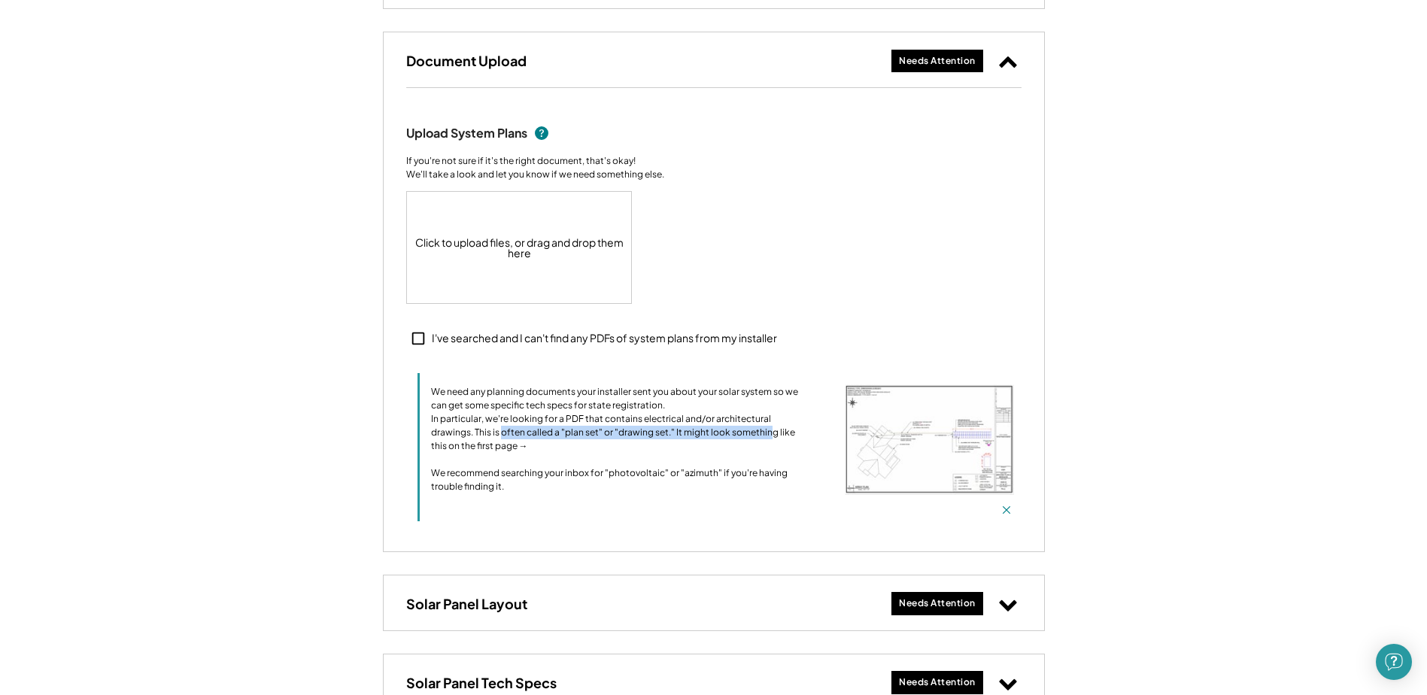
click at [766, 446] on div "We need any planning documents your installer sent you about your solar system …" at bounding box center [619, 439] width 376 height 108
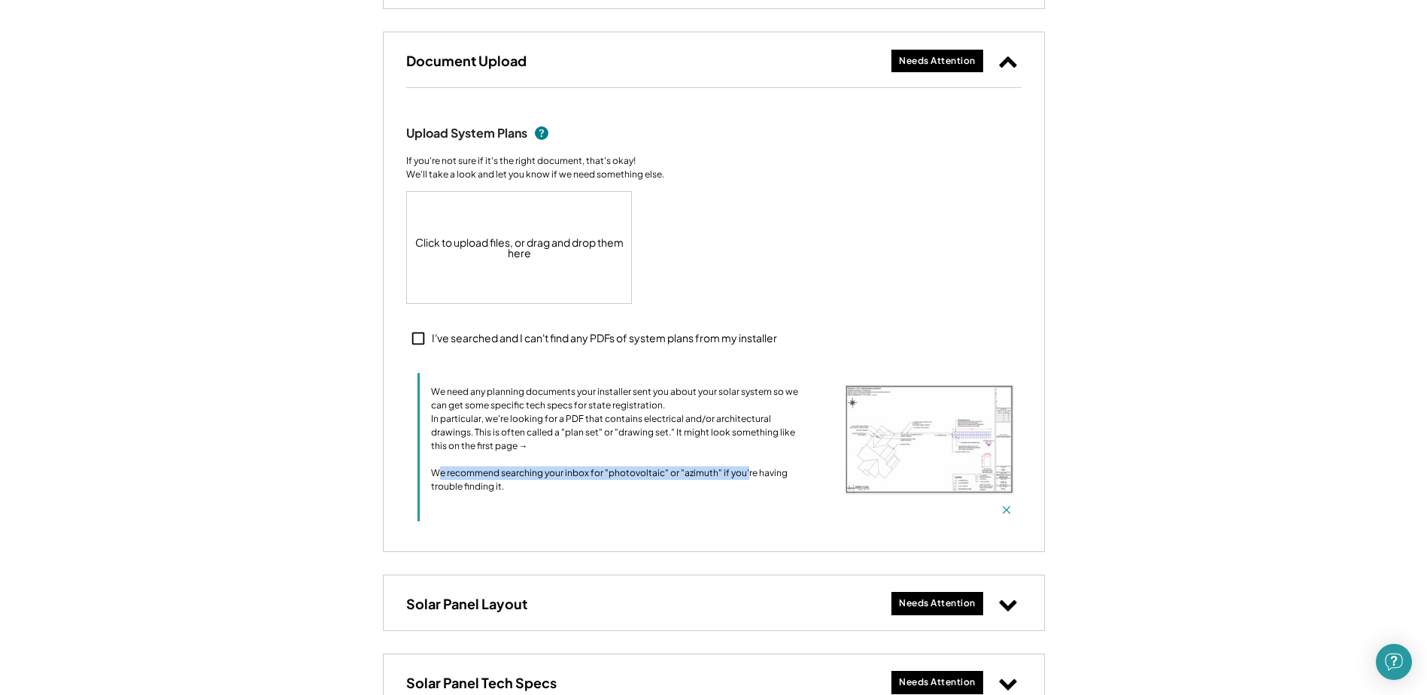
drag, startPoint x: 437, startPoint y: 487, endPoint x: 744, endPoint y: 490, distance: 307.0
click at [744, 490] on div "We need any planning documents your installer sent you about your solar system …" at bounding box center [619, 439] width 376 height 108
click at [908, 456] on img at bounding box center [929, 439] width 169 height 111
click at [542, 230] on div "Click to upload files, or drag and drop them here" at bounding box center [520, 247] width 226 height 111
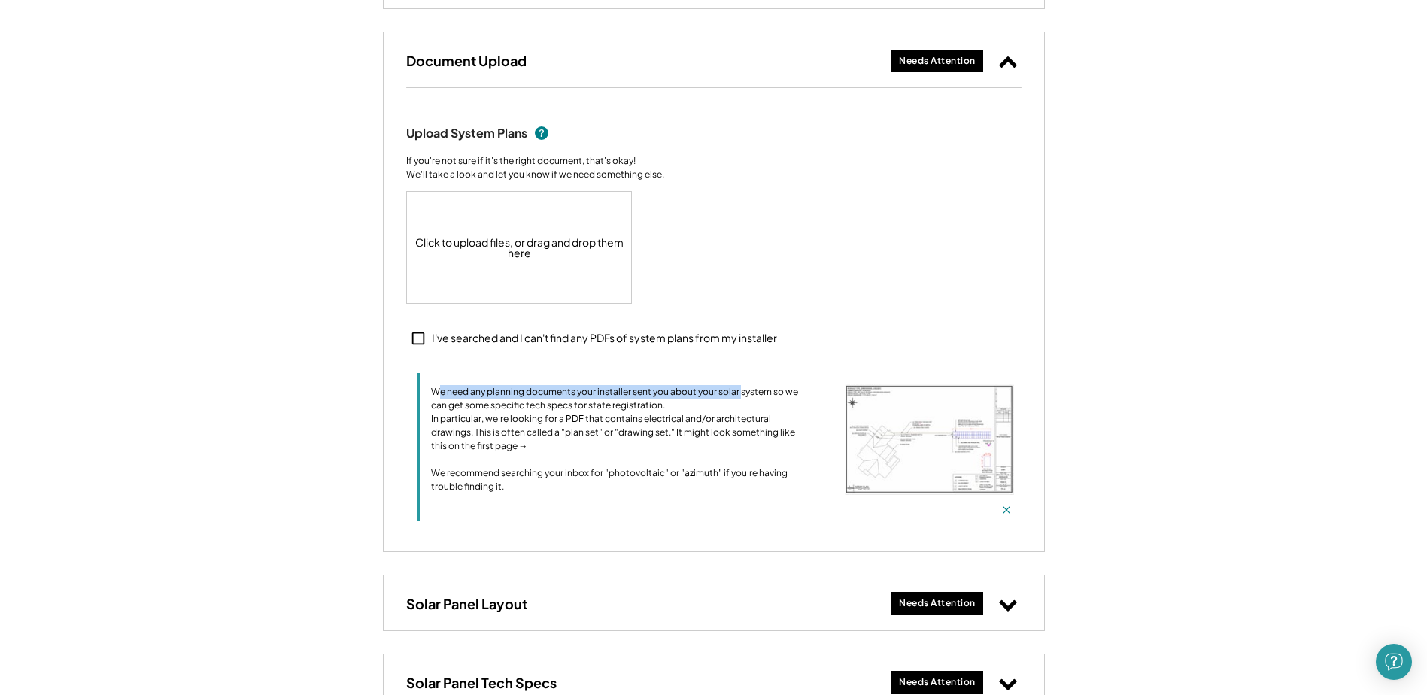
drag, startPoint x: 467, startPoint y: 394, endPoint x: 741, endPoint y: 395, distance: 273.9
click at [741, 395] on div "We need any planning documents your installer sent you about your solar system …" at bounding box center [619, 439] width 376 height 108
drag, startPoint x: 741, startPoint y: 395, endPoint x: 733, endPoint y: 397, distance: 8.4
click at [741, 396] on div "We need any planning documents your installer sent you about your solar system …" at bounding box center [619, 439] width 376 height 108
drag, startPoint x: 448, startPoint y: 403, endPoint x: 623, endPoint y: 400, distance: 174.6
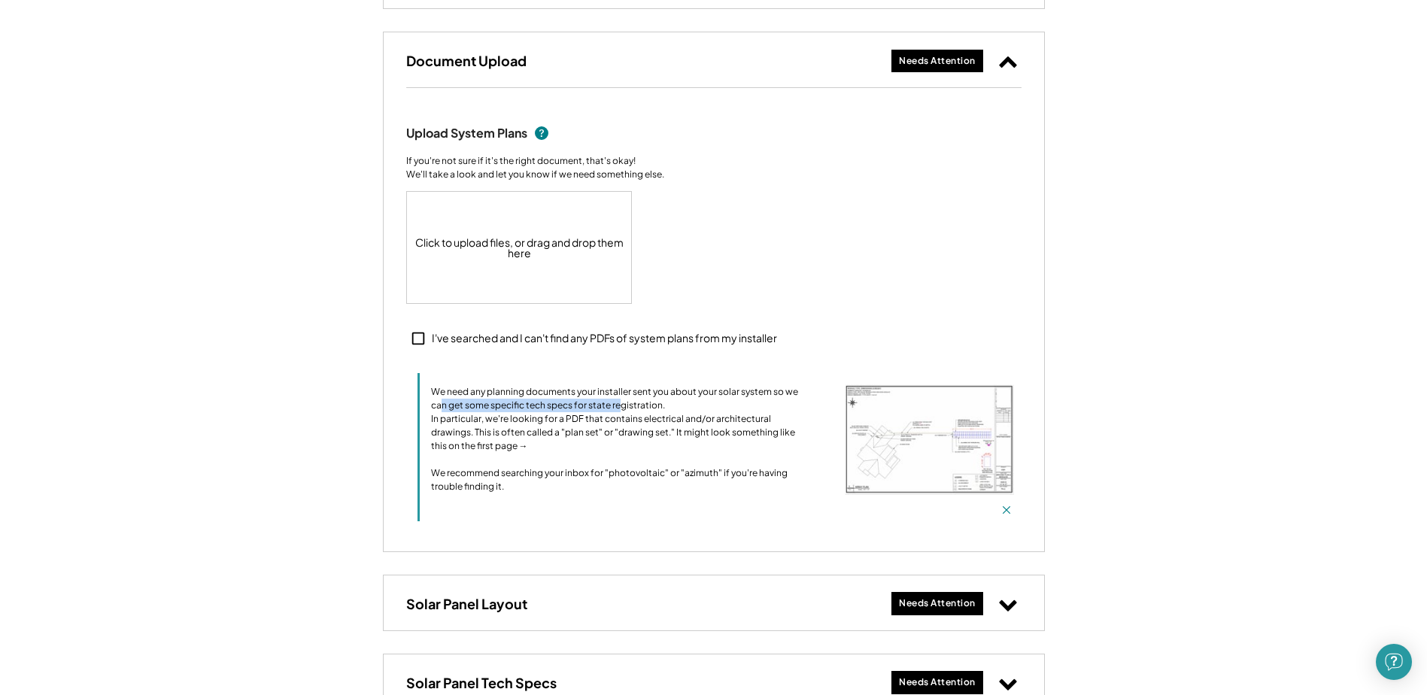
click at [623, 400] on div "We need any planning documents your installer sent you about your solar system …" at bounding box center [619, 439] width 376 height 108
drag, startPoint x: 424, startPoint y: 431, endPoint x: 594, endPoint y: 433, distance: 169.3
click at [594, 433] on div "We need any planning documents your installer sent you about your solar system …" at bounding box center [716, 447] width 597 height 148
click at [597, 433] on div "We need any planning documents your installer sent you about your solar system …" at bounding box center [619, 439] width 376 height 108
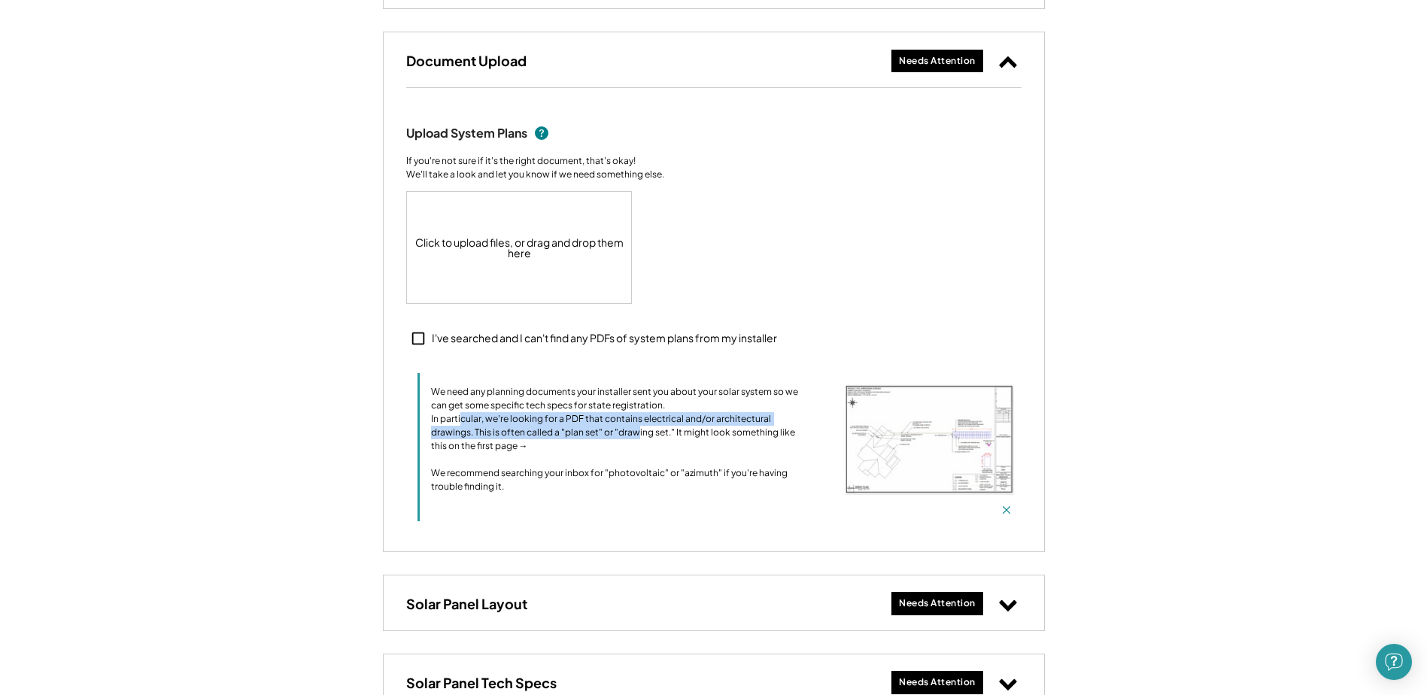
drag, startPoint x: 460, startPoint y: 430, endPoint x: 637, endPoint y: 442, distance: 178.0
click at [637, 442] on div "We need any planning documents your installer sent you about your solar system …" at bounding box center [619, 439] width 376 height 108
drag, startPoint x: 501, startPoint y: 436, endPoint x: 696, endPoint y: 442, distance: 195.0
click at [696, 442] on div "We need any planning documents your installer sent you about your solar system …" at bounding box center [619, 439] width 376 height 108
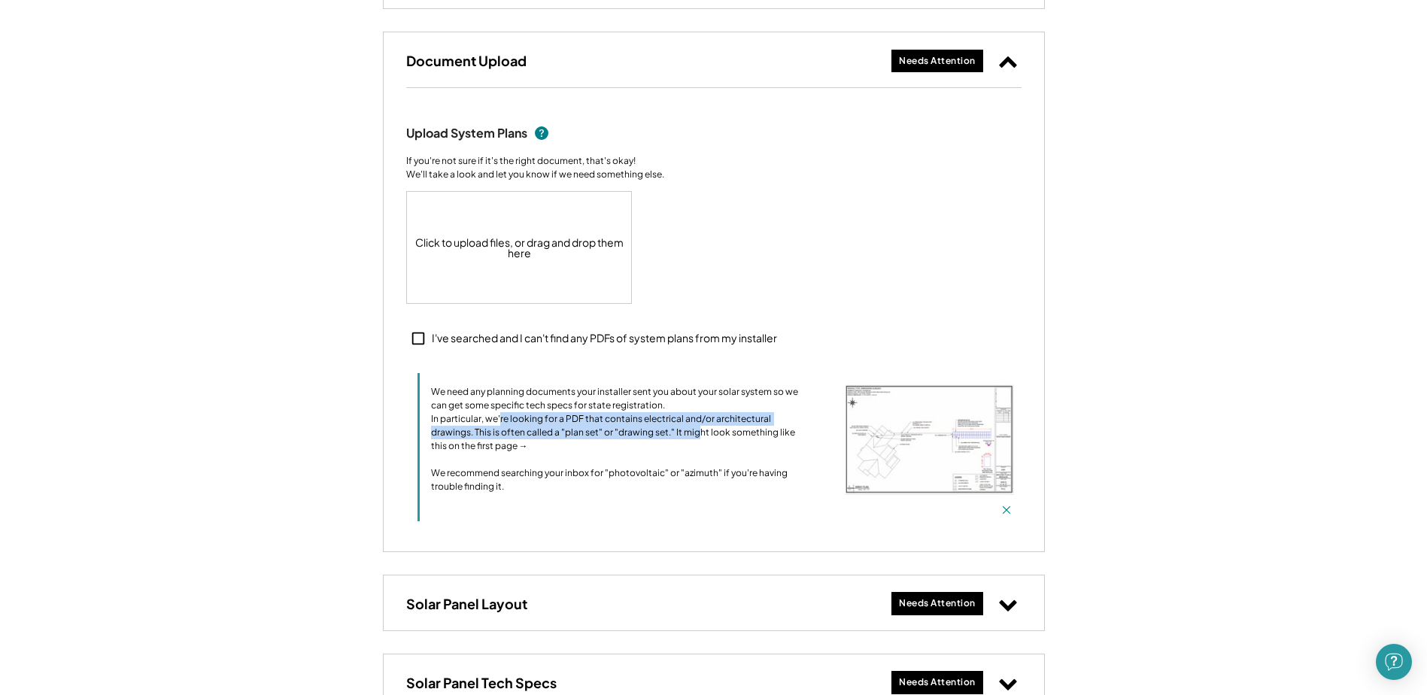
click at [697, 442] on div "We need any planning documents your installer sent you about your solar system …" at bounding box center [619, 439] width 376 height 108
click at [584, 437] on div "We need any planning documents your installer sent you about your solar system …" at bounding box center [619, 439] width 376 height 108
drag, startPoint x: 460, startPoint y: 448, endPoint x: 719, endPoint y: 452, distance: 258.9
click at [719, 452] on div "We need any planning documents your installer sent you about your solar system …" at bounding box center [619, 439] width 376 height 108
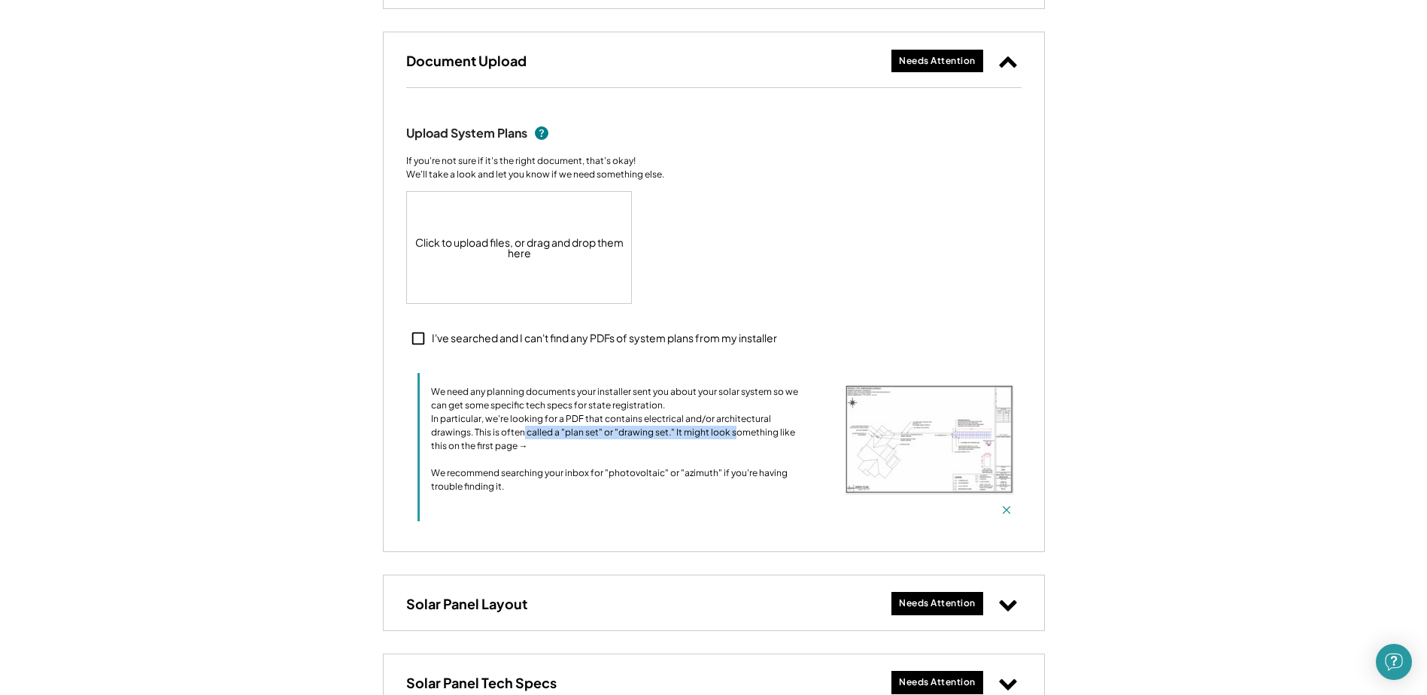
drag, startPoint x: 633, startPoint y: 447, endPoint x: 735, endPoint y: 449, distance: 102.4
click at [735, 449] on div "We need any planning documents your installer sent you about your solar system …" at bounding box center [619, 439] width 376 height 108
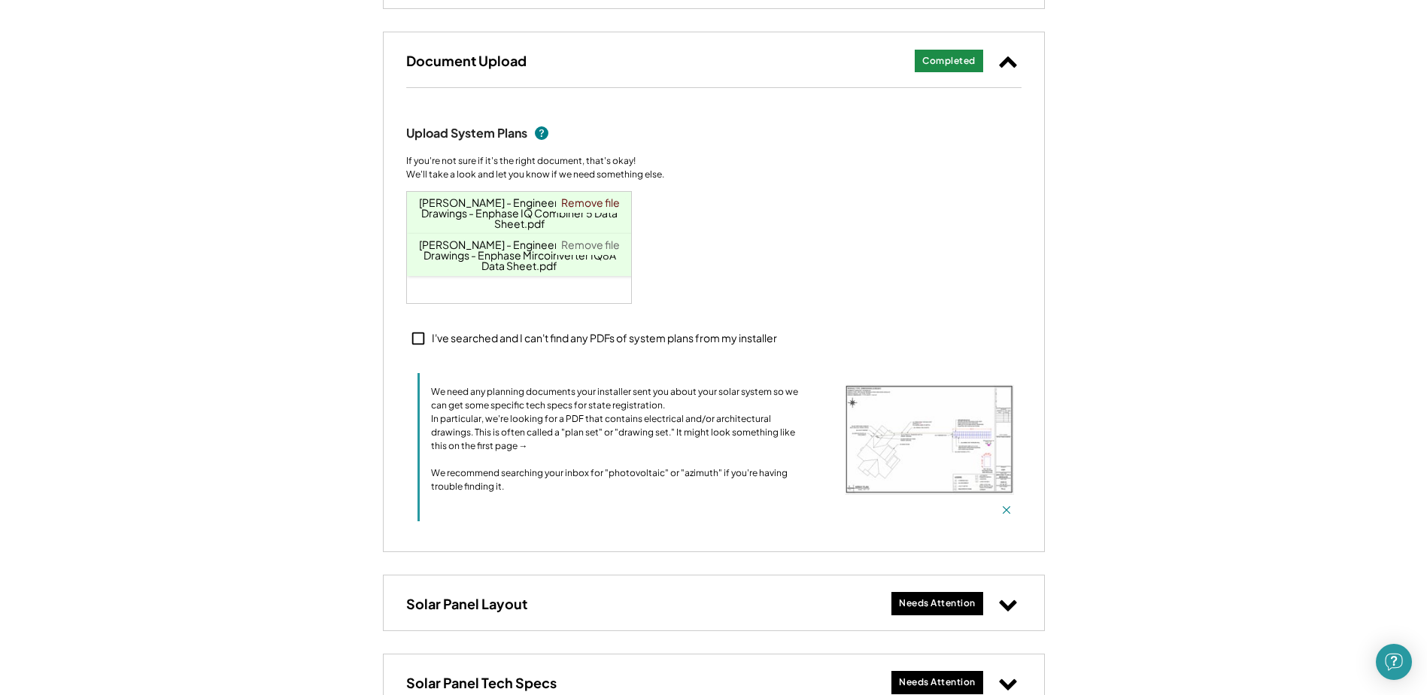
click at [579, 234] on link "Remove file" at bounding box center [590, 244] width 69 height 21
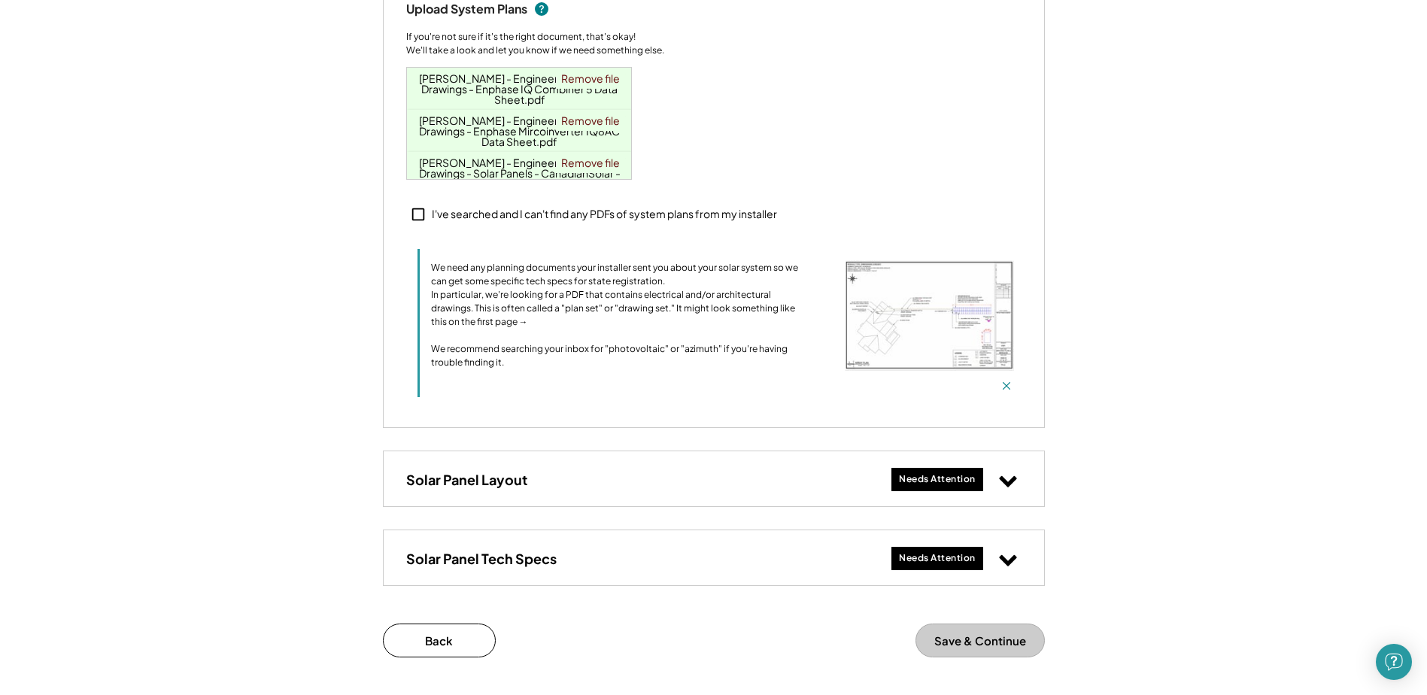
scroll to position [1129, 0]
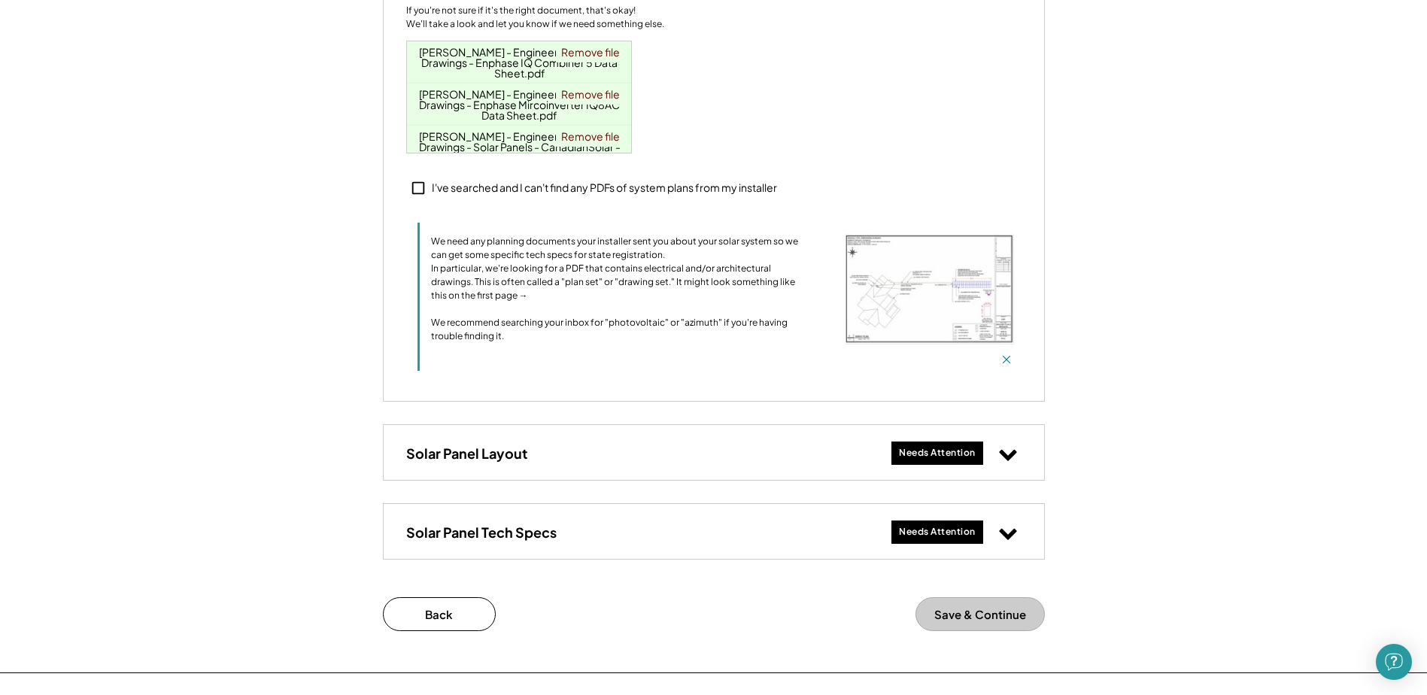
click at [1004, 463] on icon at bounding box center [1008, 454] width 20 height 20
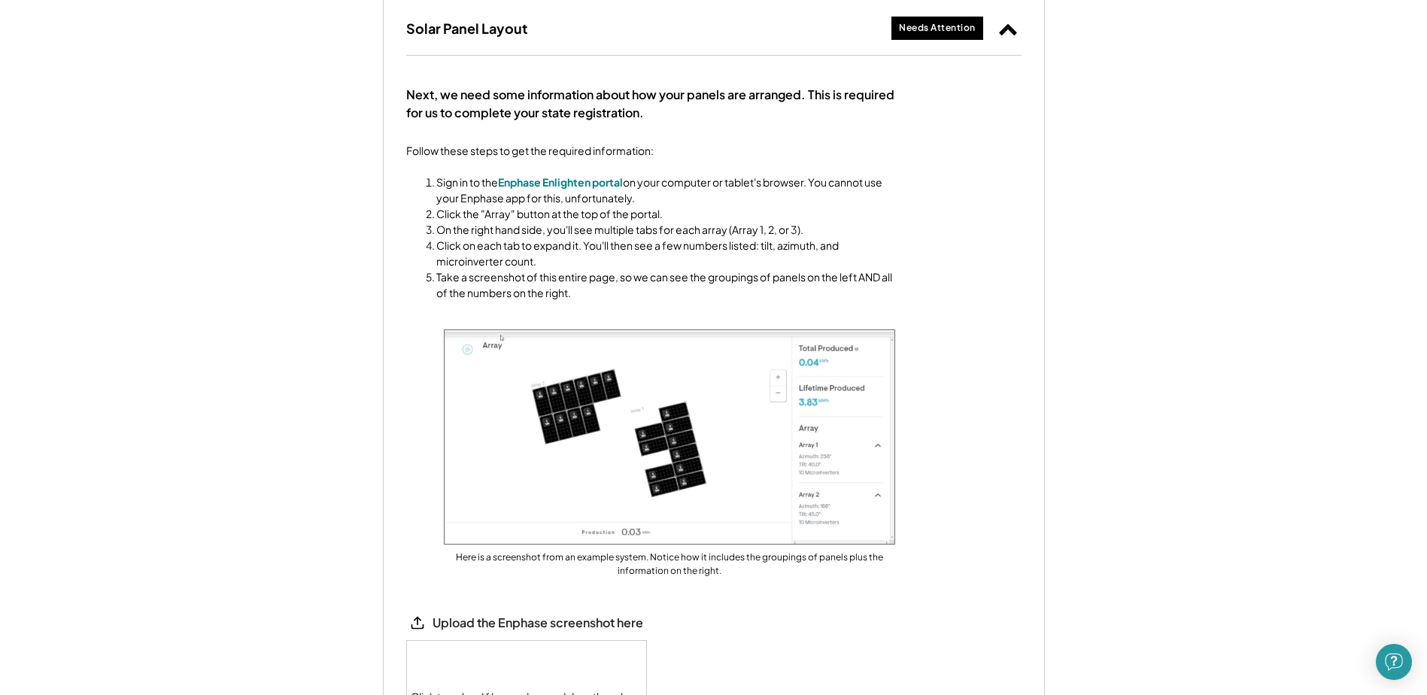
scroll to position [1580, 0]
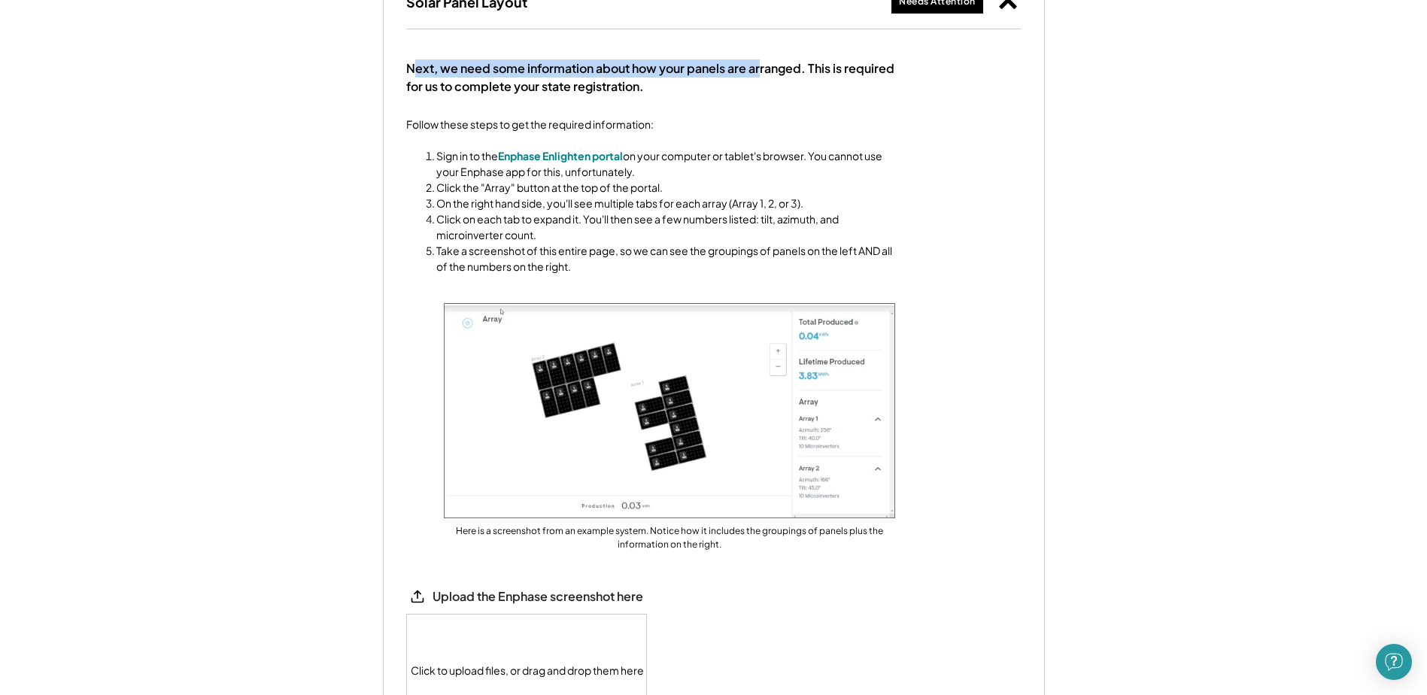
drag, startPoint x: 417, startPoint y: 81, endPoint x: 760, endPoint y: 83, distance: 343.1
click at [760, 83] on div "Next, we need some information about how your panels are arranged. This is requ…" at bounding box center [650, 77] width 489 height 36
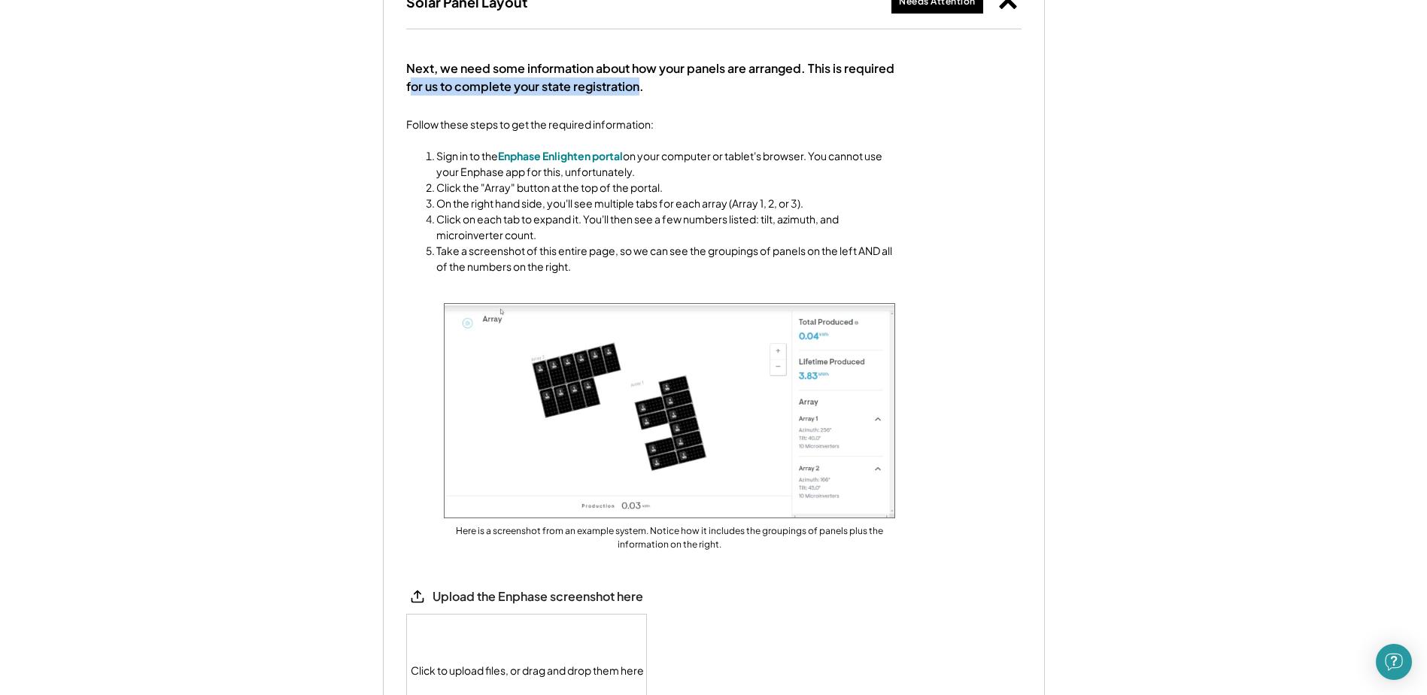
drag, startPoint x: 426, startPoint y: 97, endPoint x: 639, endPoint y: 105, distance: 213.1
click at [639, 96] on div "Next, we need some information about how your panels are arranged. This is requ…" at bounding box center [650, 77] width 489 height 36
drag, startPoint x: 639, startPoint y: 105, endPoint x: 564, endPoint y: 105, distance: 75.2
click at [639, 96] on div "Next, we need some information about how your panels are arranged. This is requ…" at bounding box center [650, 77] width 489 height 36
drag, startPoint x: 432, startPoint y: 137, endPoint x: 629, endPoint y: 149, distance: 197.5
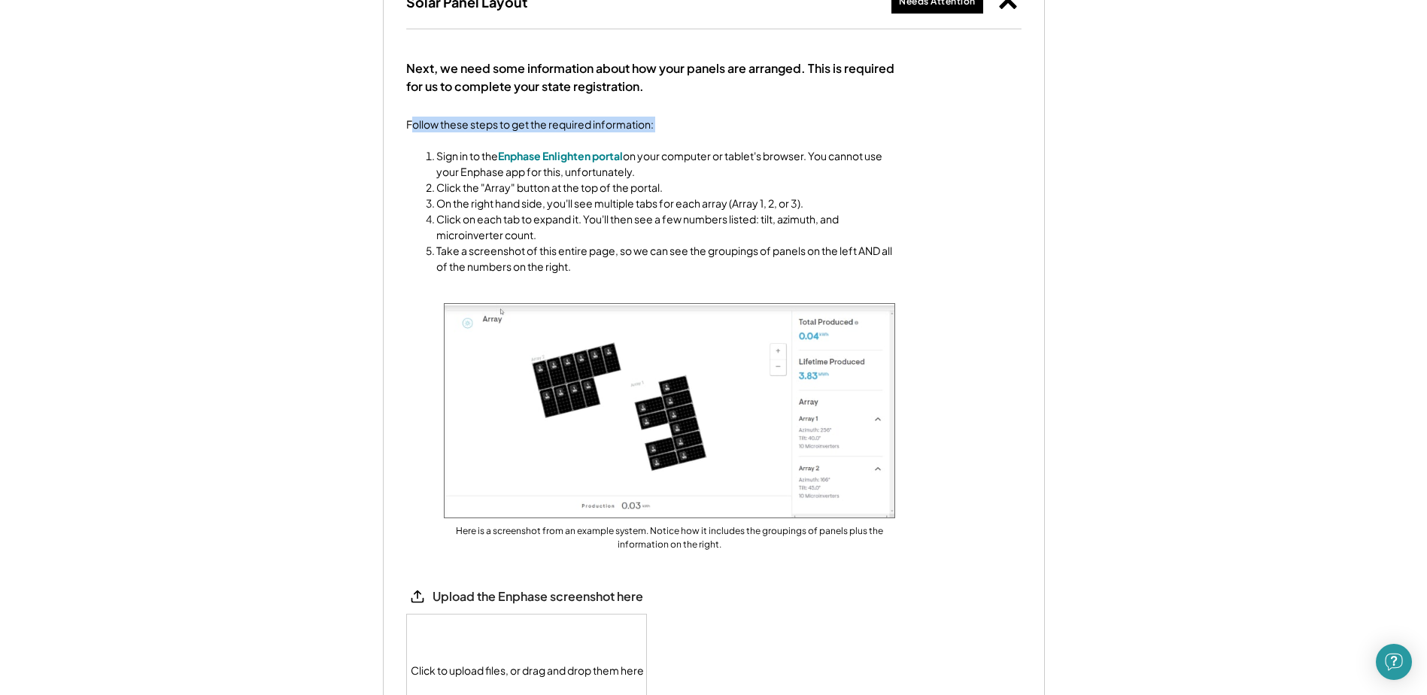
click at [629, 149] on div "Follow these steps to get the required information: Sign in to the Enphase Enli…" at bounding box center [650, 196] width 489 height 158
drag, startPoint x: 629, startPoint y: 149, endPoint x: 503, endPoint y: 161, distance: 126.2
click at [612, 150] on ol "Sign in to the Enphase Enlighten portal on your computer or tablet's browser. Y…" at bounding box center [650, 203] width 489 height 142
drag, startPoint x: 430, startPoint y: 177, endPoint x: 729, endPoint y: 181, distance: 299.5
click at [729, 181] on ol "Sign in to the Enphase Enlighten portal on your computer or tablet's browser. Y…" at bounding box center [650, 203] width 489 height 142
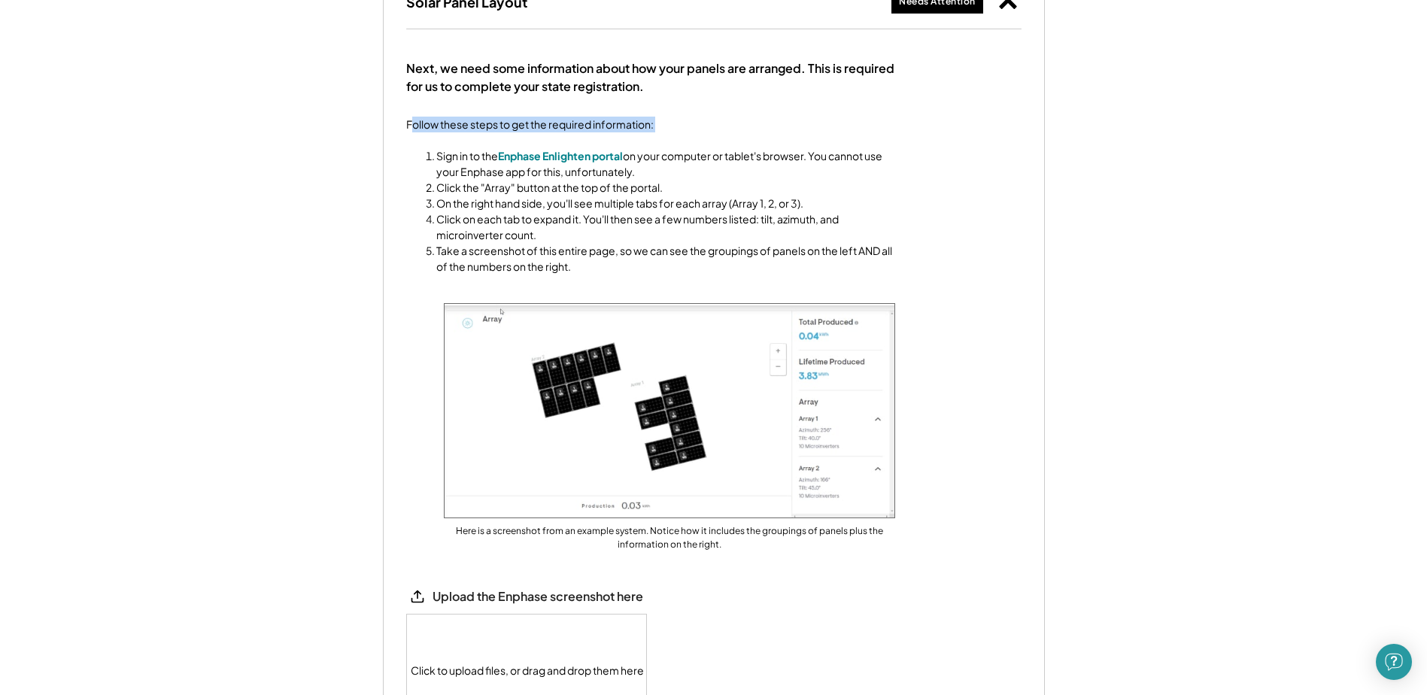
drag, startPoint x: 729, startPoint y: 181, endPoint x: 664, endPoint y: 177, distance: 64.8
click at [664, 177] on li "Sign in to the Enphase Enlighten portal on your computer or tablet's browser. Y…" at bounding box center [665, 164] width 459 height 32
click at [513, 190] on li "Click the "Array" button at the top of the portal." at bounding box center [665, 188] width 459 height 16
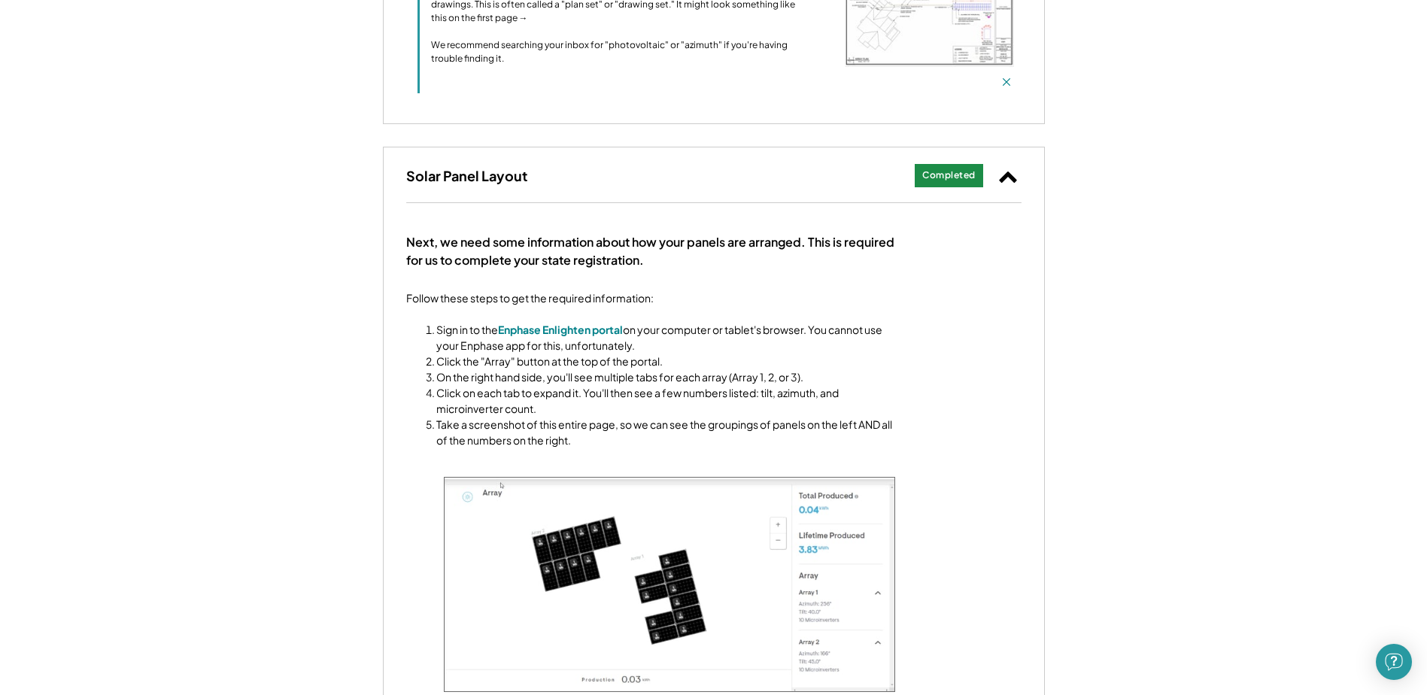
scroll to position [1354, 0]
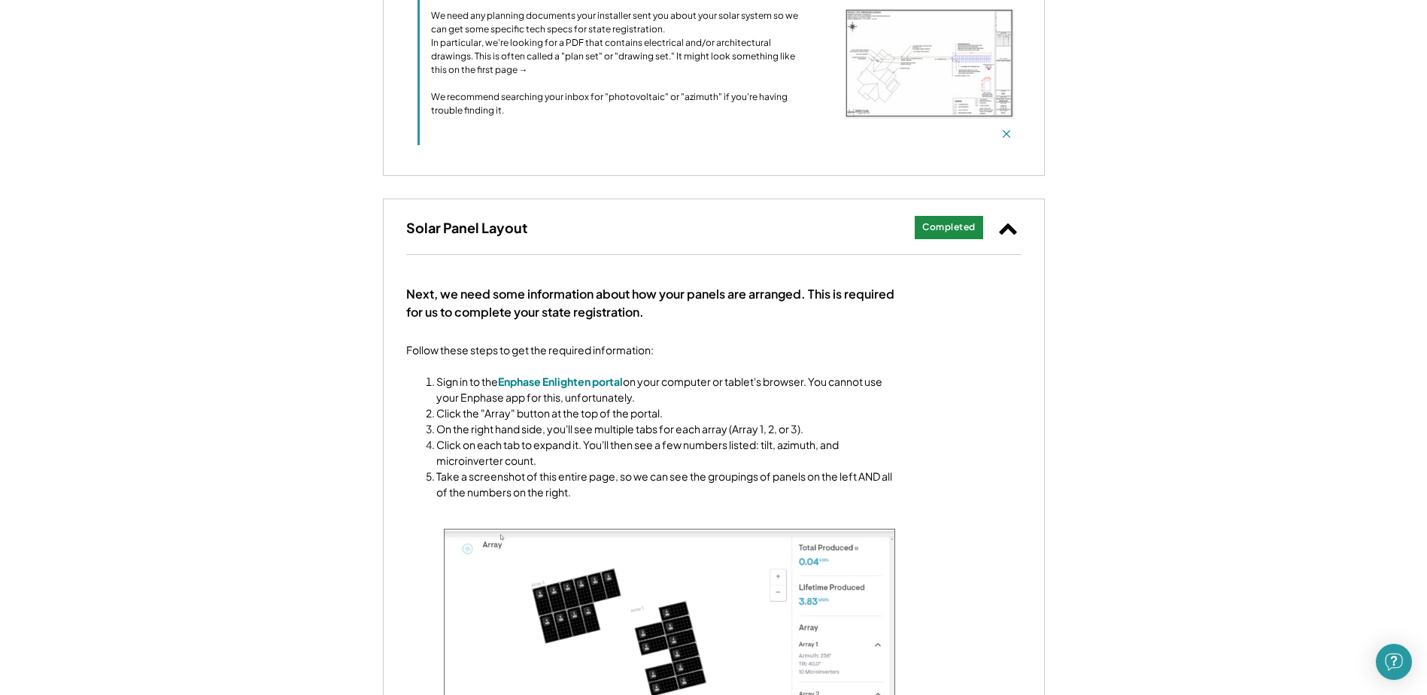
click at [1008, 235] on icon at bounding box center [1008, 228] width 20 height 20
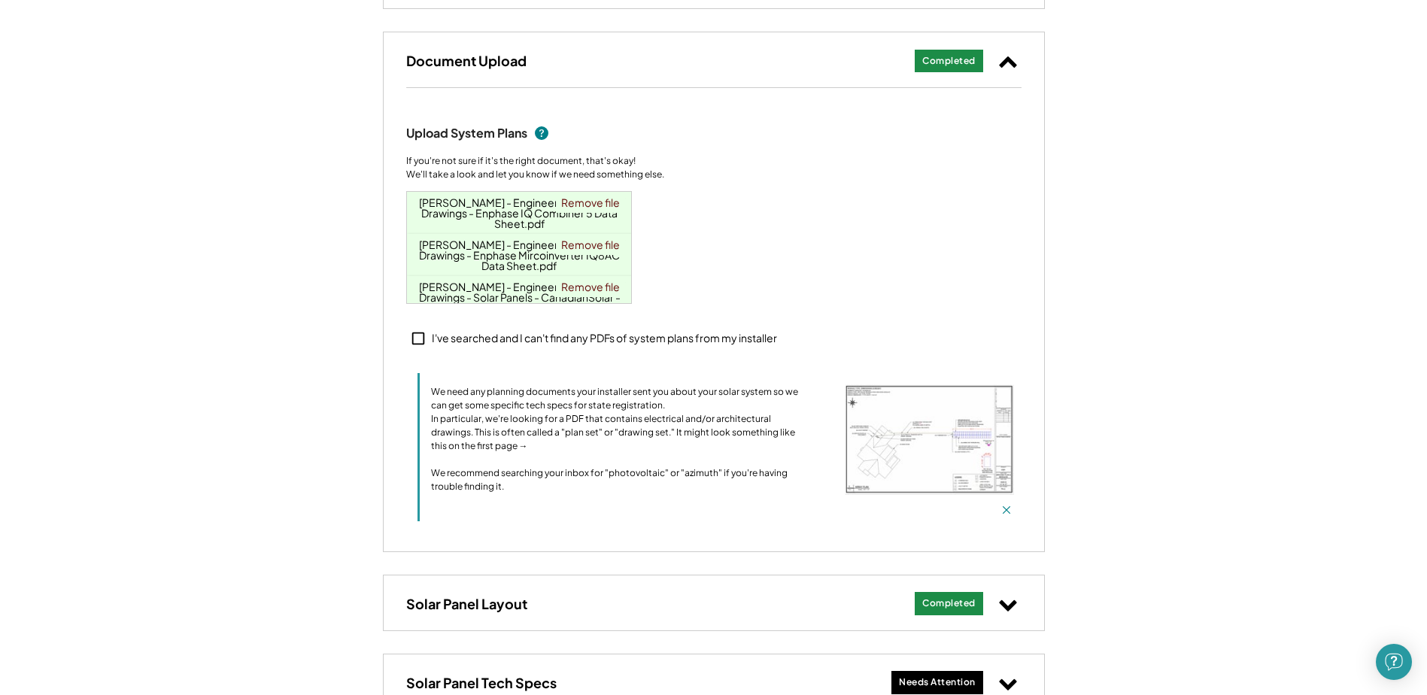
click at [1016, 57] on icon at bounding box center [1008, 61] width 20 height 20
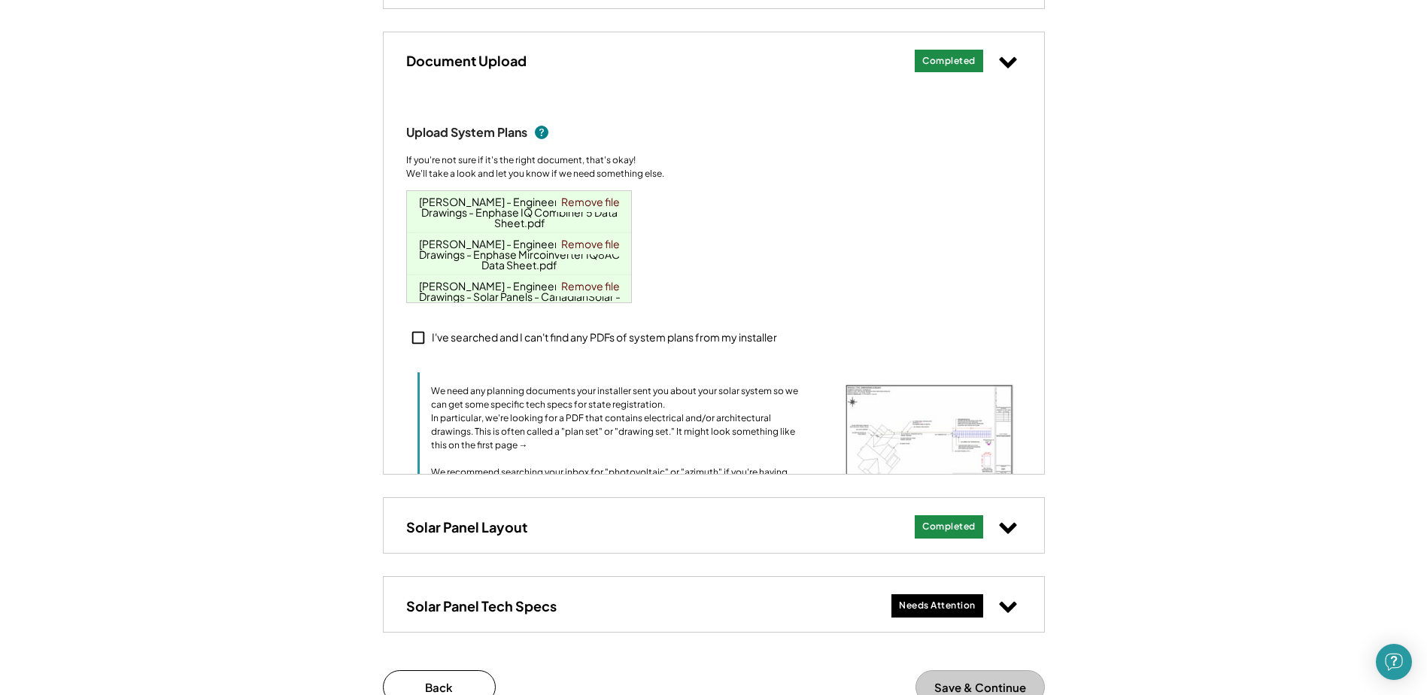
scroll to position [889, 0]
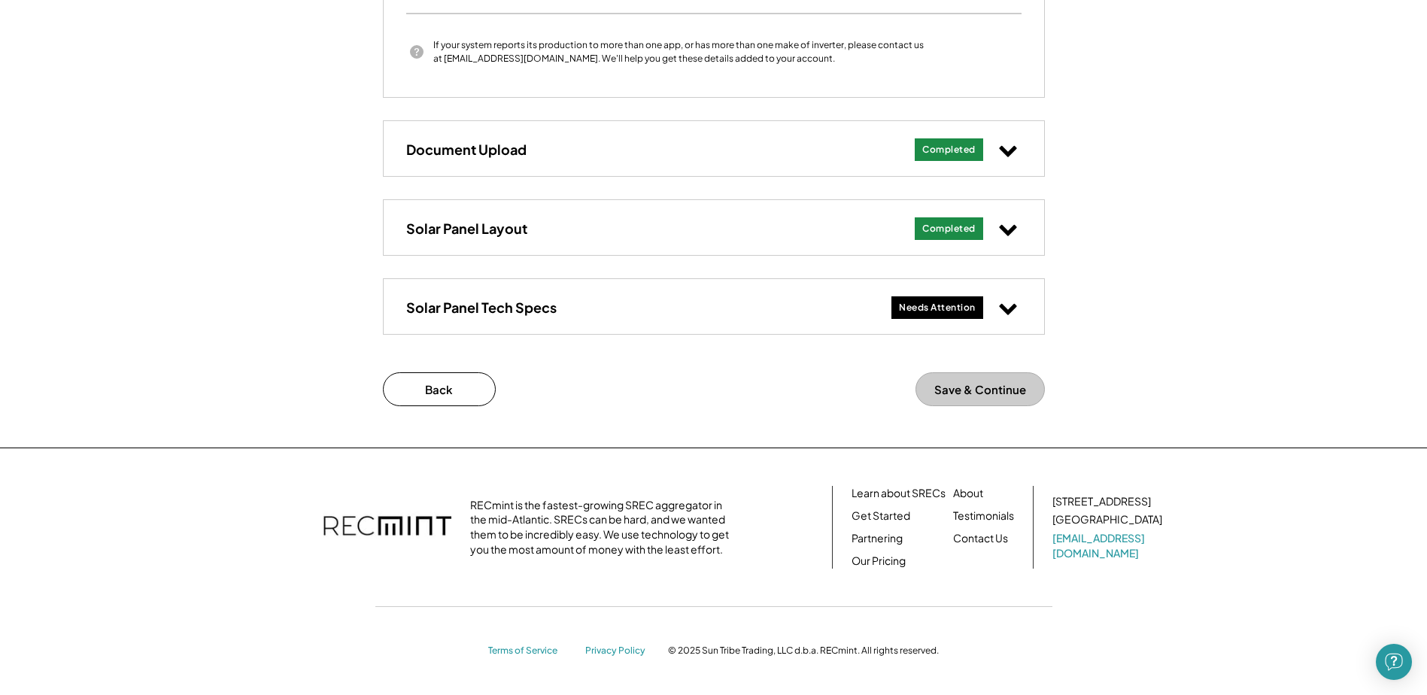
click at [1013, 305] on use at bounding box center [1007, 309] width 17 height 11
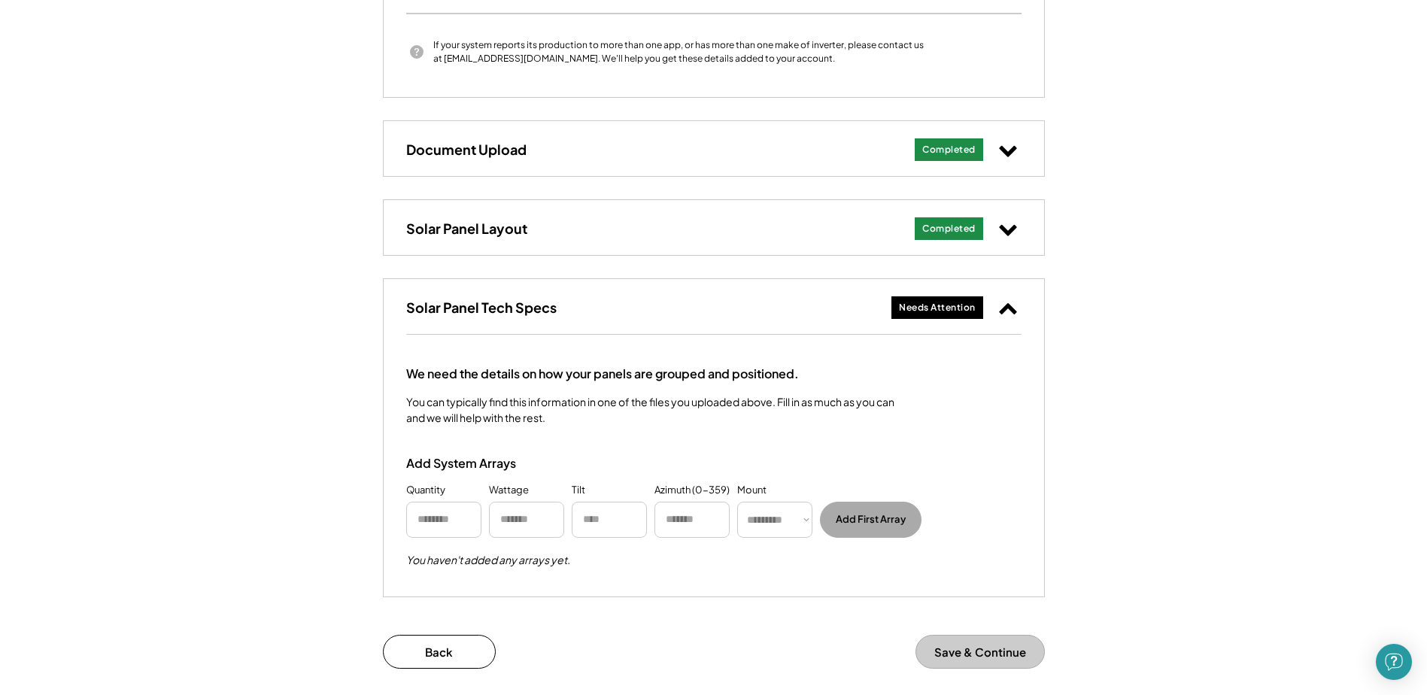
click at [437, 524] on input "input" at bounding box center [443, 520] width 75 height 36
type input "**"
type input "***"
type input "**"
type input "***"
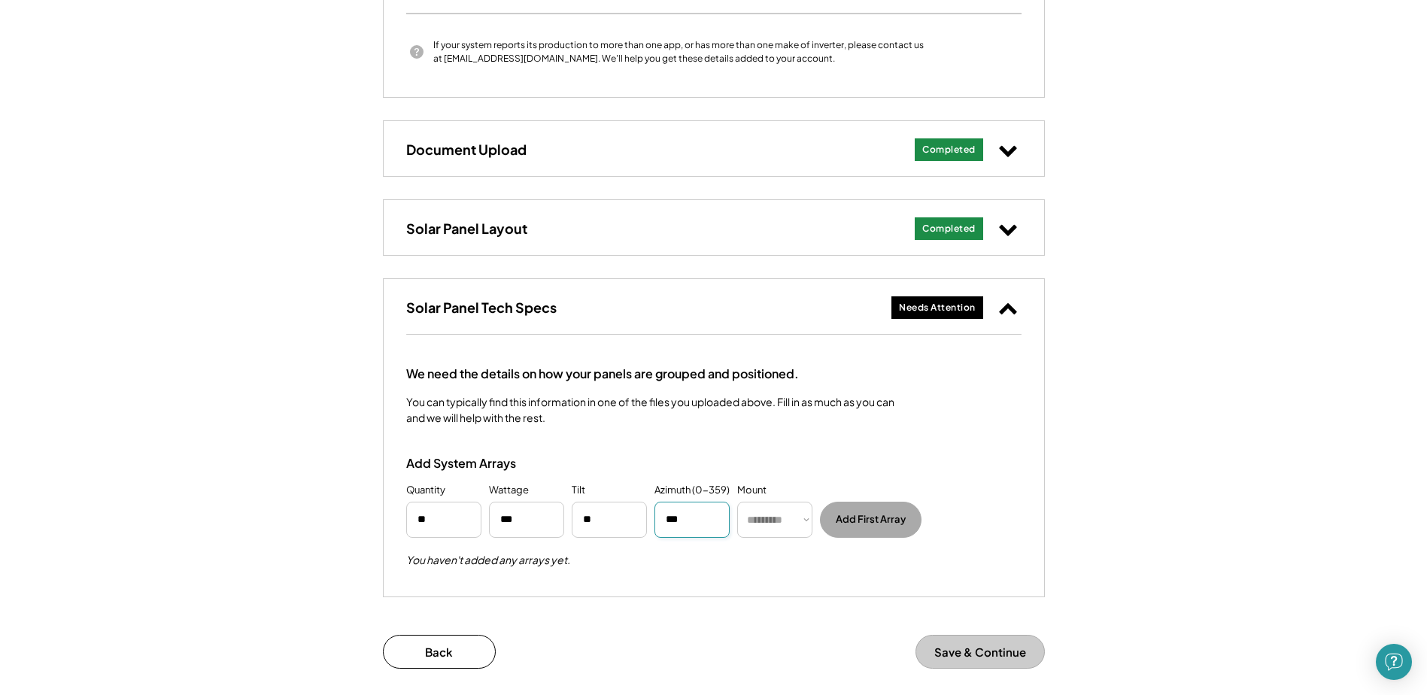
click at [788, 515] on select "********* **** ******" at bounding box center [774, 520] width 75 height 36
select select "********"
click at [737, 502] on select "********* **** ******" at bounding box center [774, 520] width 75 height 36
drag, startPoint x: 444, startPoint y: 521, endPoint x: 397, endPoint y: 527, distance: 47.0
click at [397, 527] on div "We need the details on how your panels are grouped and positioned. You can typi…" at bounding box center [714, 466] width 661 height 262
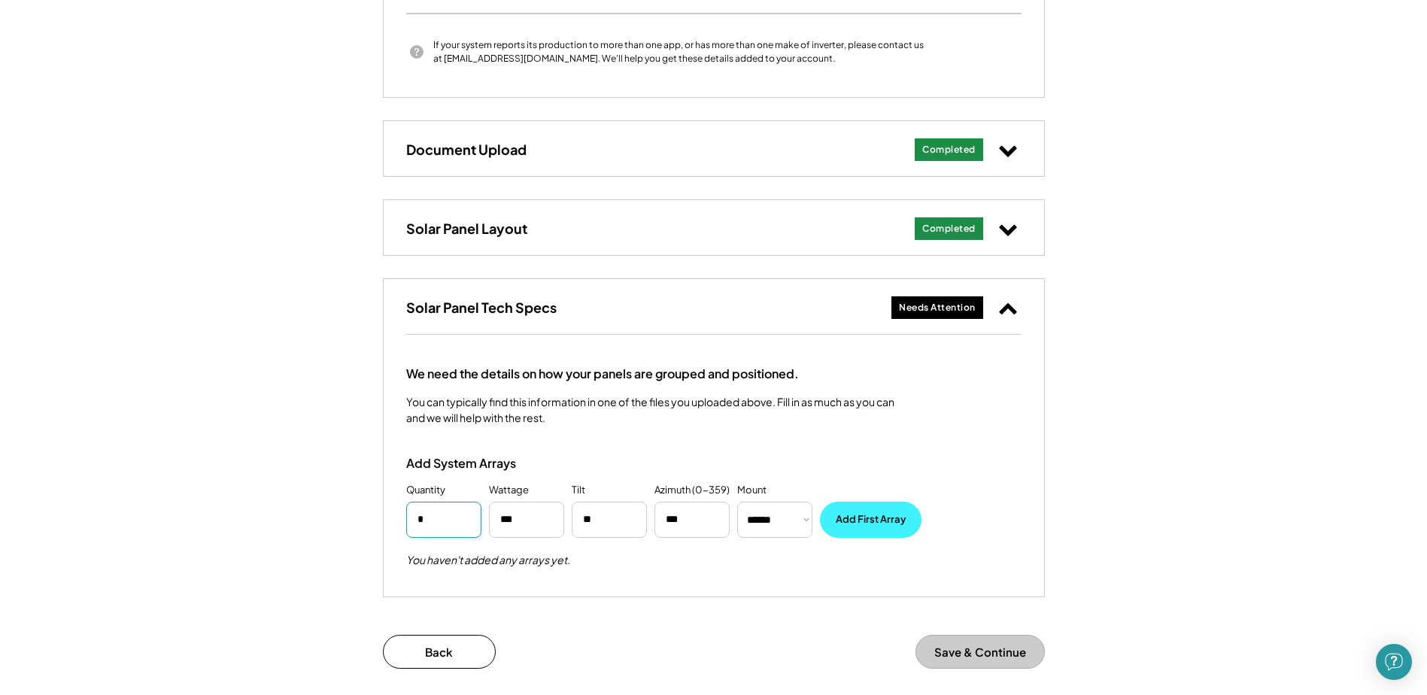
type input "*"
click at [890, 518] on button "Add First Array" at bounding box center [871, 520] width 102 height 36
select select "**********"
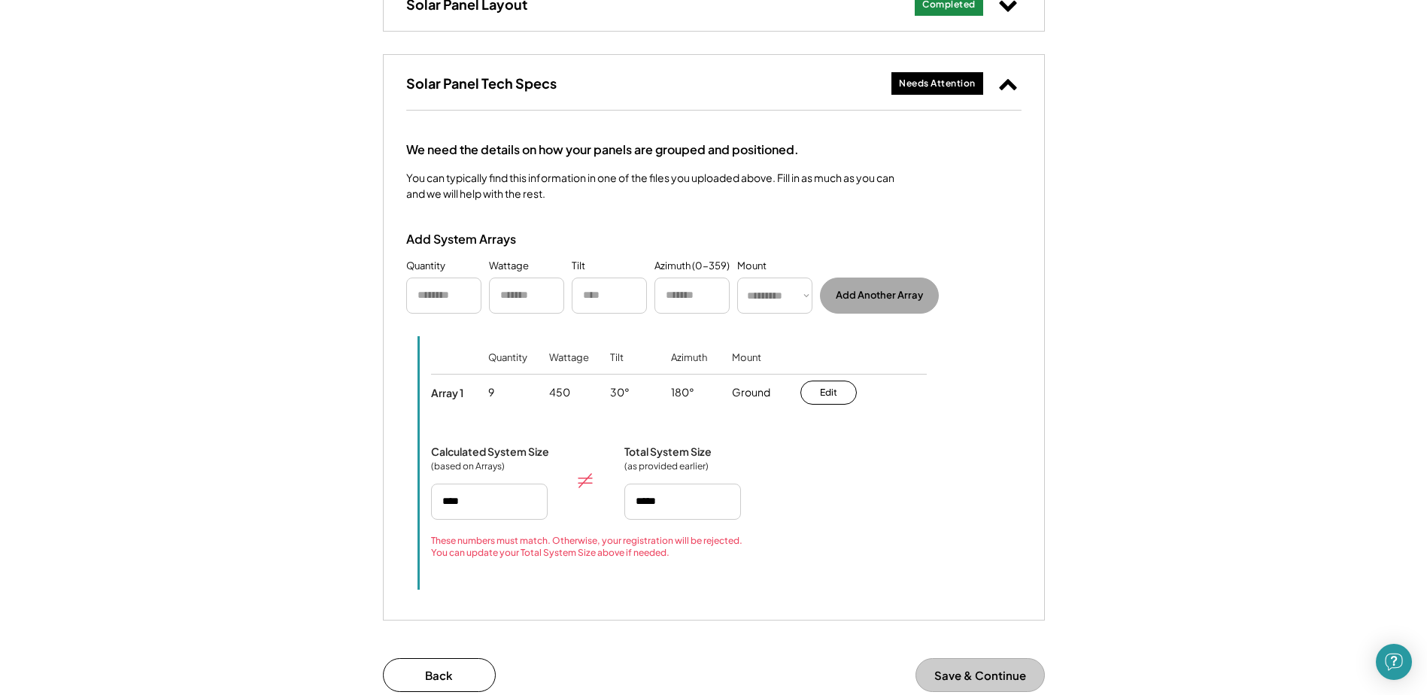
scroll to position [1115, 0]
click at [448, 296] on input "input" at bounding box center [443, 294] width 75 height 36
type input "*"
type input "***"
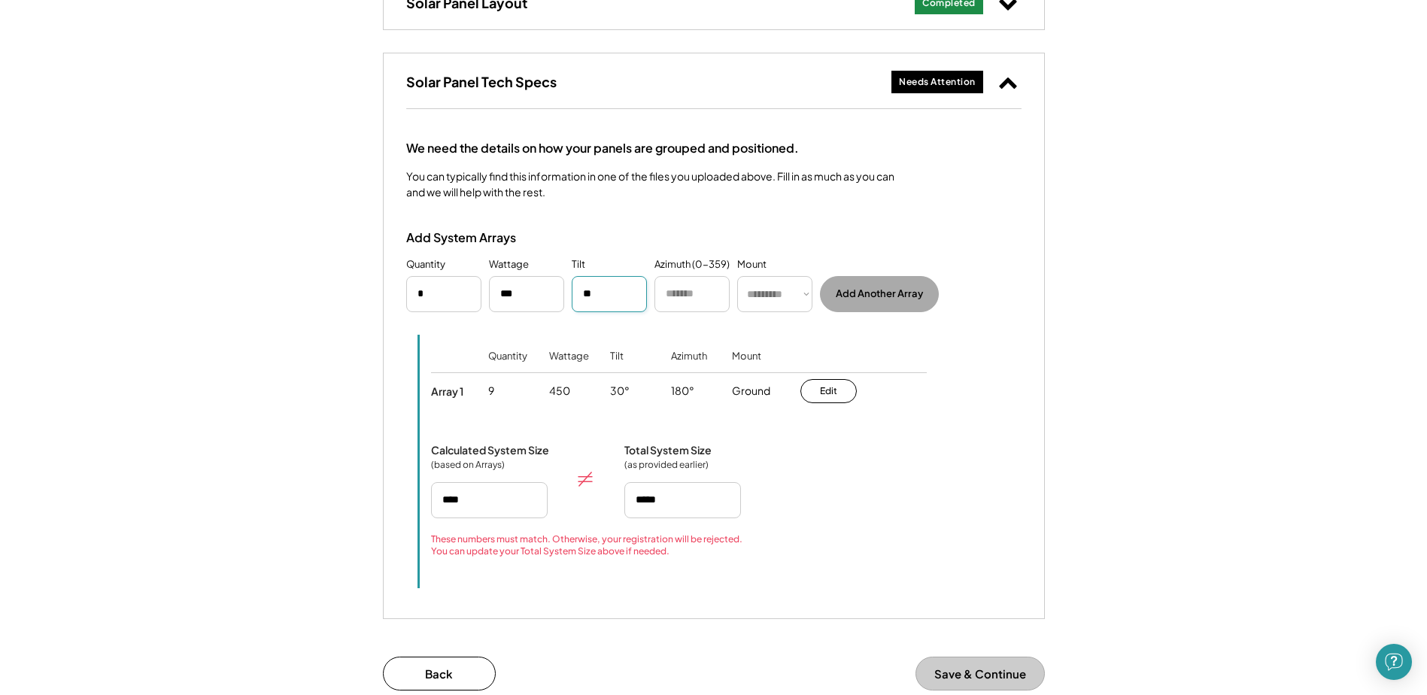
type input "**"
type input "***"
drag, startPoint x: 792, startPoint y: 312, endPoint x: 782, endPoint y: 302, distance: 13.8
click at [792, 312] on select "********* **** ******" at bounding box center [774, 294] width 75 height 36
select select "********"
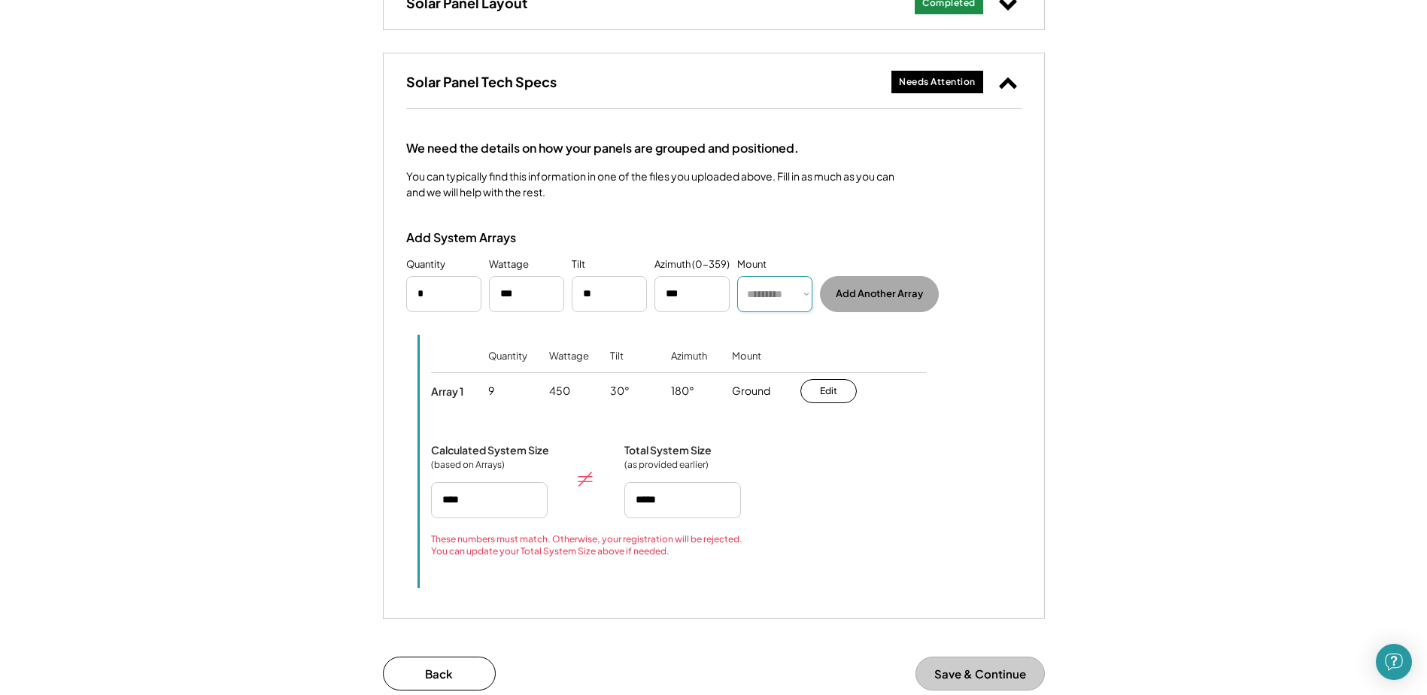
click at [737, 276] on select "********* **** ******" at bounding box center [774, 294] width 75 height 36
click at [884, 300] on button "Add Another Array" at bounding box center [879, 294] width 119 height 36
select select "**********"
type input "****"
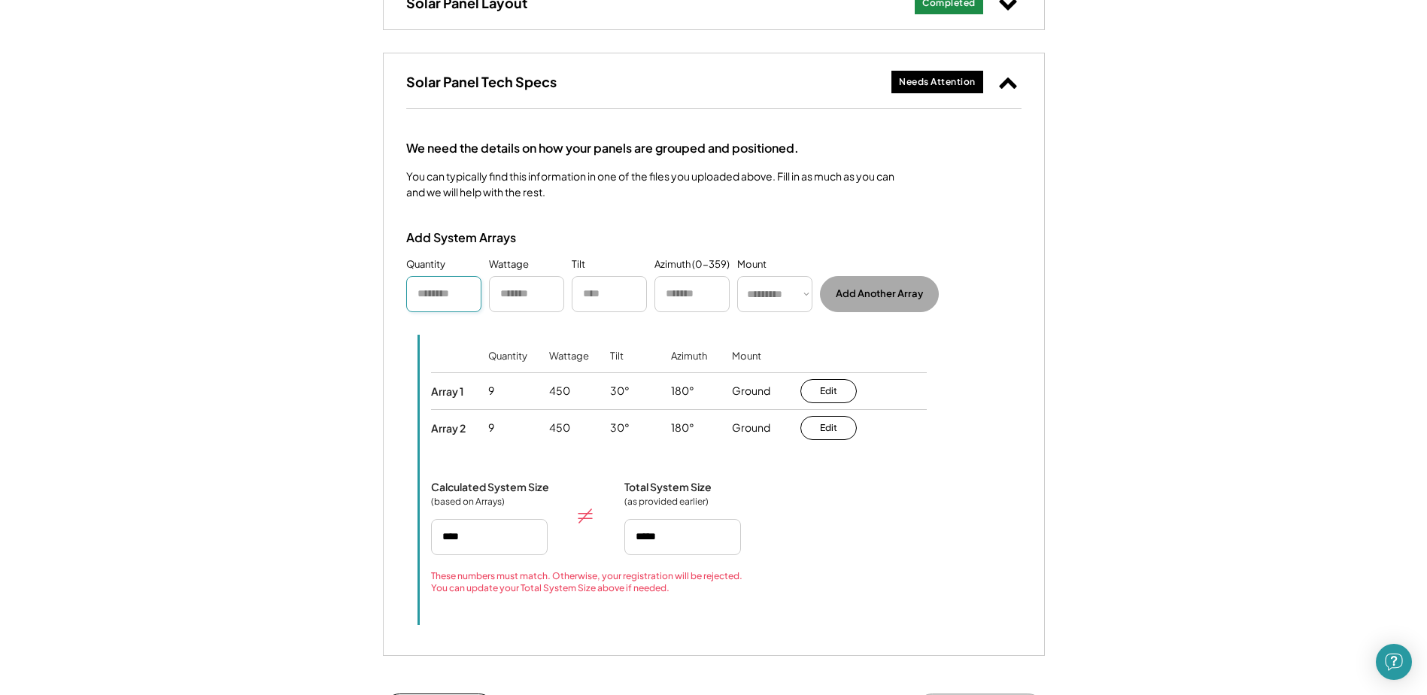
click at [435, 298] on input "input" at bounding box center [443, 294] width 75 height 36
type input "*"
type input "***"
type input "**"
type input "***"
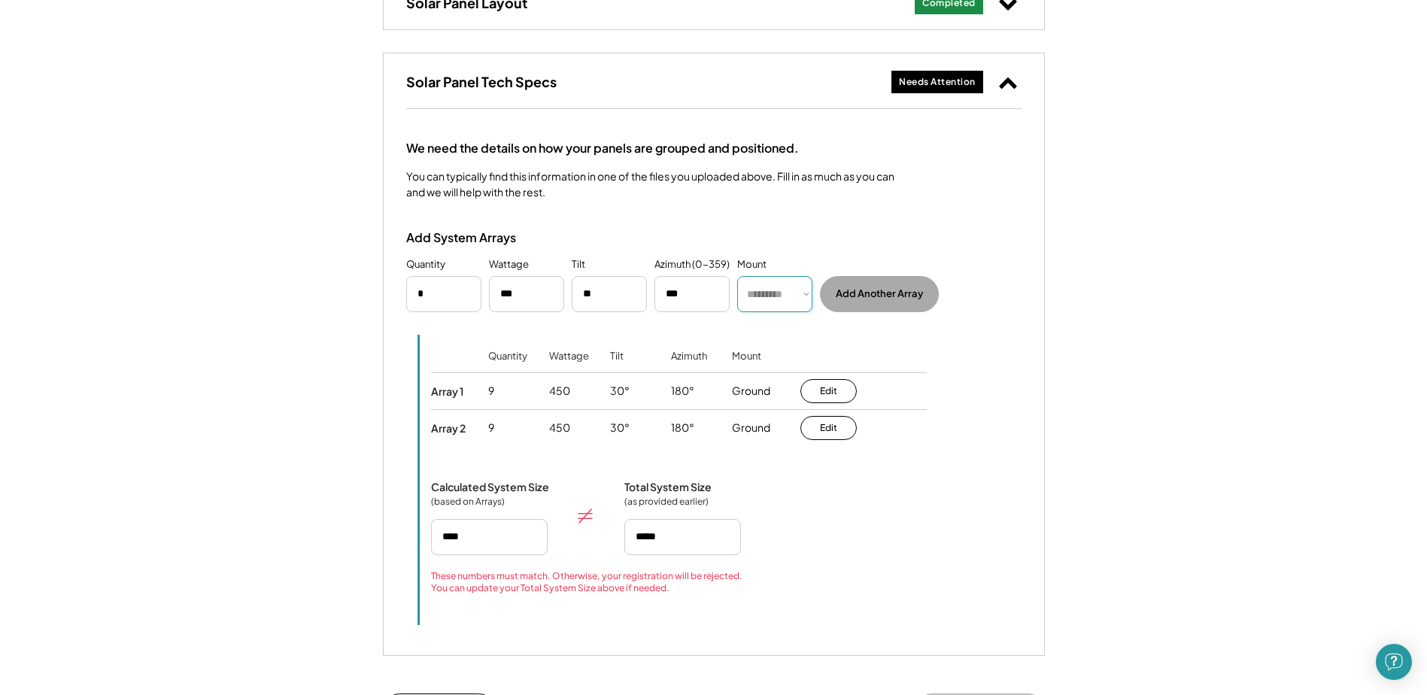
select select "********"
click at [890, 293] on button "Add Another Array" at bounding box center [879, 294] width 119 height 36
select select "**********"
type input "*****"
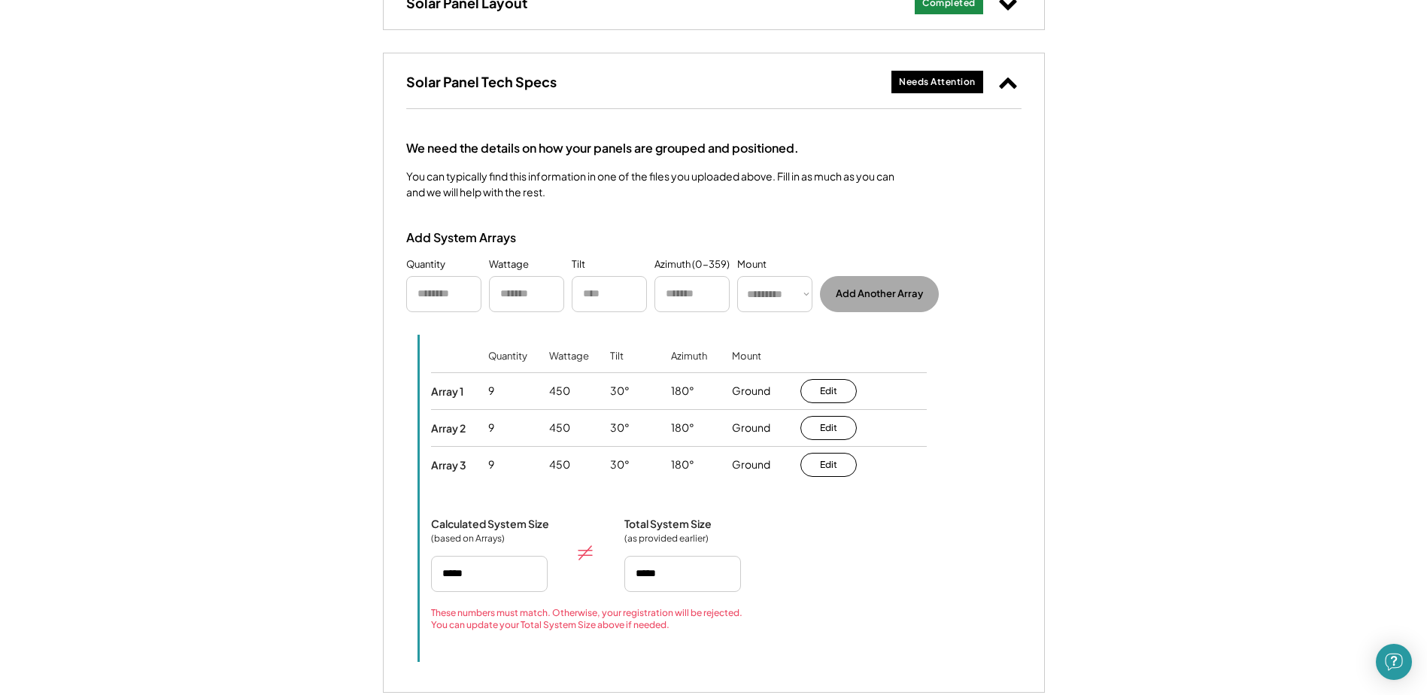
click at [445, 296] on input "input" at bounding box center [443, 294] width 75 height 36
type input "*"
type input "***"
type input "**"
type input "***"
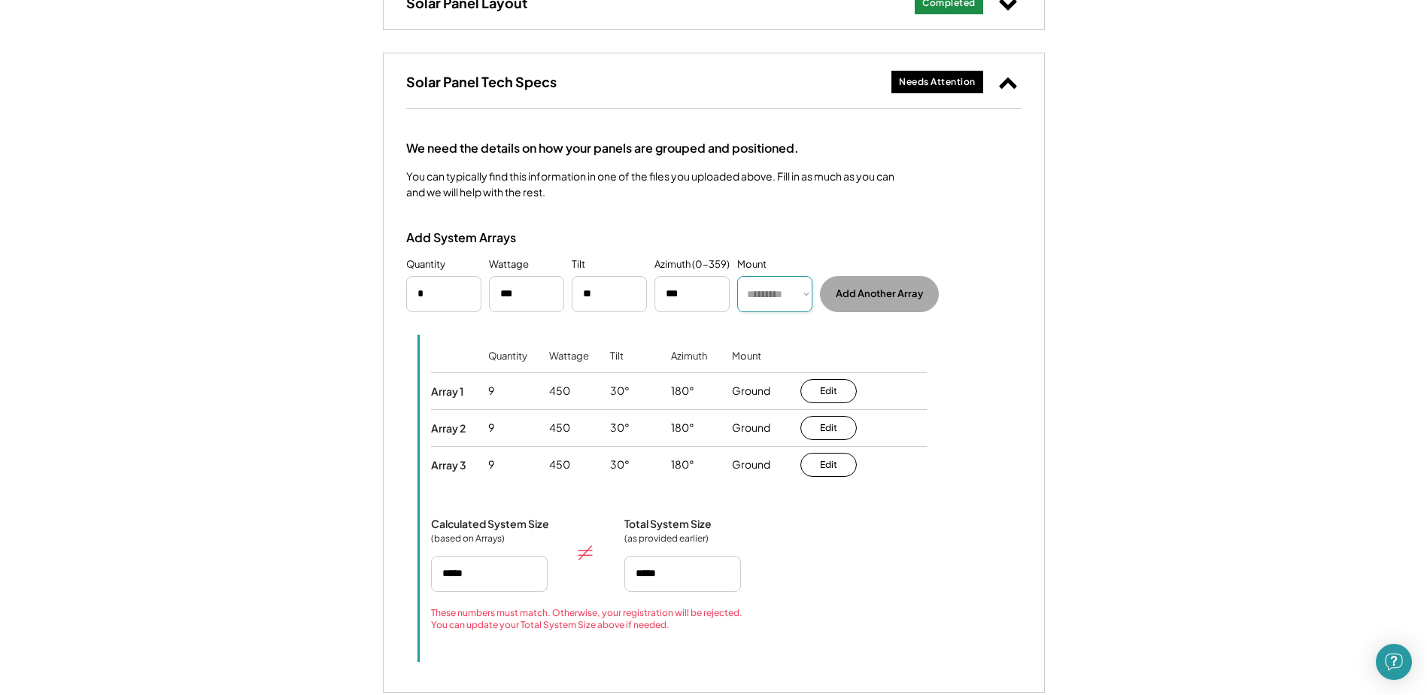
select select "********"
click at [870, 291] on button "Add Another Array" at bounding box center [879, 294] width 119 height 36
select select "**********"
type input "*****"
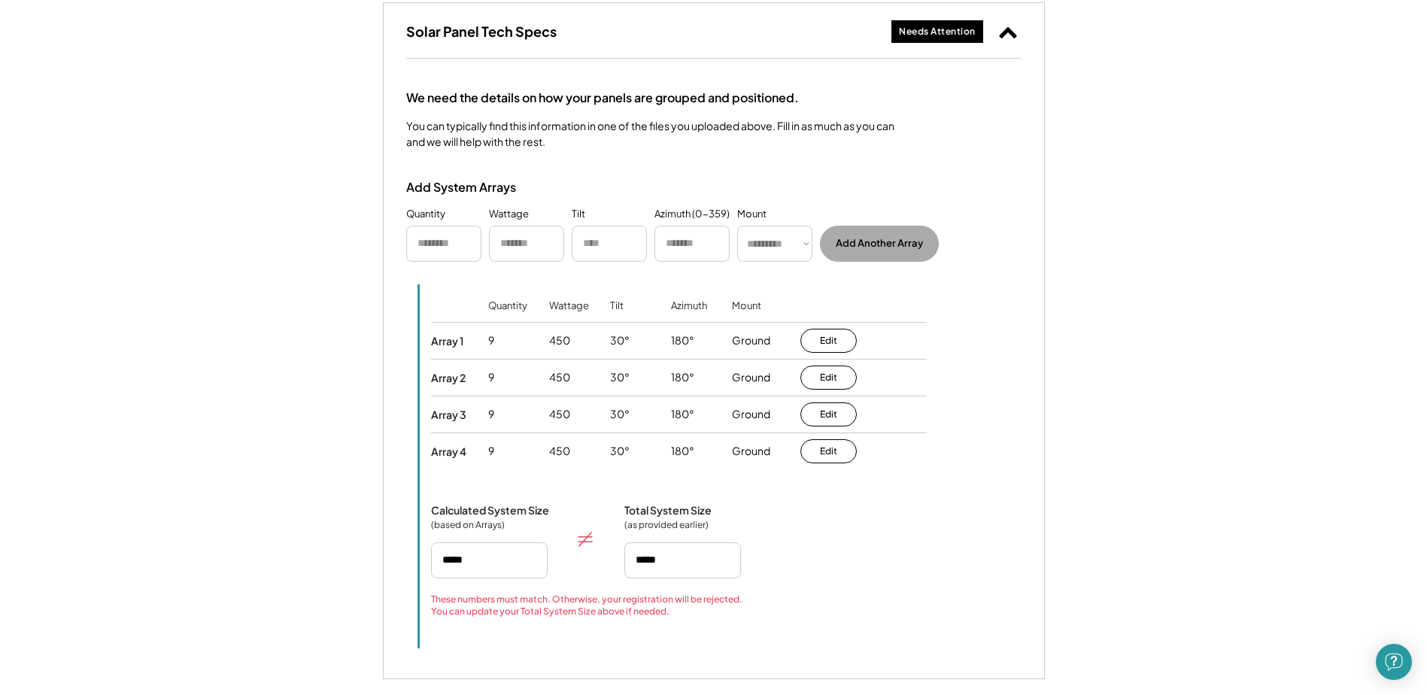
scroll to position [1190, 0]
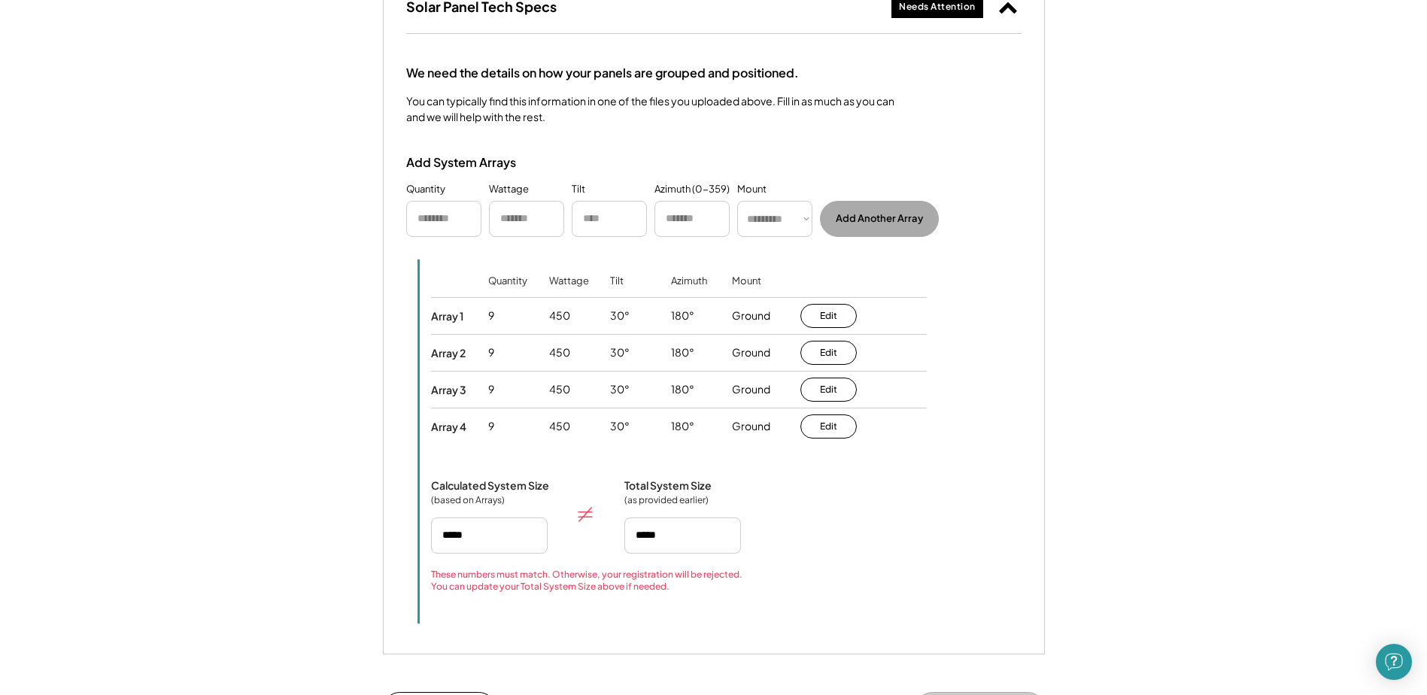
click at [879, 513] on div "Calculated System Size (based on Arrays) Total System Size (as provided earlier)" at bounding box center [726, 516] width 591 height 75
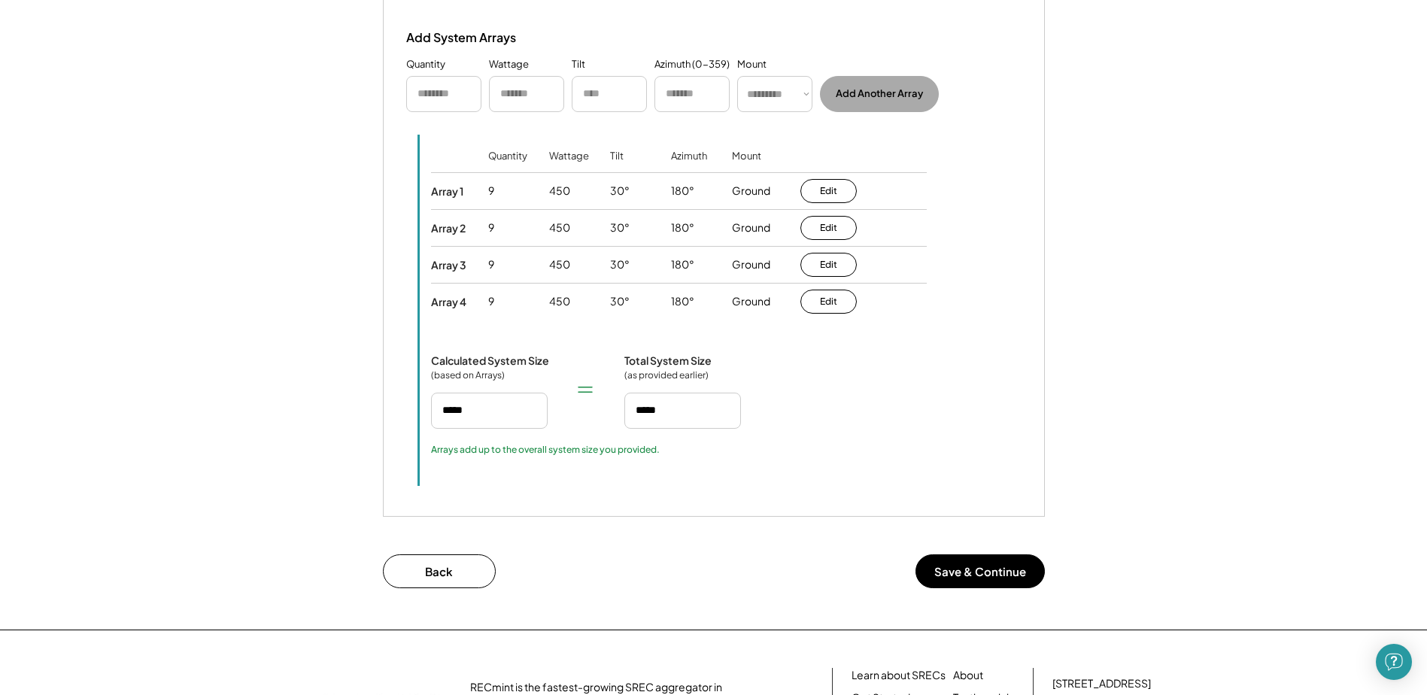
scroll to position [1341, 0]
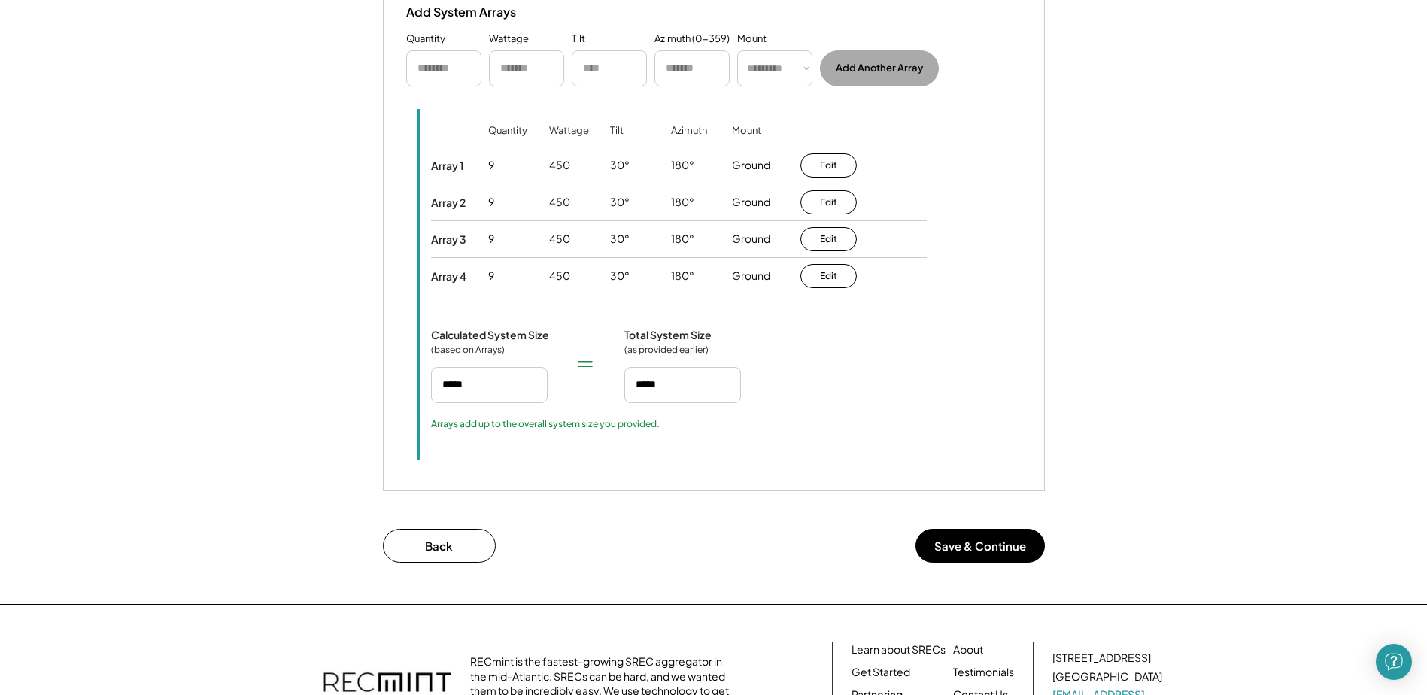
click at [983, 536] on button "Save & Continue" at bounding box center [980, 546] width 129 height 34
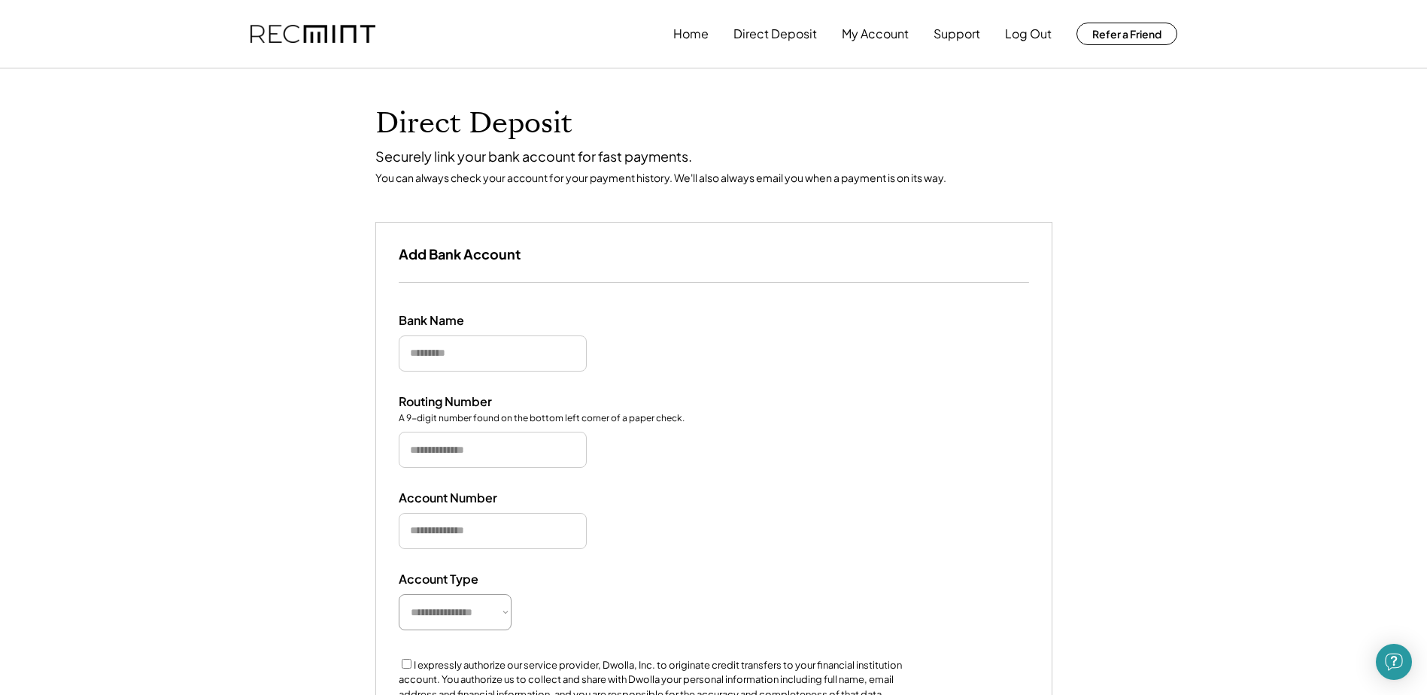
click at [464, 360] on input "input" at bounding box center [493, 354] width 188 height 36
type input "**********"
click at [454, 460] on input "input" at bounding box center [493, 450] width 188 height 36
paste input "*********"
type input "*********"
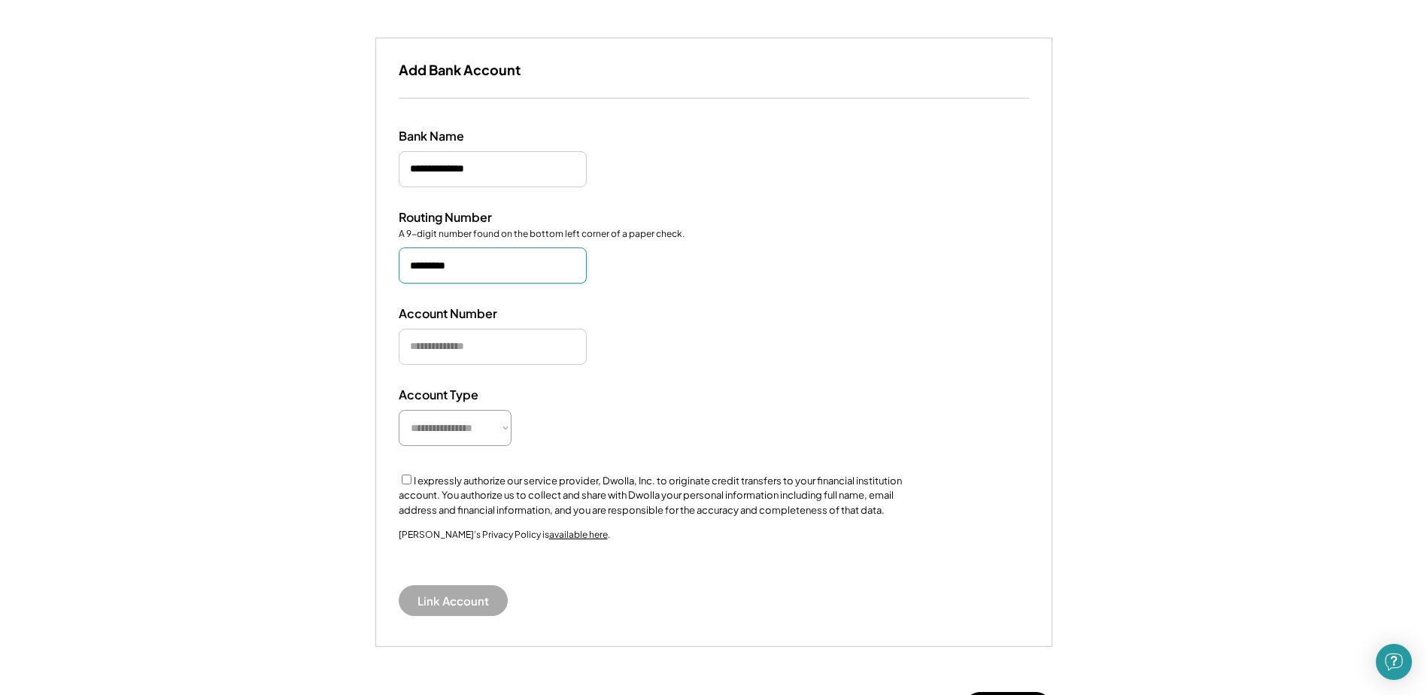
scroll to position [226, 0]
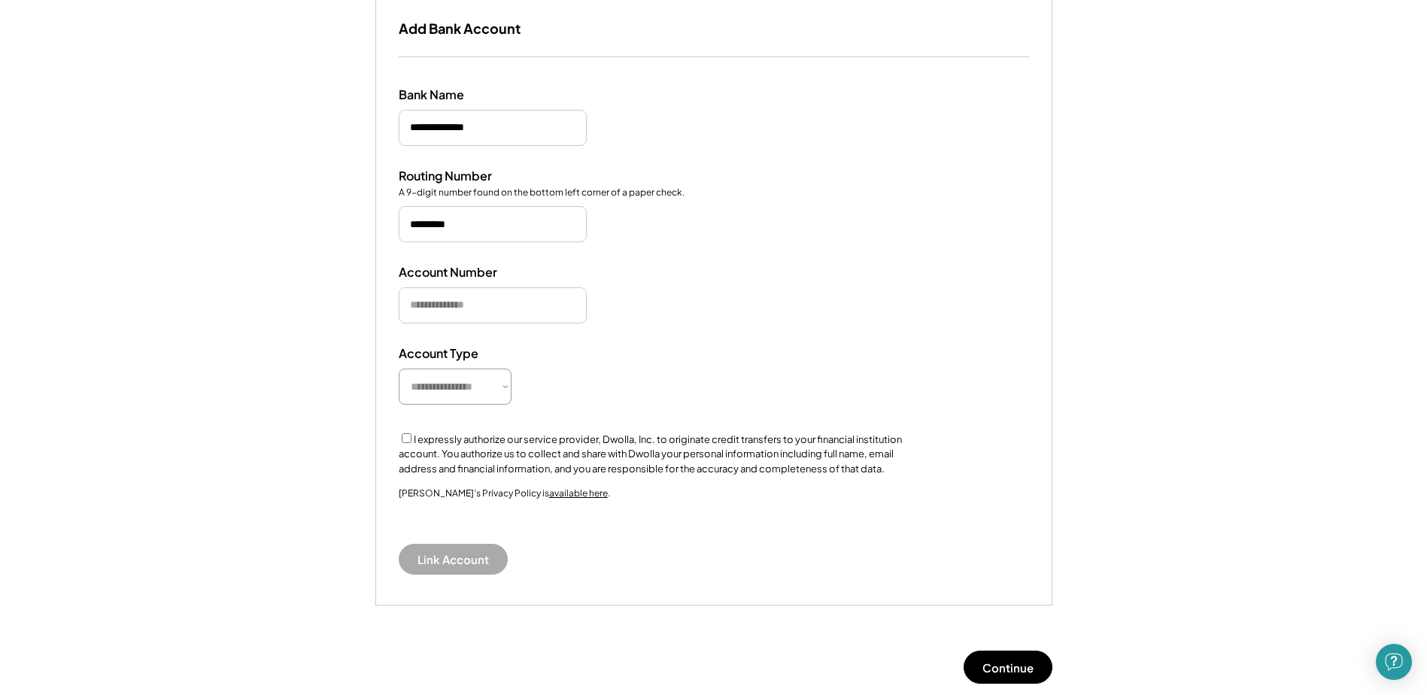
click at [454, 313] on input "input" at bounding box center [493, 305] width 188 height 36
paste input "**********"
type input "**********"
click at [462, 384] on select "**********" at bounding box center [455, 387] width 113 height 36
select select "**********"
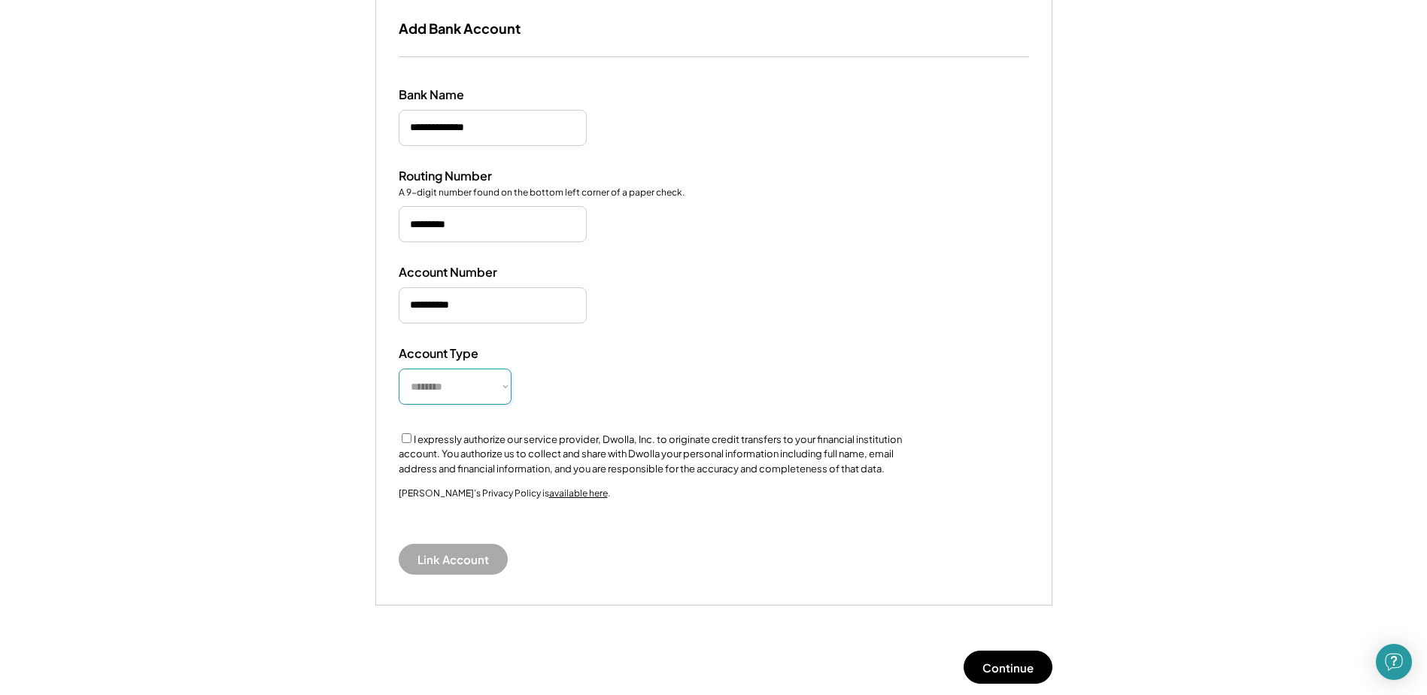
click at [399, 369] on select "**********" at bounding box center [455, 387] width 113 height 36
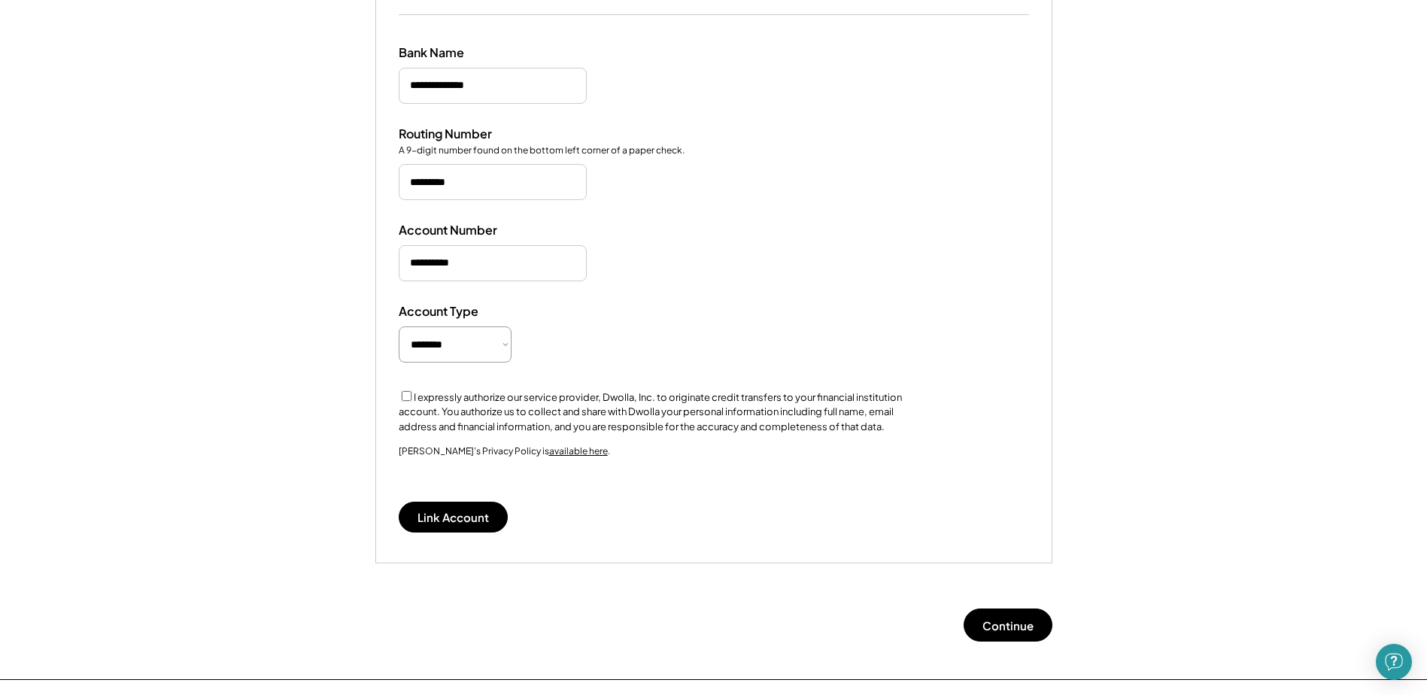
scroll to position [301, 0]
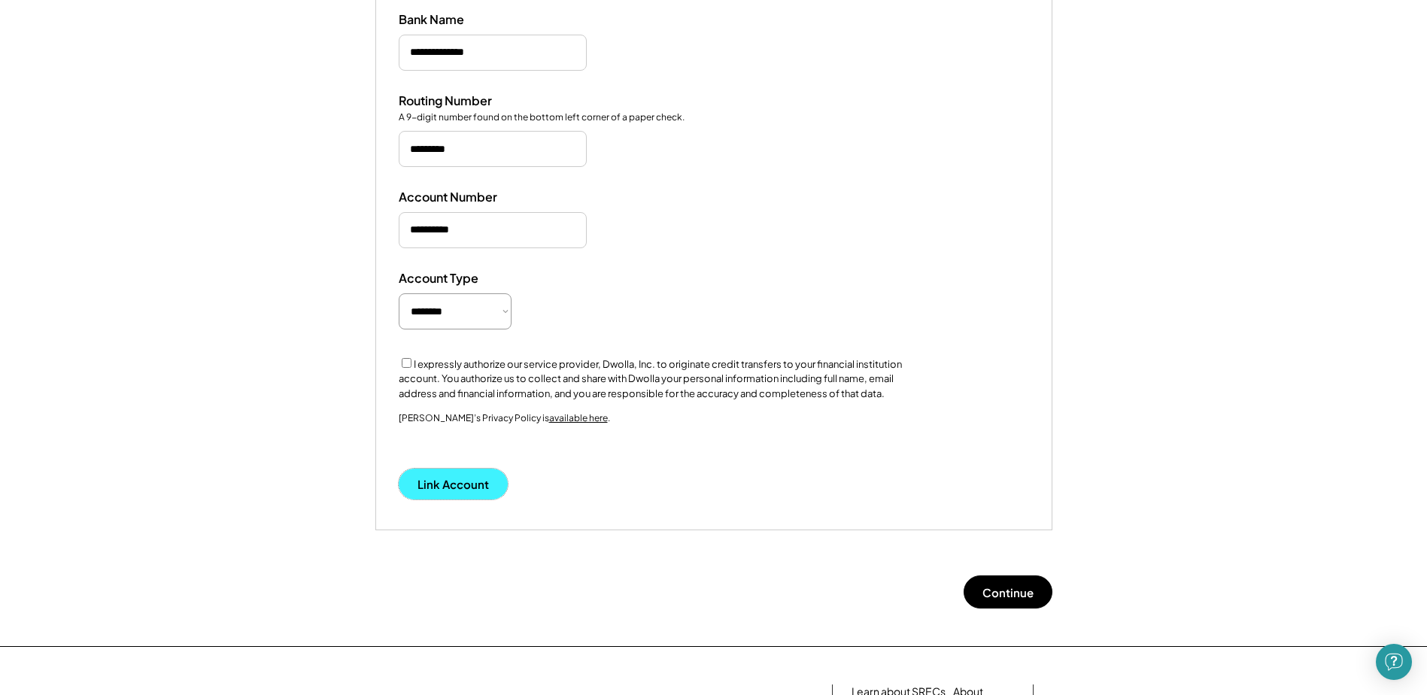
click at [460, 479] on button "Link Account" at bounding box center [453, 484] width 109 height 31
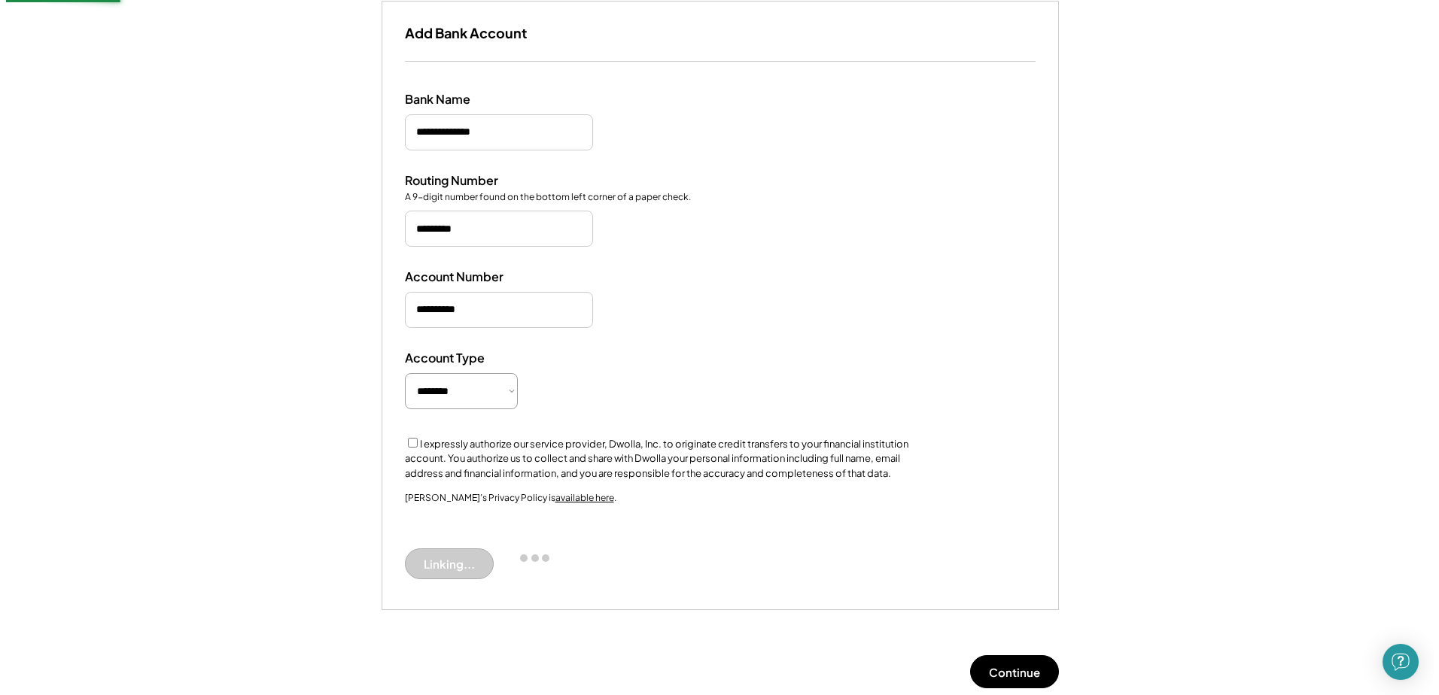
scroll to position [106, 0]
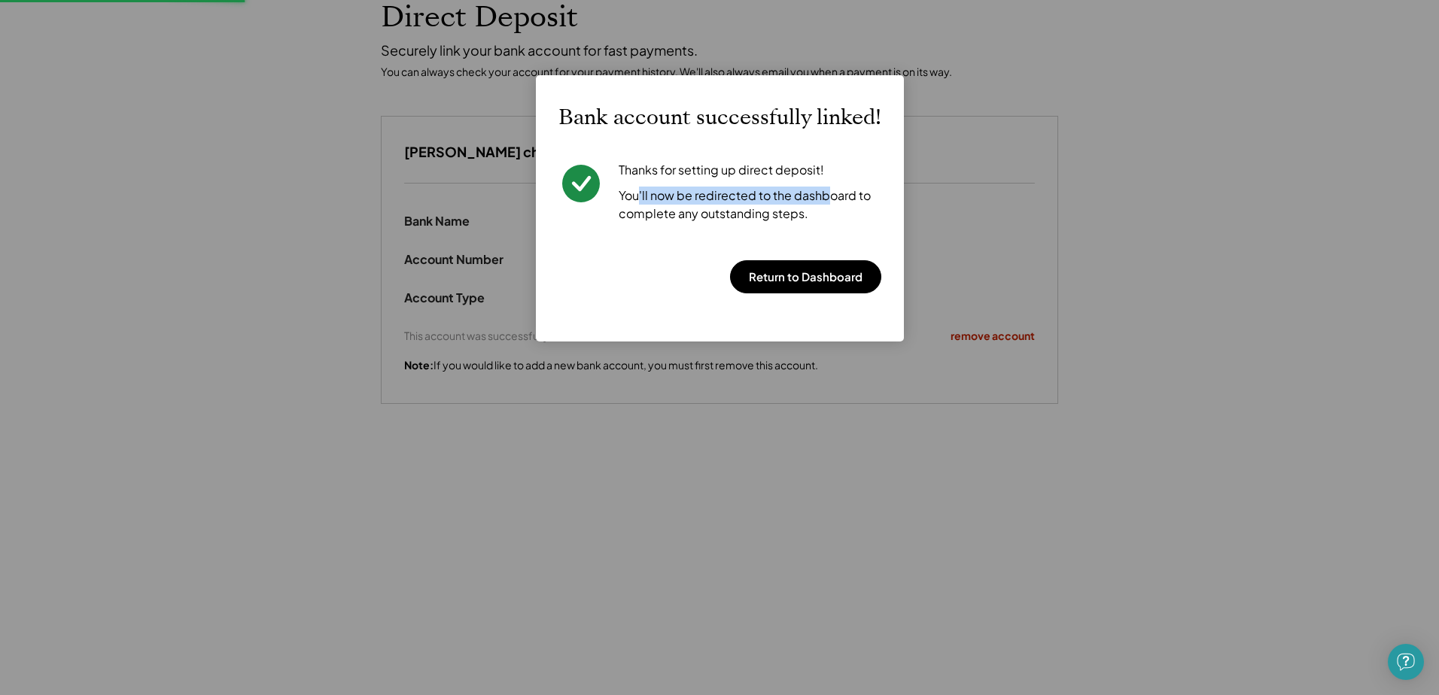
drag, startPoint x: 640, startPoint y: 195, endPoint x: 825, endPoint y: 201, distance: 185.2
click at [825, 201] on div "You'll now be redirected to the dashboard to complete any outstanding steps." at bounding box center [749, 205] width 263 height 36
drag, startPoint x: 647, startPoint y: 212, endPoint x: 738, endPoint y: 217, distance: 91.2
click at [738, 217] on div "You'll now be redirected to the dashboard to complete any outstanding steps." at bounding box center [749, 205] width 263 height 36
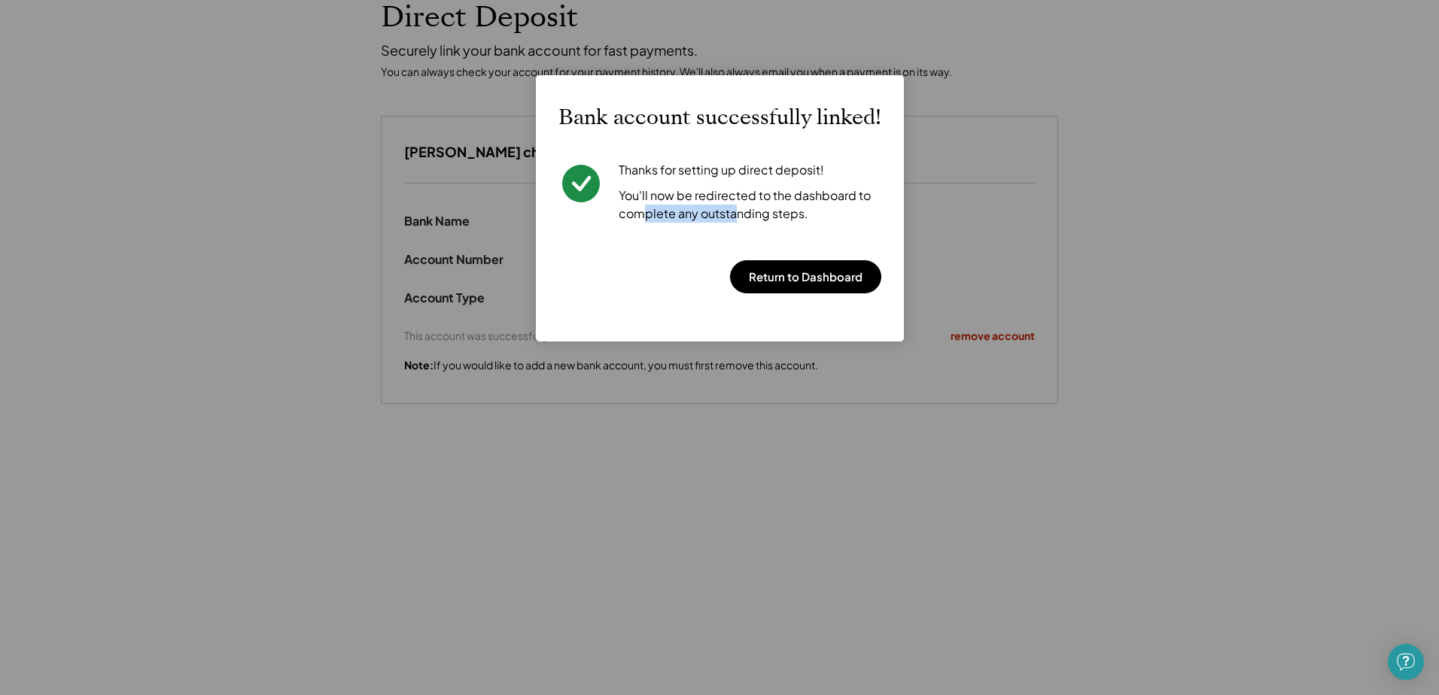
click at [738, 217] on div "You'll now be redirected to the dashboard to complete any outstanding steps." at bounding box center [749, 205] width 263 height 36
click at [805, 276] on button "Return to Dashboard" at bounding box center [805, 276] width 151 height 33
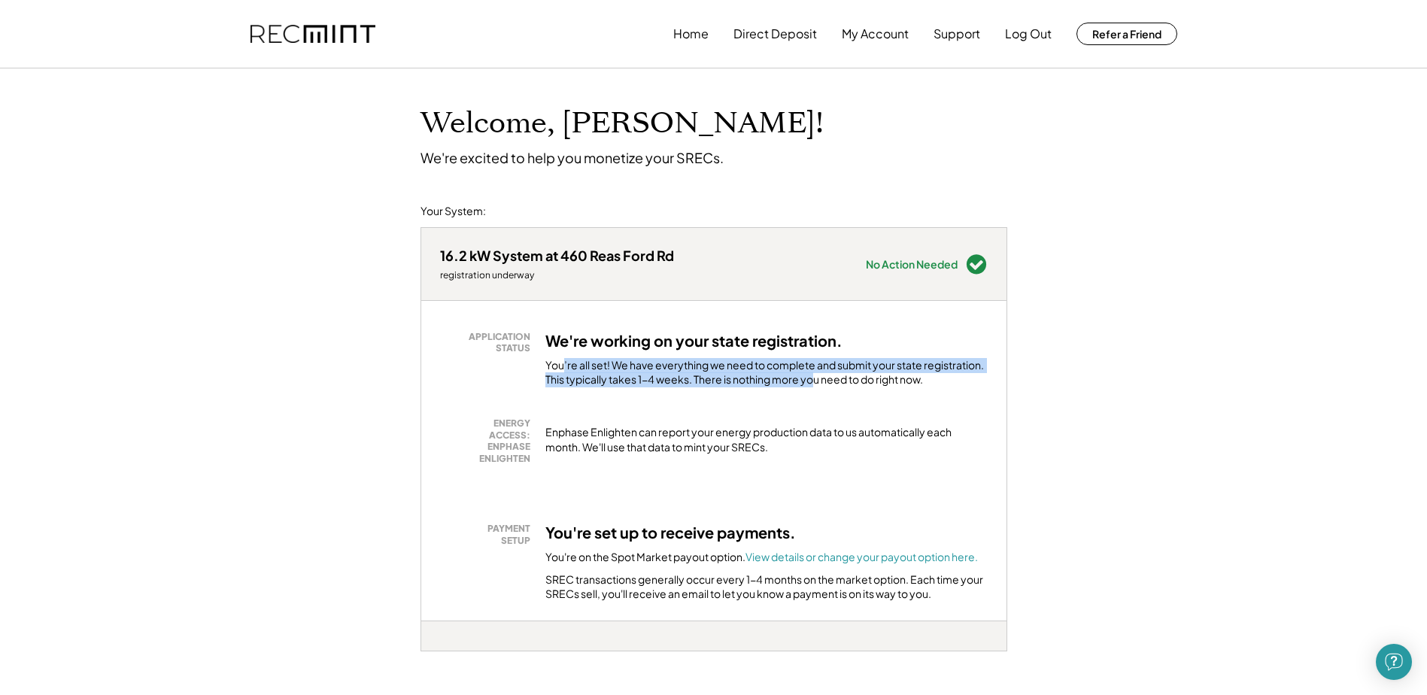
drag, startPoint x: 561, startPoint y: 363, endPoint x: 819, endPoint y: 387, distance: 259.2
click at [819, 387] on div "You’re all set! We have everything we need to complete and submit your state re…" at bounding box center [767, 372] width 442 height 29
drag, startPoint x: 804, startPoint y: 373, endPoint x: 878, endPoint y: 378, distance: 73.9
click at [878, 378] on div "You’re all set! We have everything we need to complete and submit your state re…" at bounding box center [767, 372] width 442 height 29
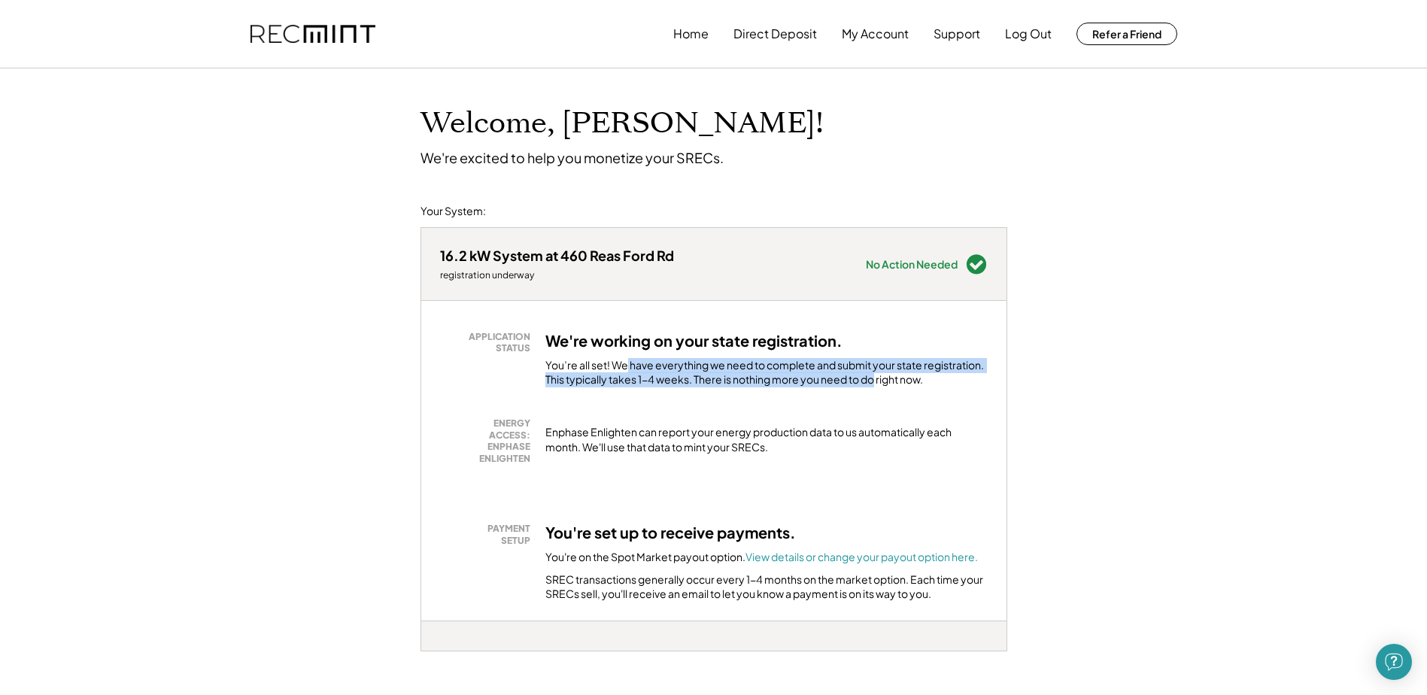
drag, startPoint x: 878, startPoint y: 378, endPoint x: 825, endPoint y: 378, distance: 52.7
click at [878, 378] on div "You’re all set! We have everything we need to complete and submit your state re…" at bounding box center [767, 372] width 442 height 29
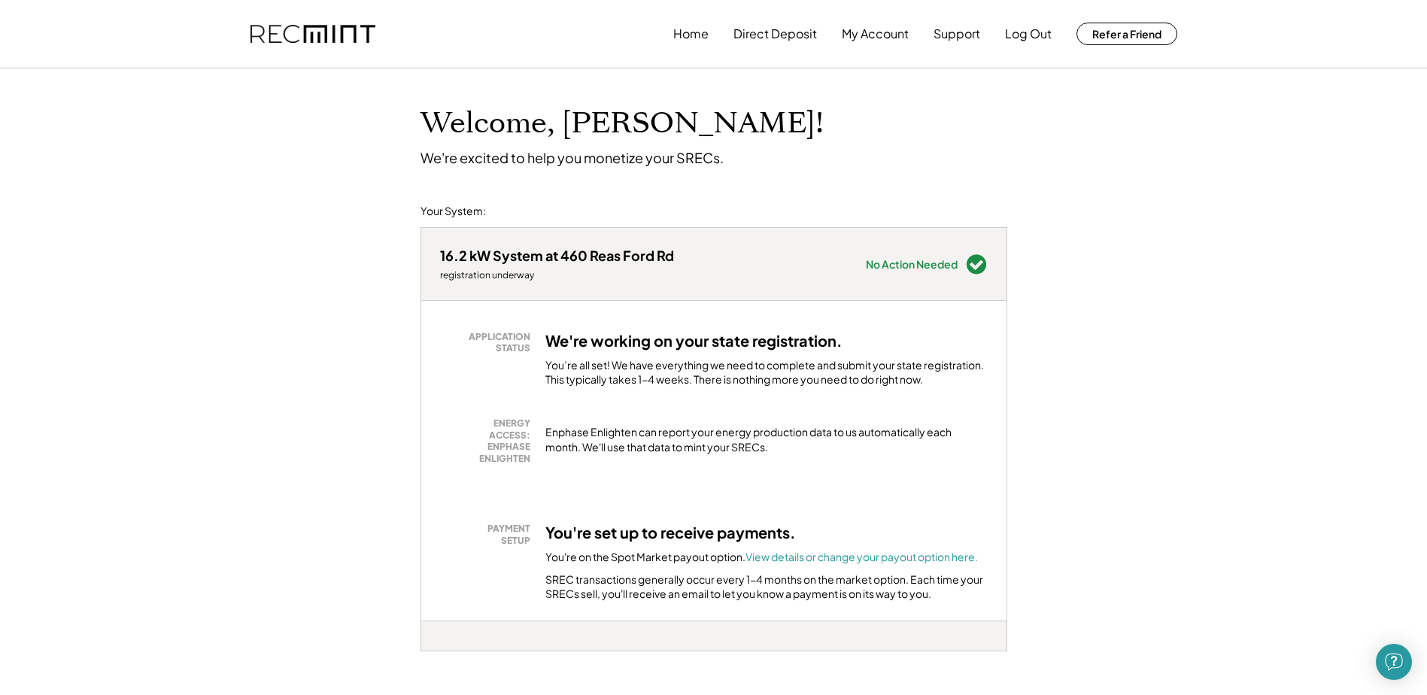
drag, startPoint x: 574, startPoint y: 436, endPoint x: 865, endPoint y: 460, distance: 291.5
click at [865, 460] on div "ENERGY ACCESS: ENPHASE ENLIGHTEN Enphase Enlighten can report your energy produ…" at bounding box center [714, 441] width 548 height 47
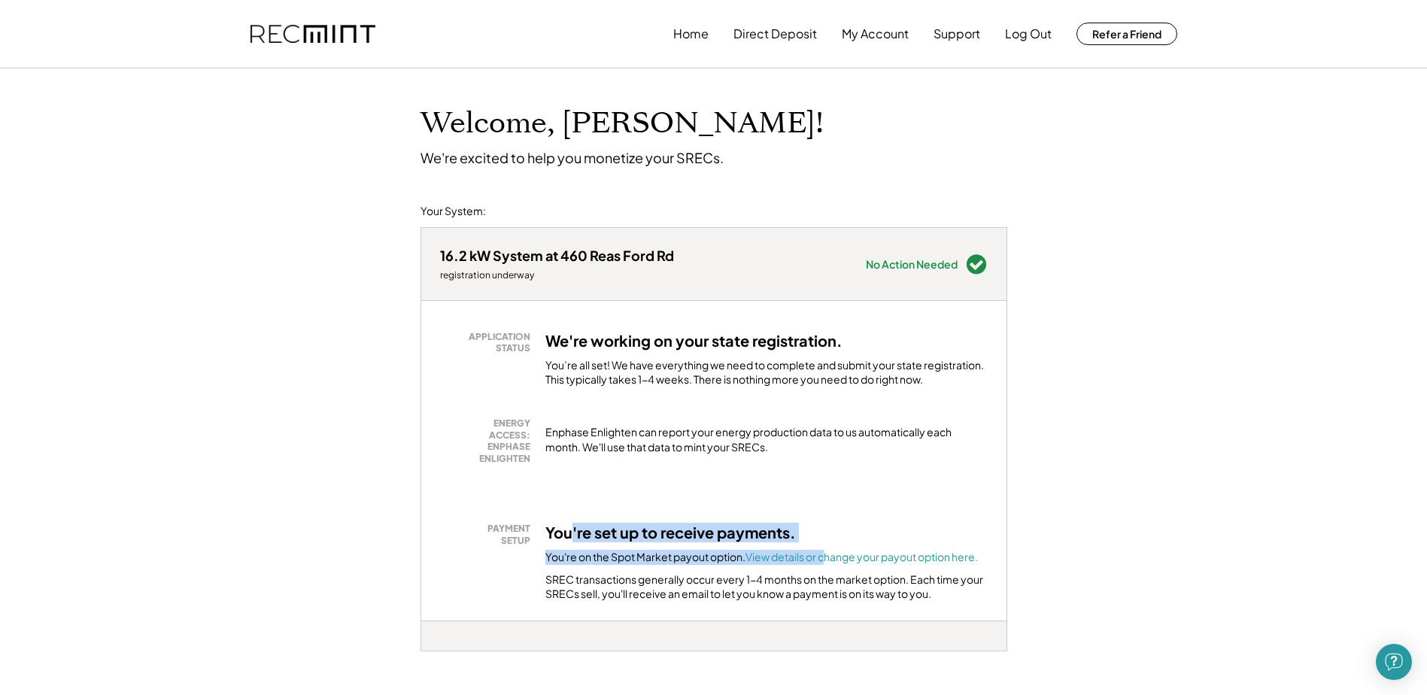
drag, startPoint x: 572, startPoint y: 537, endPoint x: 822, endPoint y: 564, distance: 251.9
click at [822, 564] on div "You're set up to receive payments. You're on the Spot Market payout option. Vie…" at bounding box center [767, 562] width 442 height 79
click at [825, 561] on font "View details or change your payout option here." at bounding box center [862, 557] width 232 height 14
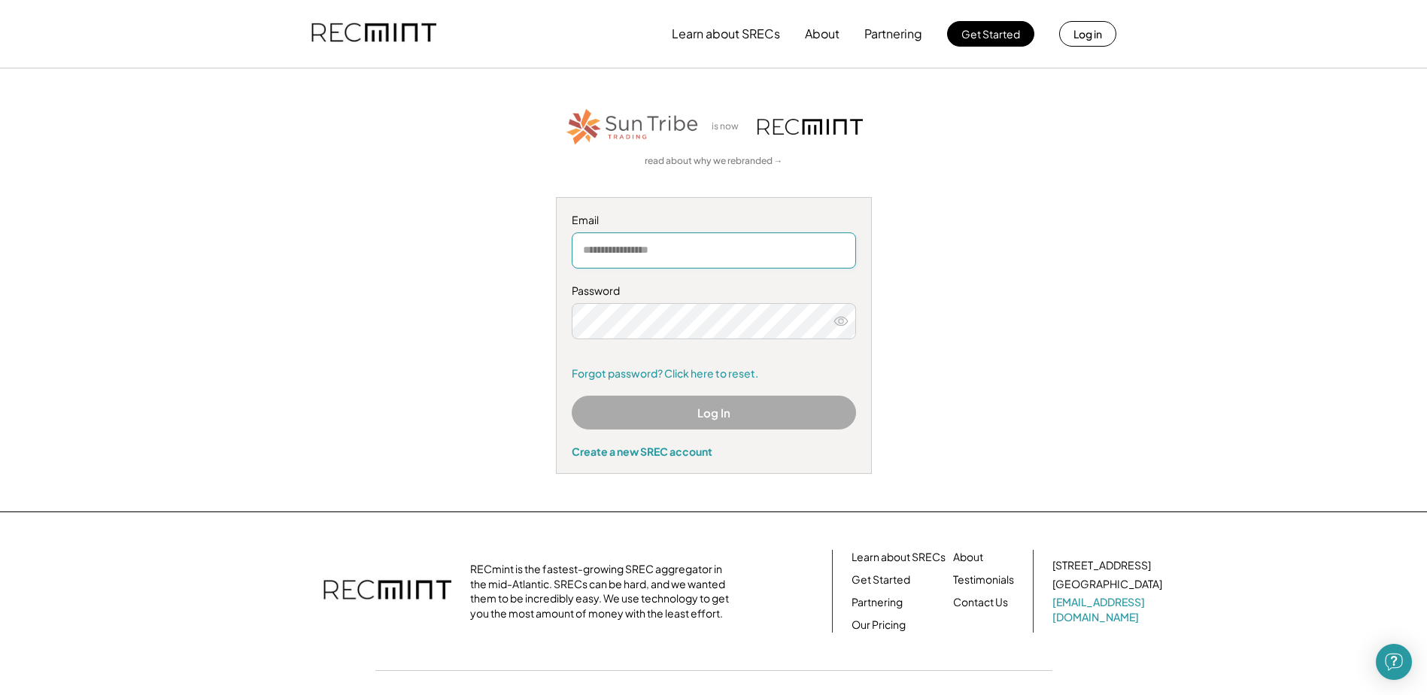
type input "**********"
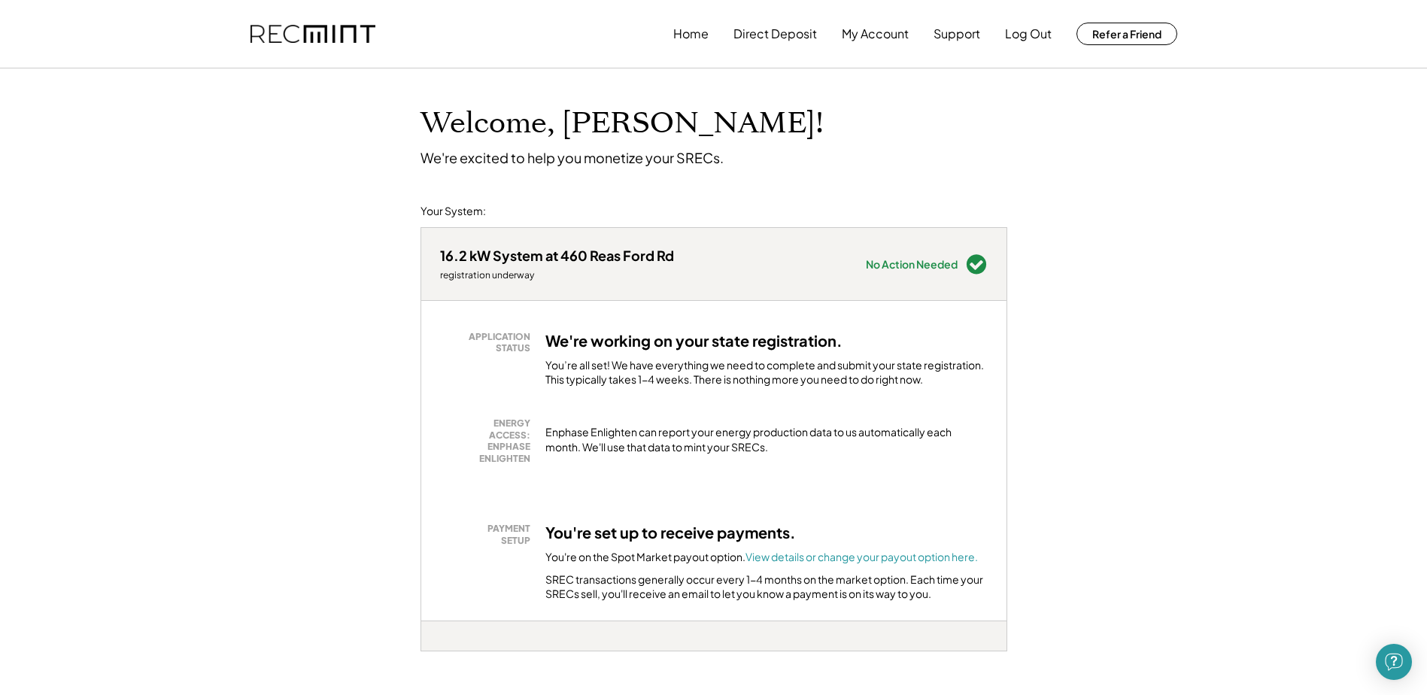
drag, startPoint x: 548, startPoint y: 434, endPoint x: 886, endPoint y: 440, distance: 338.6
click at [886, 440] on div "Enphase Enlighten can report your energy production data to us automatically ea…" at bounding box center [767, 439] width 442 height 29
drag, startPoint x: 612, startPoint y: 432, endPoint x: 910, endPoint y: 442, distance: 297.4
click at [910, 442] on div "Enphase Enlighten can report your energy production data to us automatically ea…" at bounding box center [767, 439] width 442 height 29
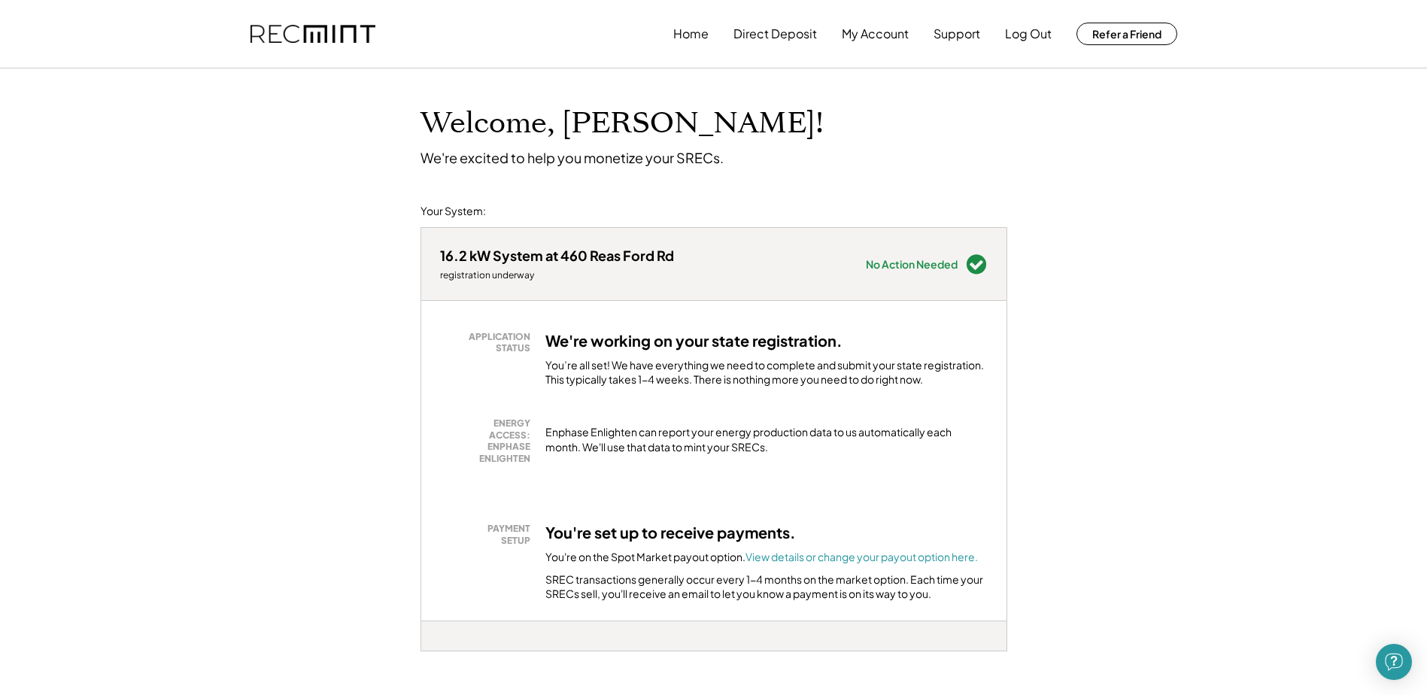
click at [910, 442] on div "Enphase Enlighten can report your energy production data to us automatically ea…" at bounding box center [767, 439] width 442 height 29
drag, startPoint x: 570, startPoint y: 444, endPoint x: 719, endPoint y: 443, distance: 149.7
click at [719, 443] on div "Enphase Enlighten can report your energy production data to us automatically ea…" at bounding box center [767, 439] width 442 height 29
drag, startPoint x: 585, startPoint y: 445, endPoint x: 728, endPoint y: 443, distance: 142.2
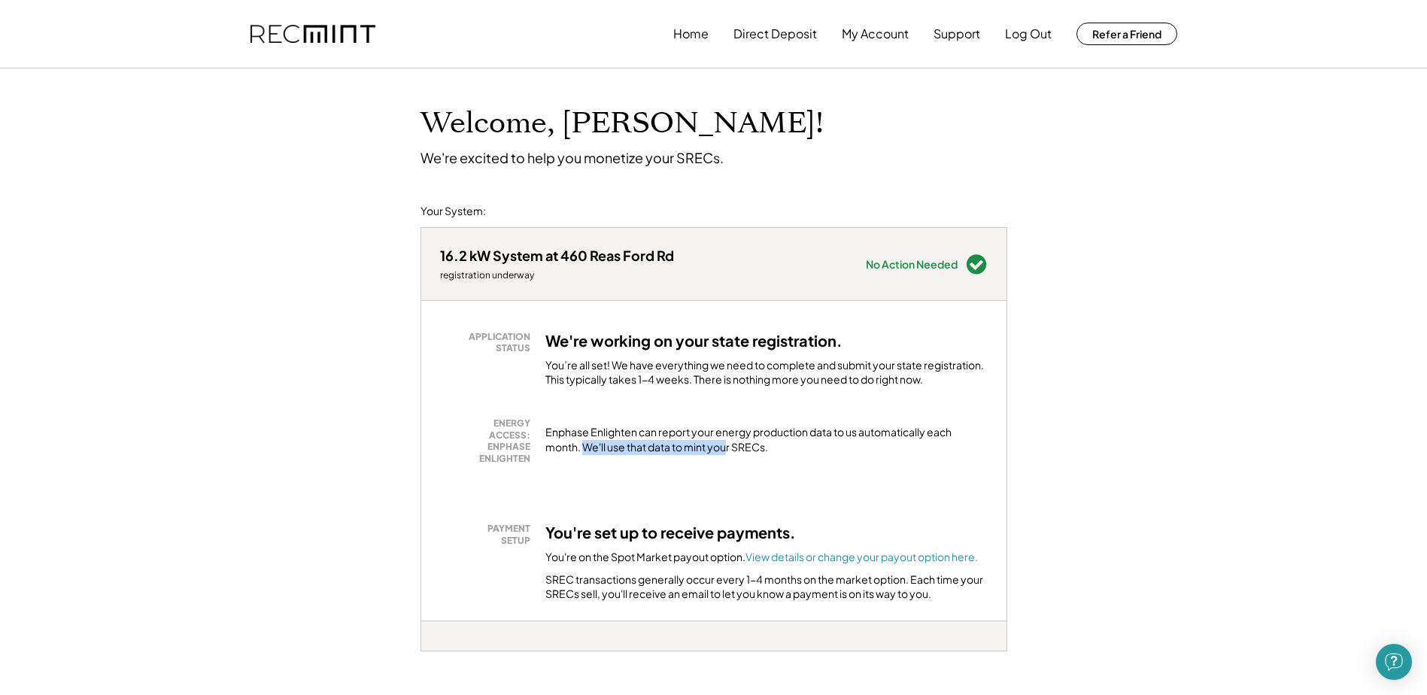
click at [728, 443] on div "Enphase Enlighten can report your energy production data to us automatically ea…" at bounding box center [767, 439] width 442 height 29
drag, startPoint x: 728, startPoint y: 443, endPoint x: 713, endPoint y: 444, distance: 15.1
click at [728, 443] on div "Enphase Enlighten can report your energy production data to us automatically ea…" at bounding box center [767, 439] width 442 height 29
drag, startPoint x: 573, startPoint y: 436, endPoint x: 707, endPoint y: 449, distance: 133.9
click at [707, 449] on div "ENERGY ACCESS: ENPHASE ENLIGHTEN Enphase Enlighten can report your energy produ…" at bounding box center [714, 441] width 548 height 47
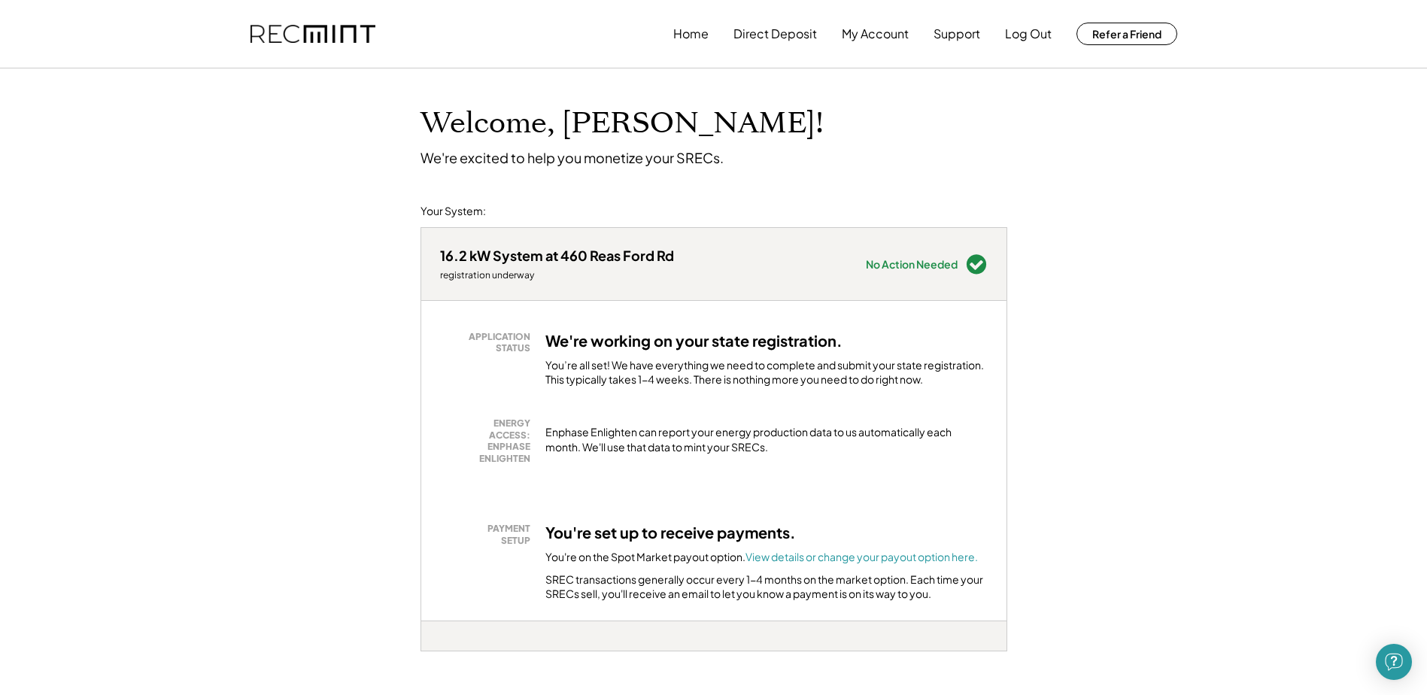
drag, startPoint x: 707, startPoint y: 449, endPoint x: 692, endPoint y: 445, distance: 14.8
click at [708, 448] on div "Enphase Enlighten can report your energy production data to us automatically ea…" at bounding box center [767, 439] width 442 height 29
drag, startPoint x: 548, startPoint y: 434, endPoint x: 700, endPoint y: 437, distance: 152.0
click at [700, 437] on div "Enphase Enlighten can report your energy production data to us automatically ea…" at bounding box center [767, 439] width 442 height 29
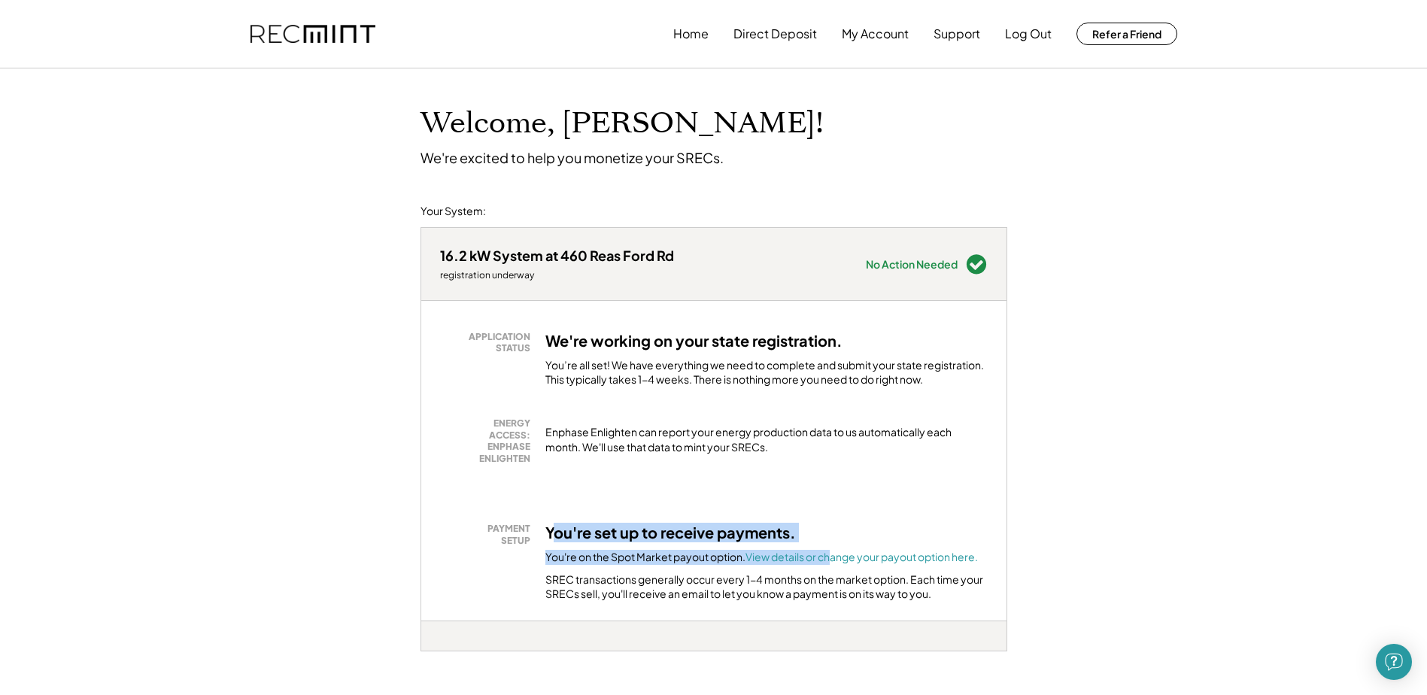
drag, startPoint x: 551, startPoint y: 533, endPoint x: 832, endPoint y: 542, distance: 281.6
click at [832, 542] on div "You're set up to receive payments. You're on the Spot Market payout option. Vie…" at bounding box center [767, 562] width 442 height 79
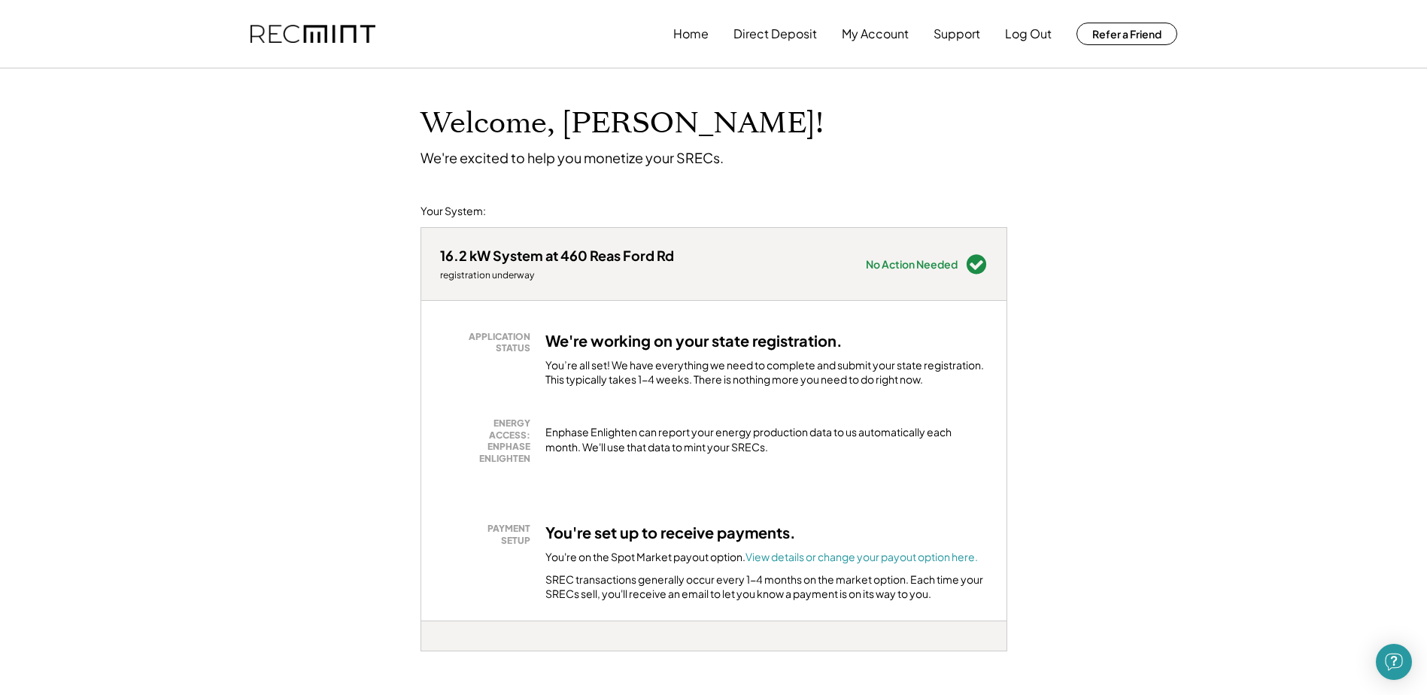
drag, startPoint x: 832, startPoint y: 542, endPoint x: 691, endPoint y: 497, distance: 147.8
click at [691, 497] on div "APPLICATION STATUS We're working on your state registration. You’re all set! We…" at bounding box center [713, 461] width 585 height 320
click at [885, 45] on button "My Account" at bounding box center [875, 34] width 67 height 30
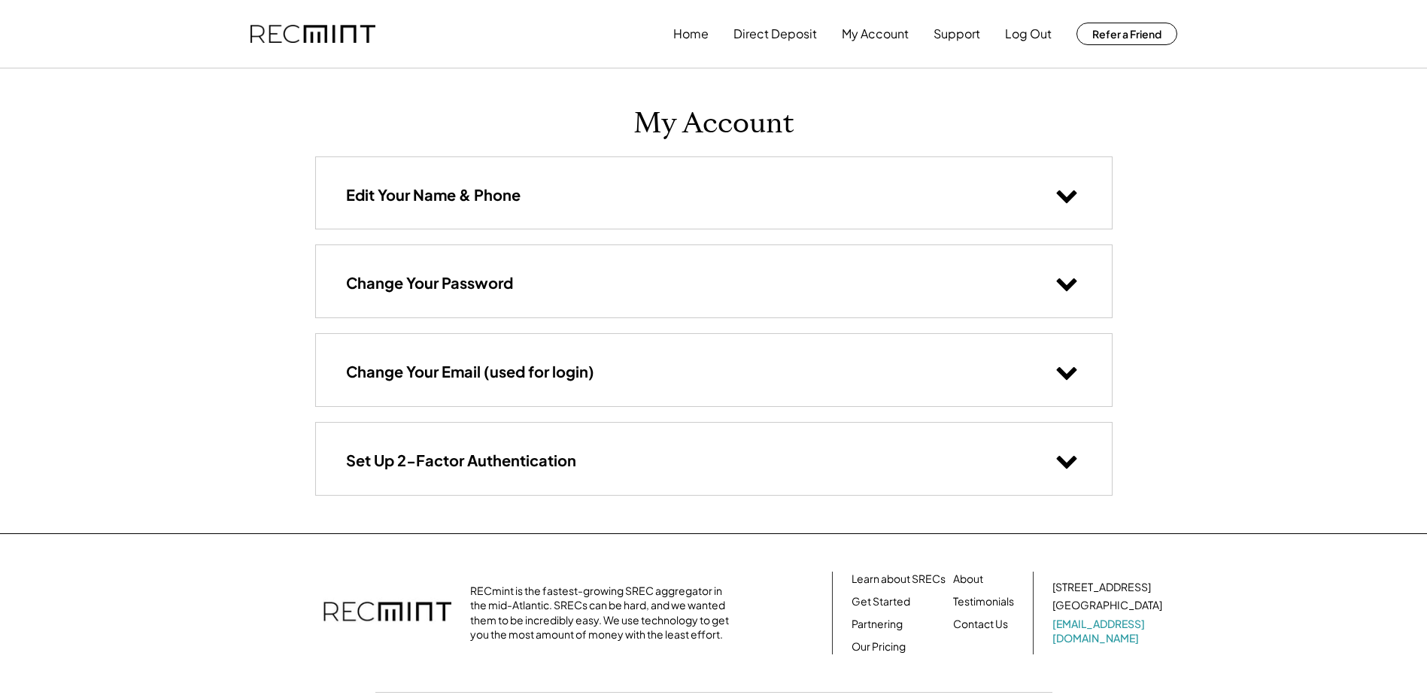
click at [731, 187] on div "Edit Your Name & Phone" at bounding box center [714, 192] width 796 height 71
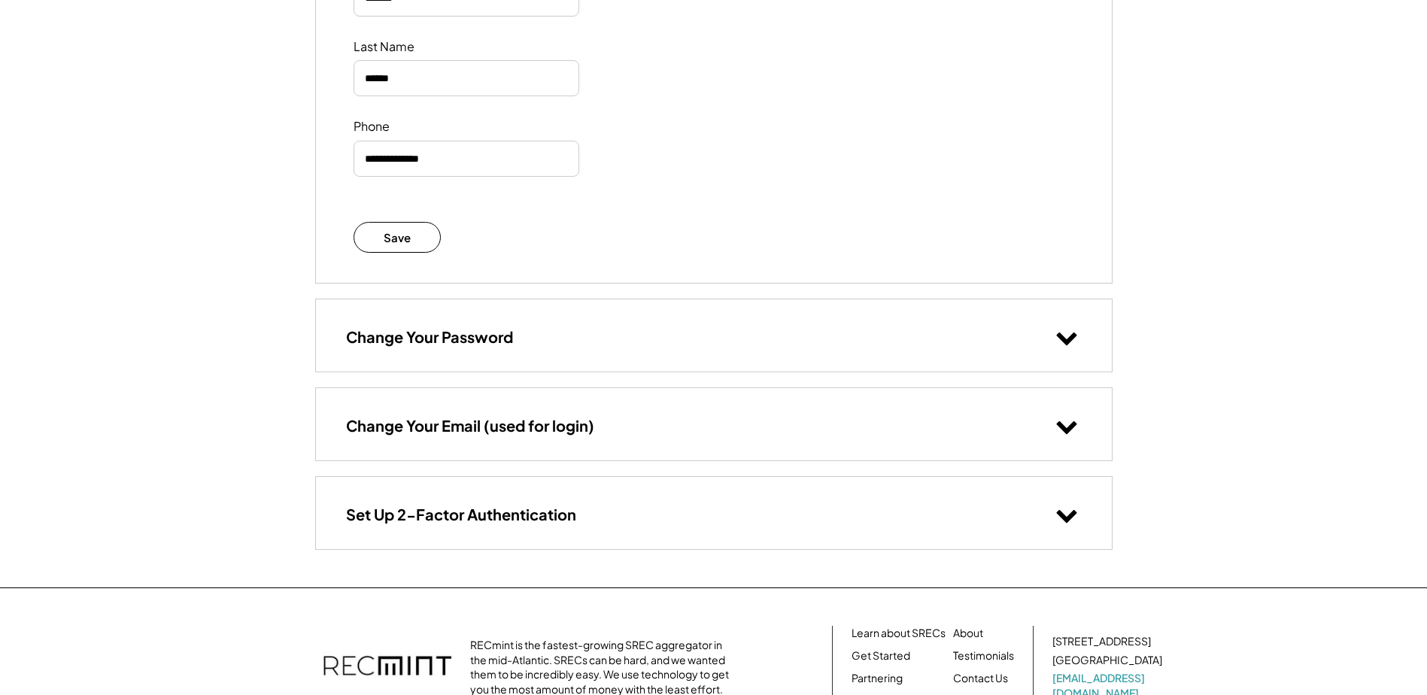
click at [577, 332] on div "Change Your Password" at bounding box center [714, 334] width 796 height 71
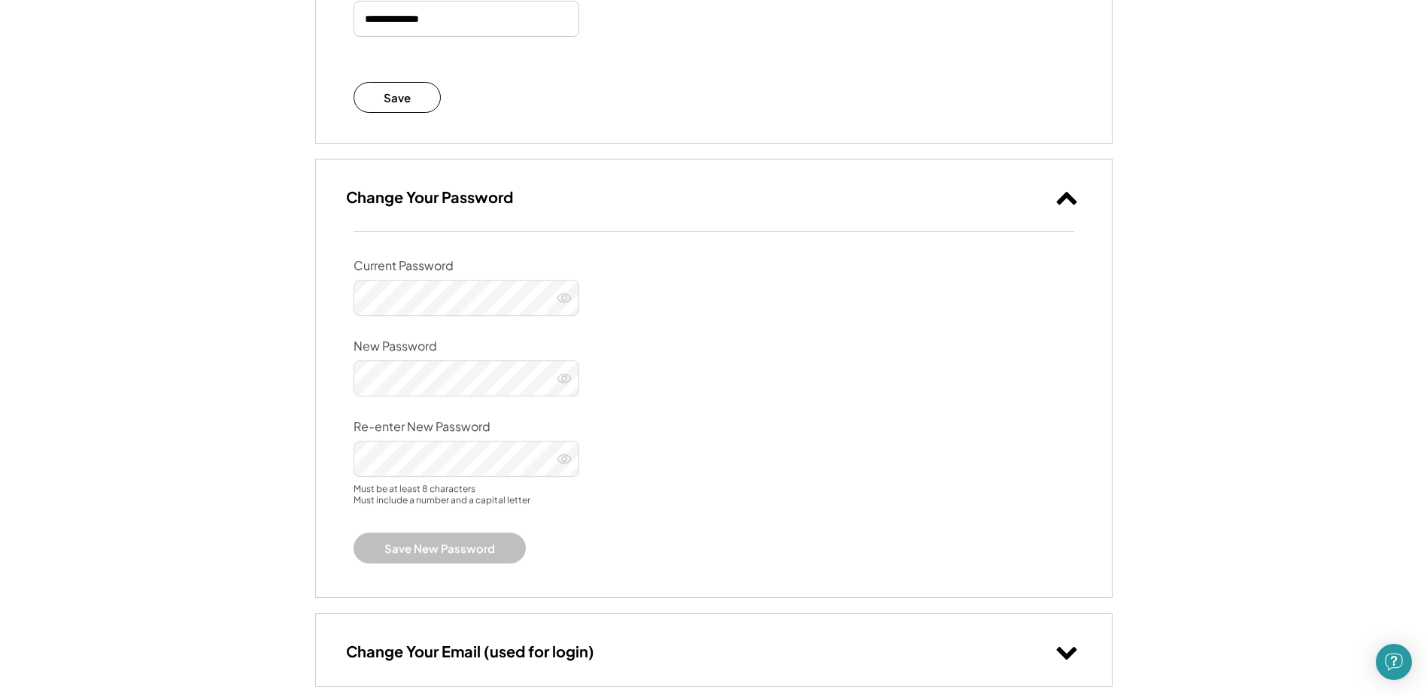
scroll to position [602, 0]
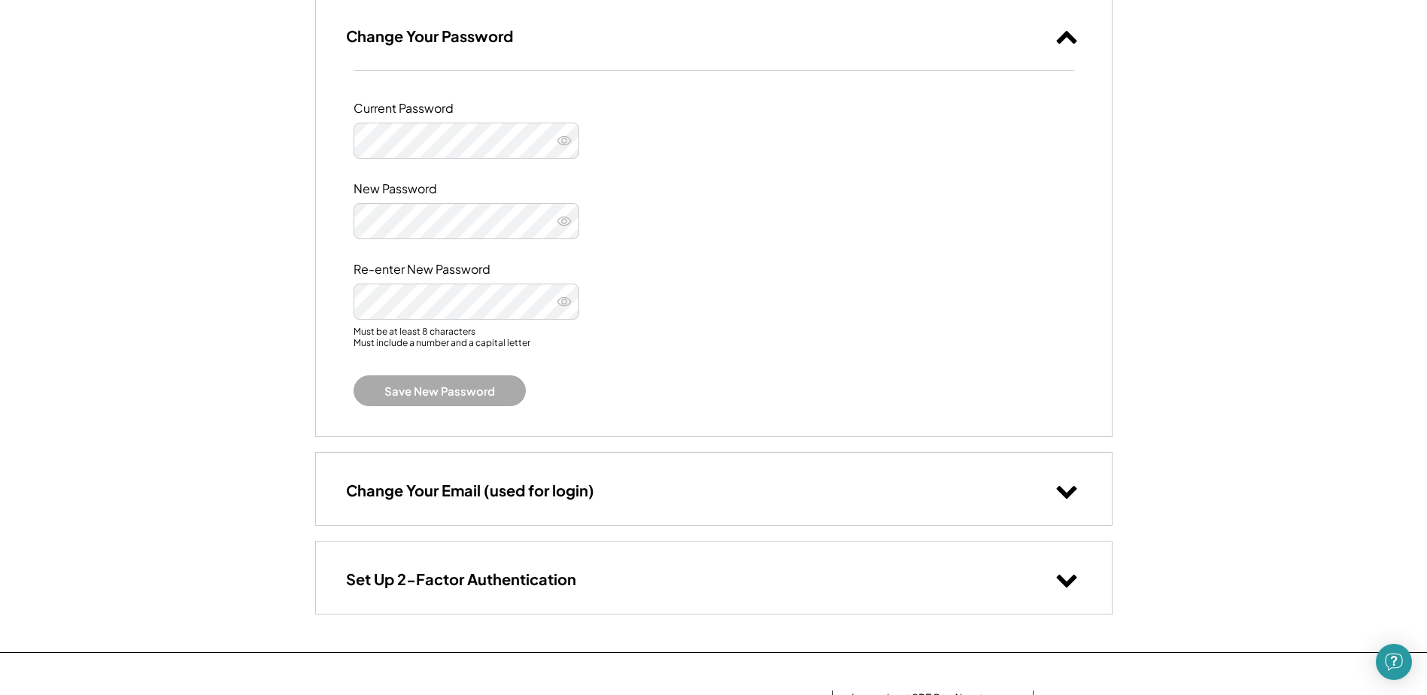
click at [680, 493] on div "Change Your Email (used for login)" at bounding box center [714, 488] width 796 height 71
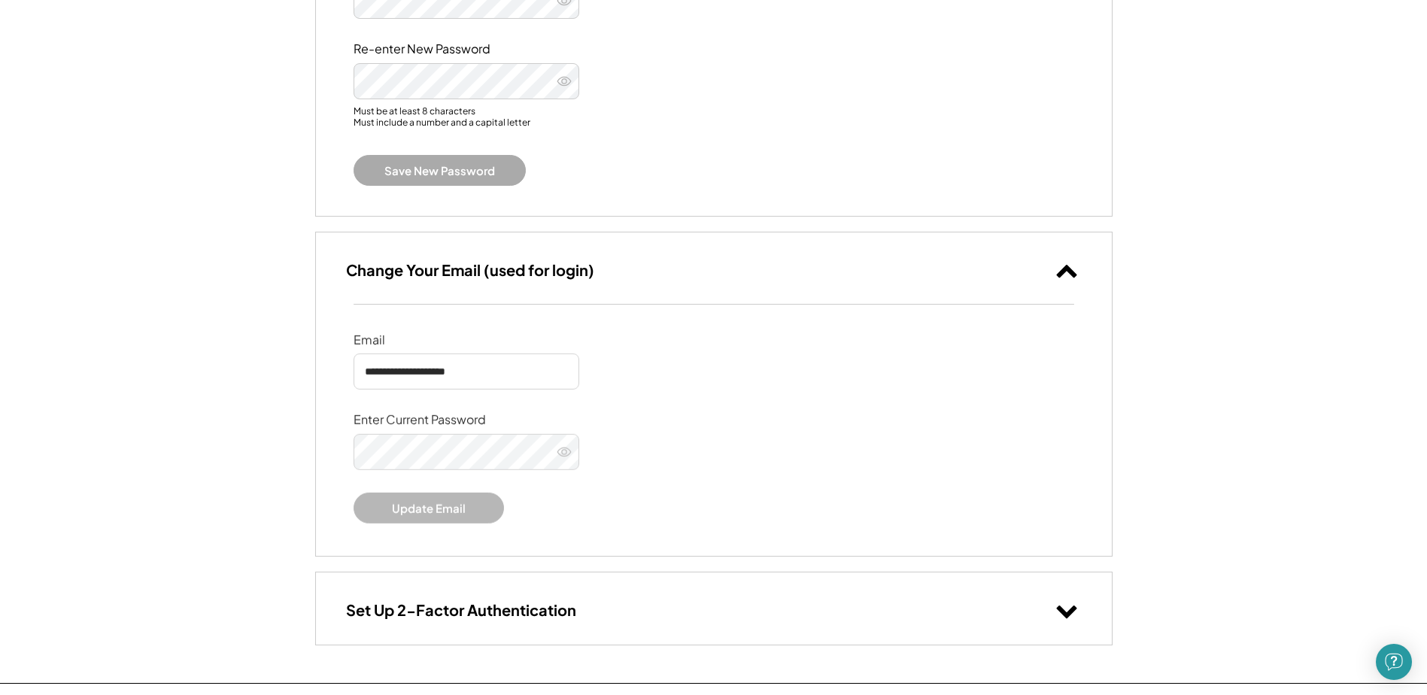
scroll to position [978, 0]
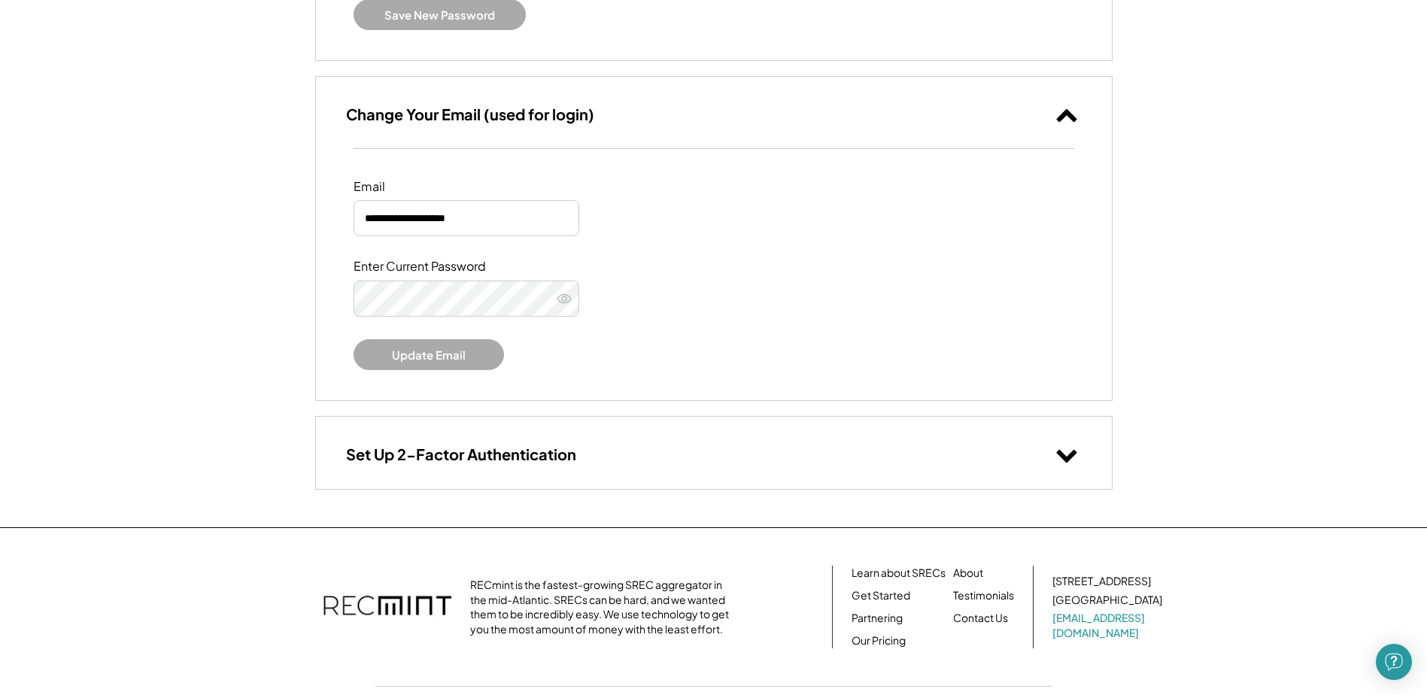
click at [601, 448] on div "Set Up 2-Factor Authentication" at bounding box center [714, 452] width 796 height 71
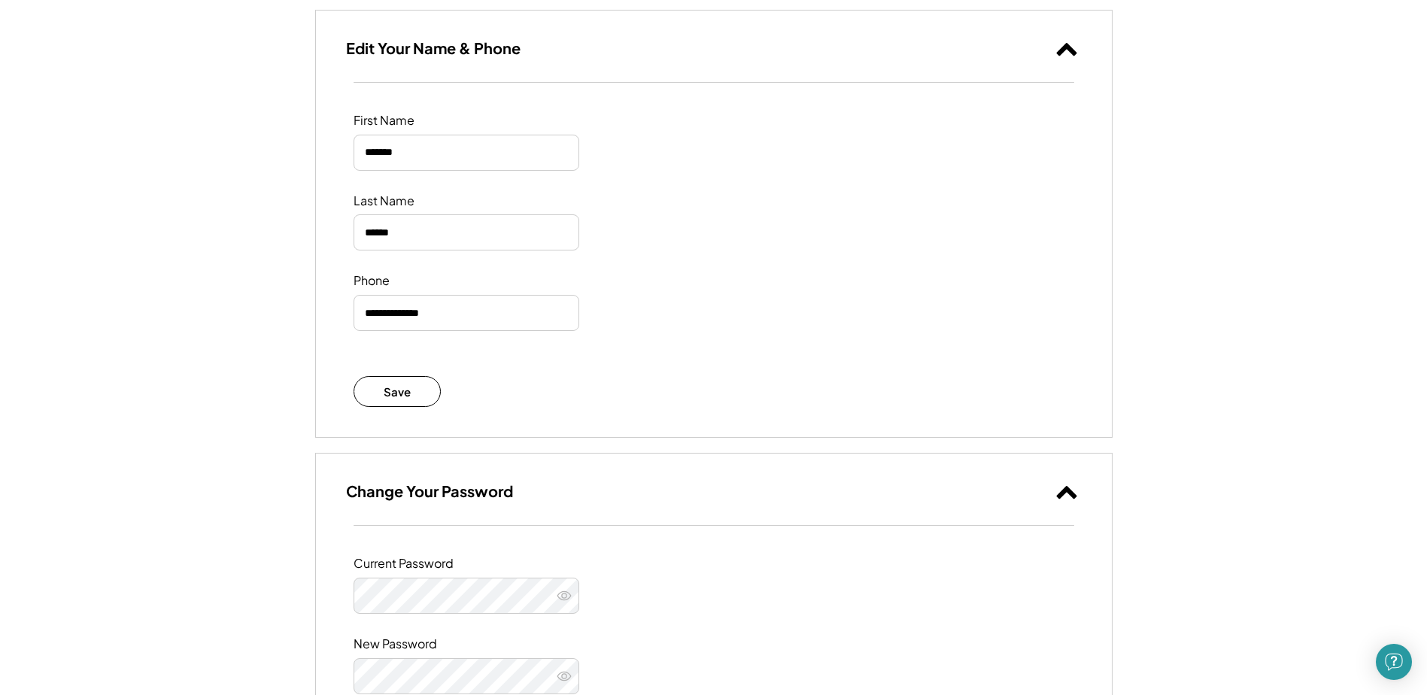
scroll to position [0, 0]
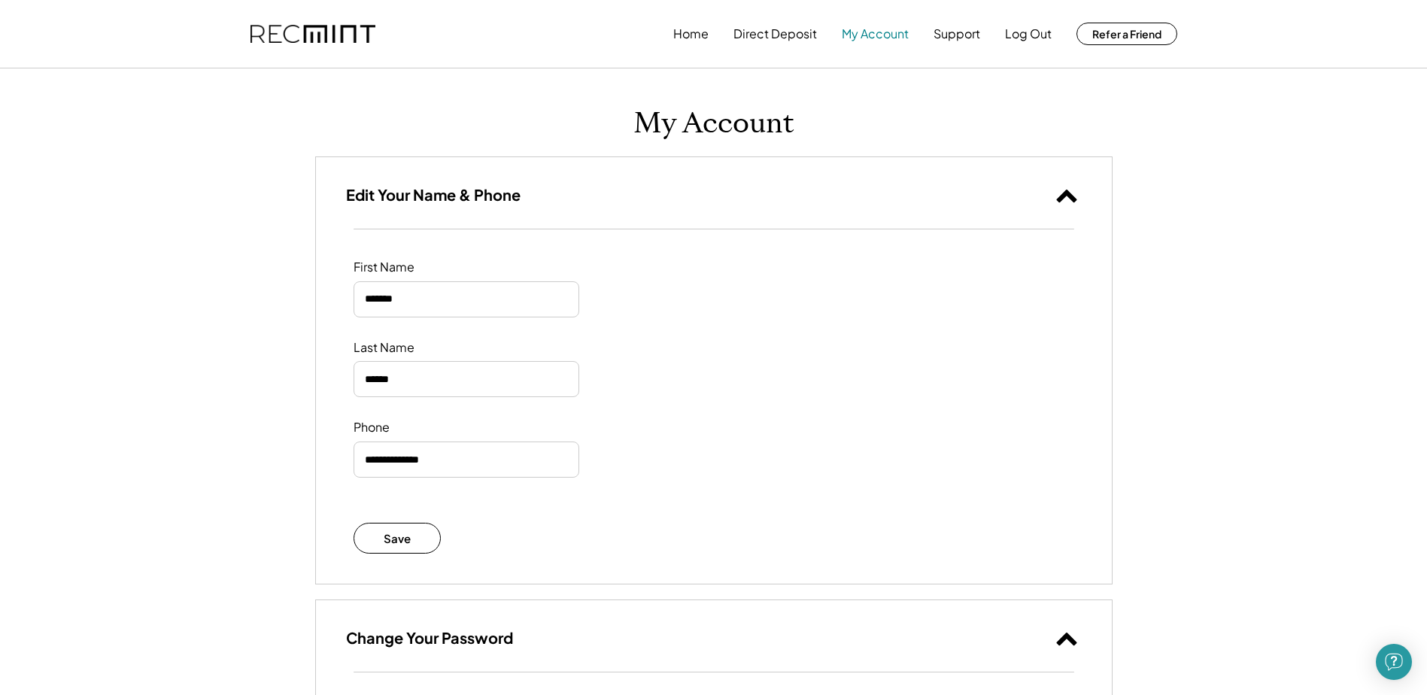
click at [877, 25] on button "My Account" at bounding box center [875, 34] width 67 height 30
click at [1089, 191] on div "Edit Your Name & Phone" at bounding box center [714, 192] width 796 height 71
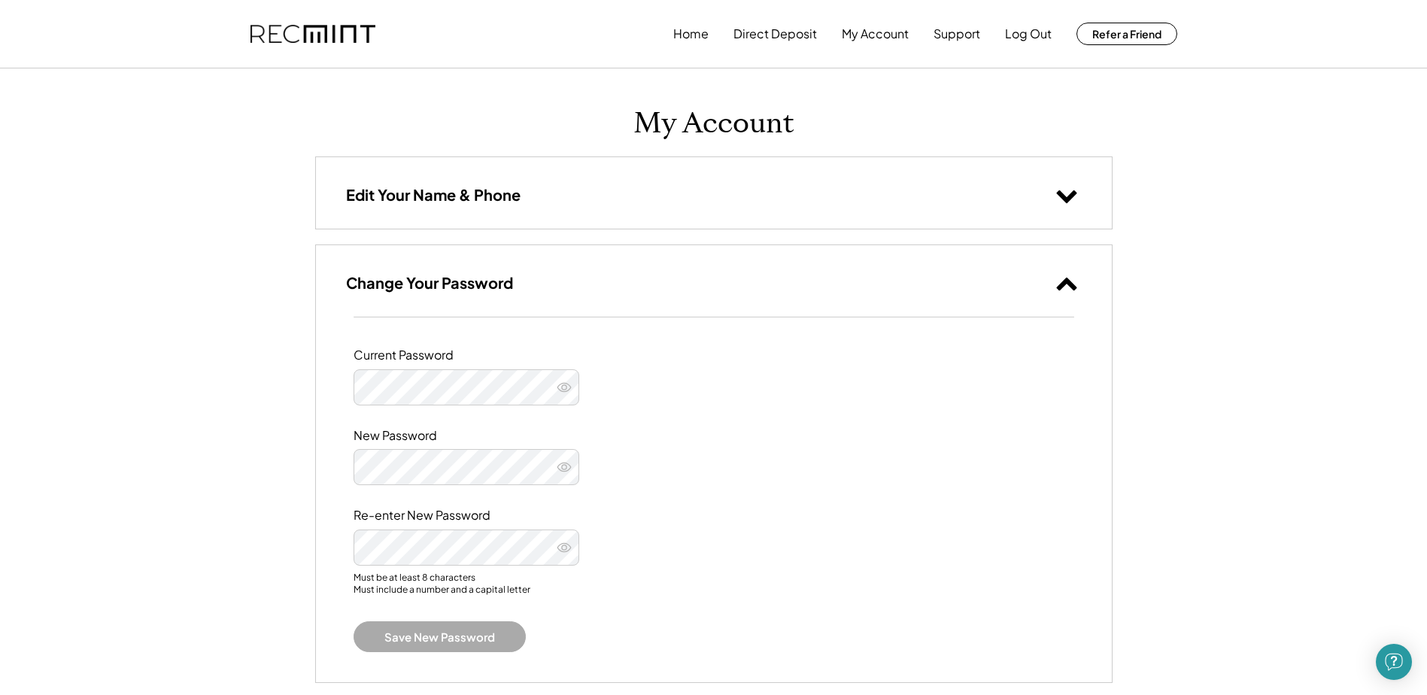
click at [1069, 287] on icon at bounding box center [1067, 283] width 23 height 23
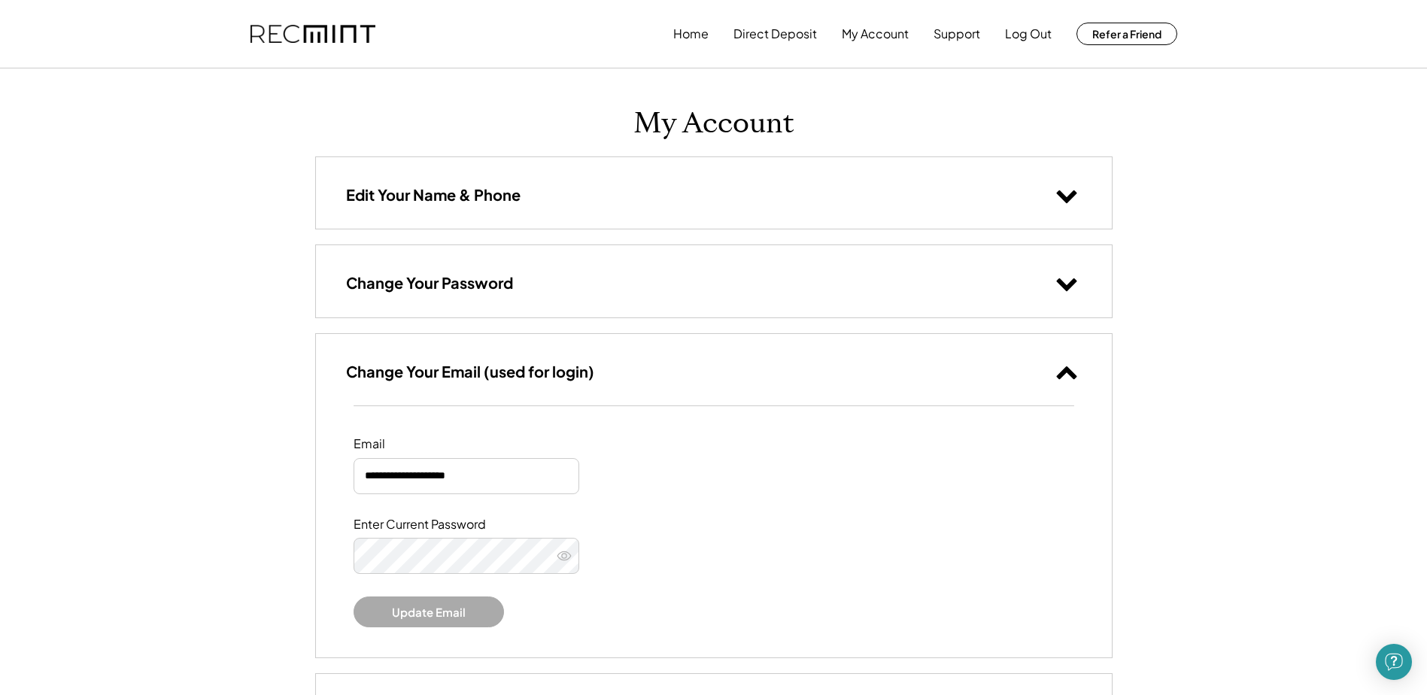
click at [1066, 354] on div "Change Your Email (used for login)" at bounding box center [714, 369] width 796 height 71
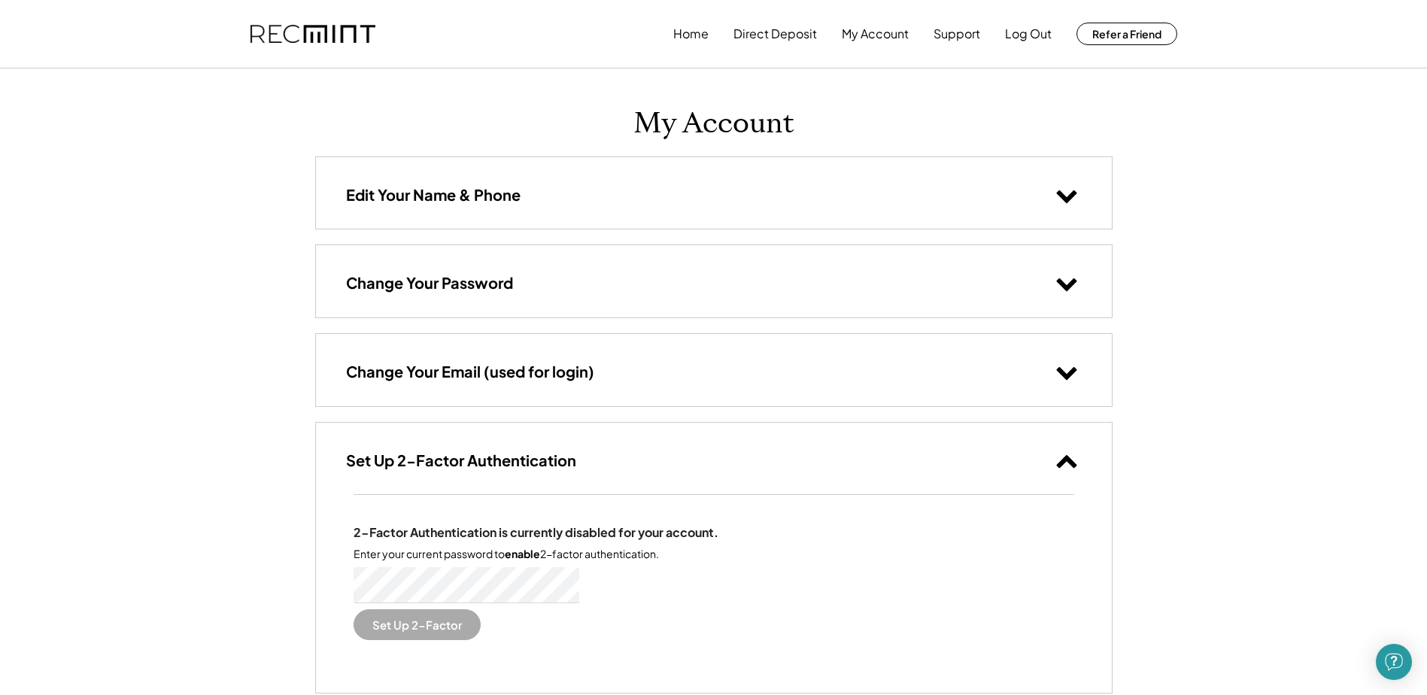
click at [1056, 451] on icon at bounding box center [1067, 460] width 23 height 23
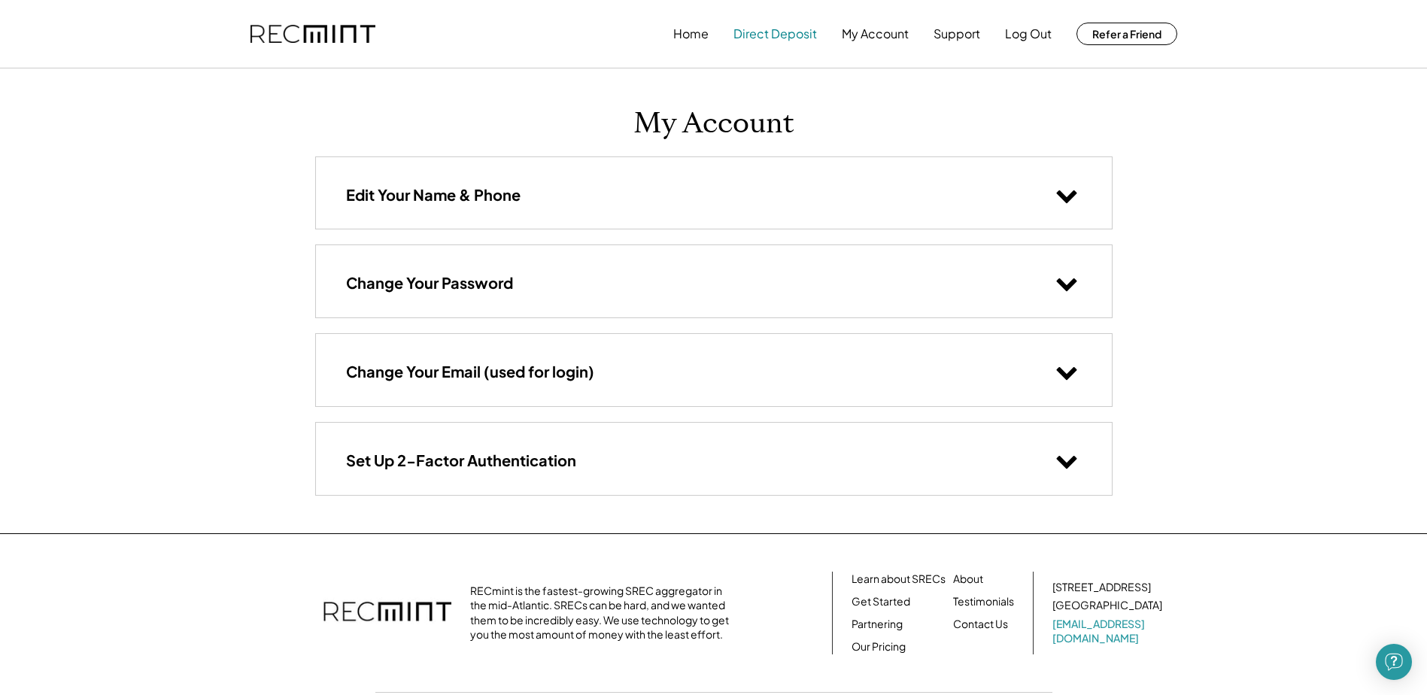
click at [773, 35] on button "Direct Deposit" at bounding box center [776, 34] width 84 height 30
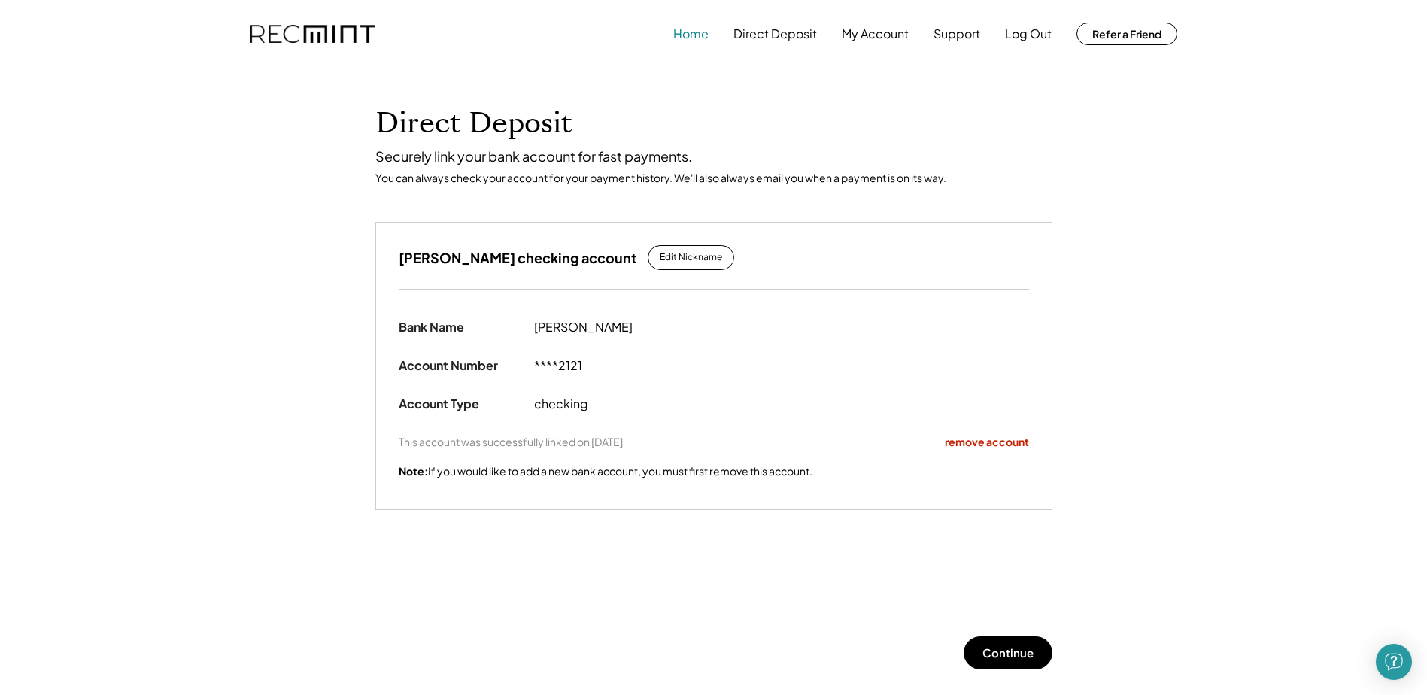
click at [694, 38] on button "Home" at bounding box center [690, 34] width 35 height 30
